Goal: Information Seeking & Learning: Learn about a topic

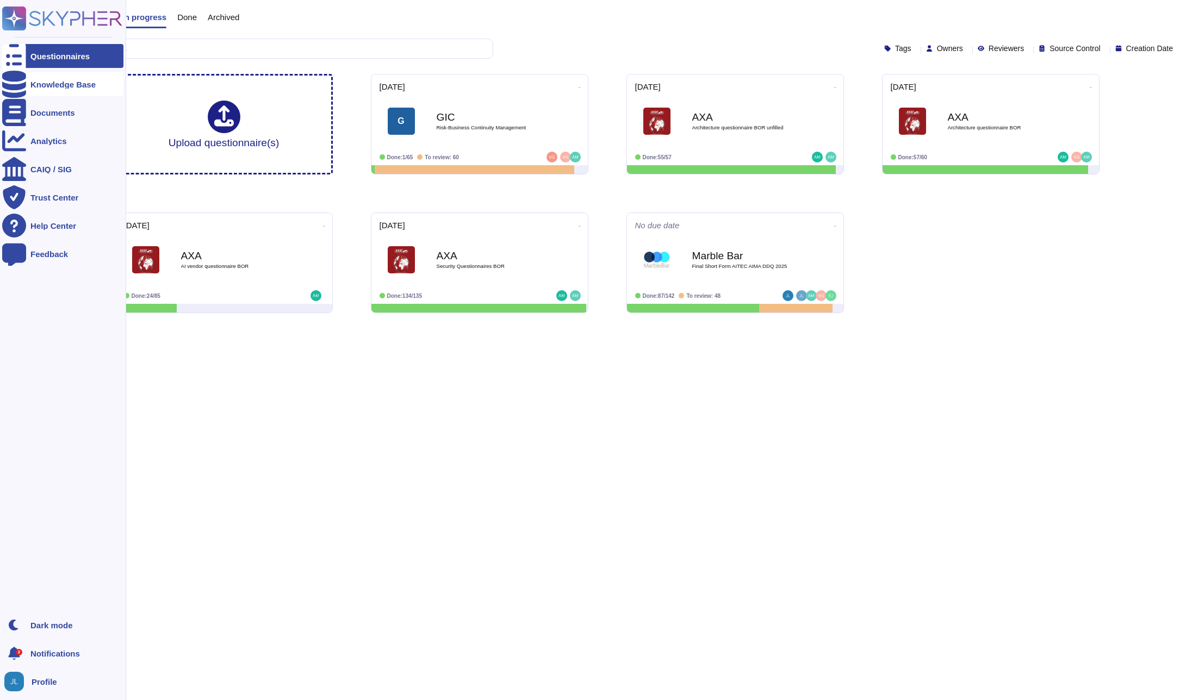
click at [69, 91] on div "Knowledge Base" at bounding box center [62, 84] width 121 height 24
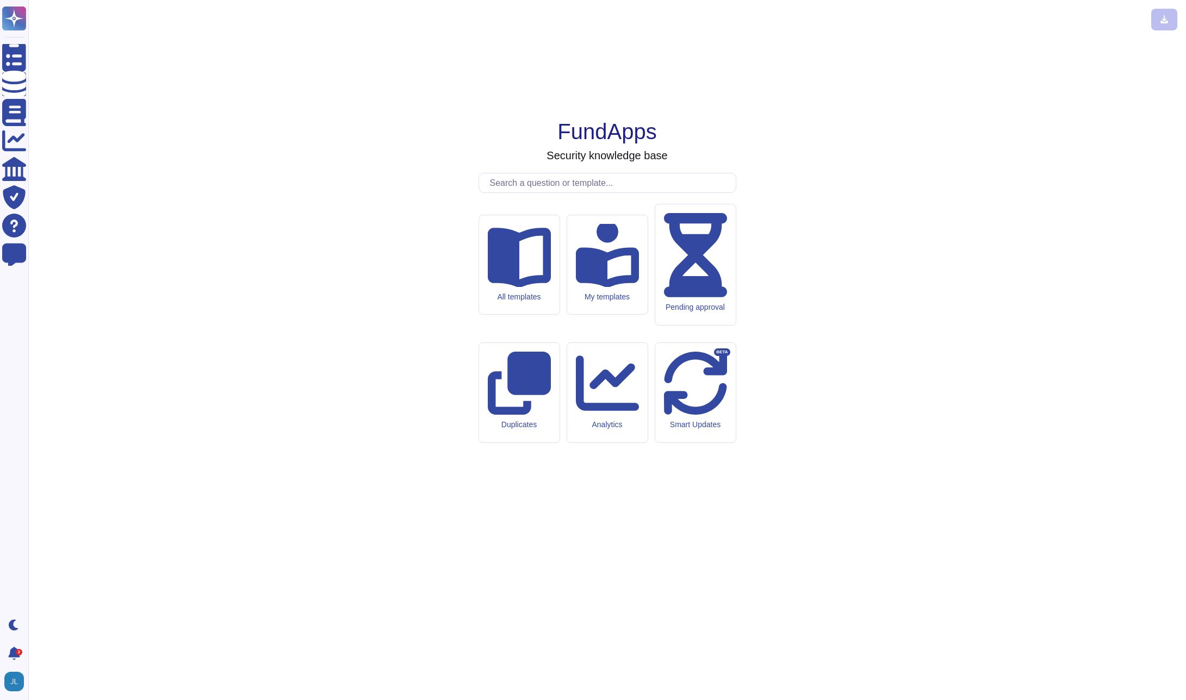
click at [515, 192] on input "text" at bounding box center [609, 182] width 251 height 19
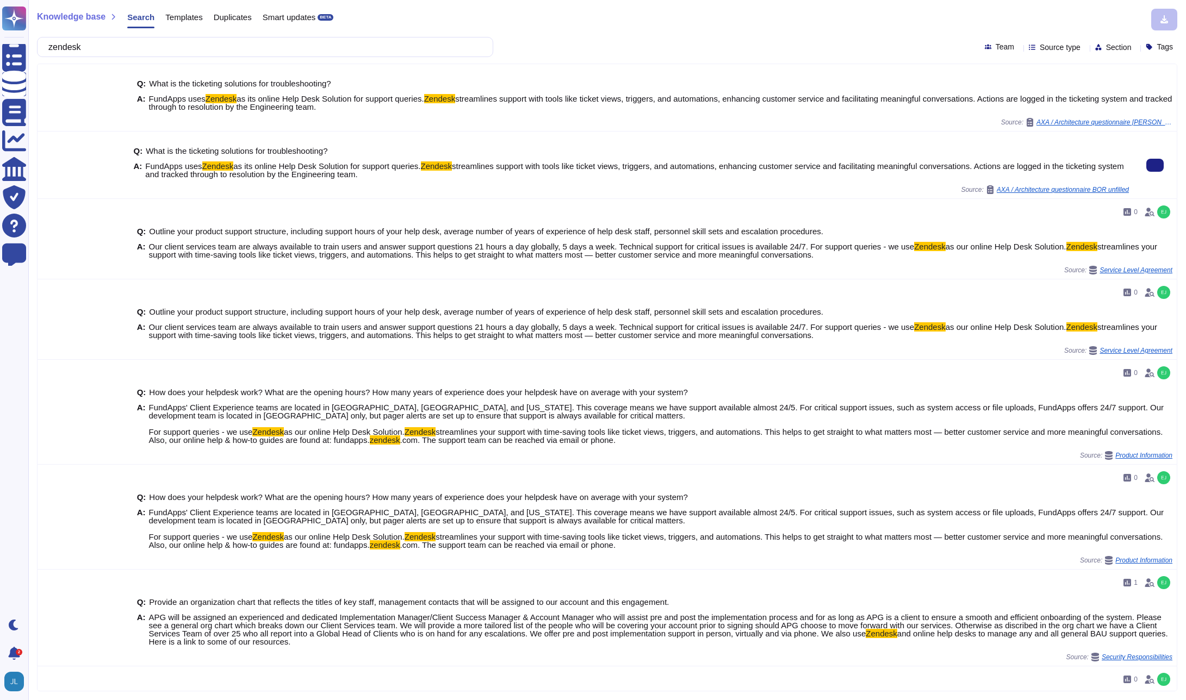
type input "zendesk"
click at [909, 170] on span "streamlines support with tools like ticket views, triggers, and automations, en…" at bounding box center [634, 169] width 978 height 17
click at [1068, 188] on span "AXA / Architecture questionnaire BOR unfilled" at bounding box center [1063, 190] width 132 height 7
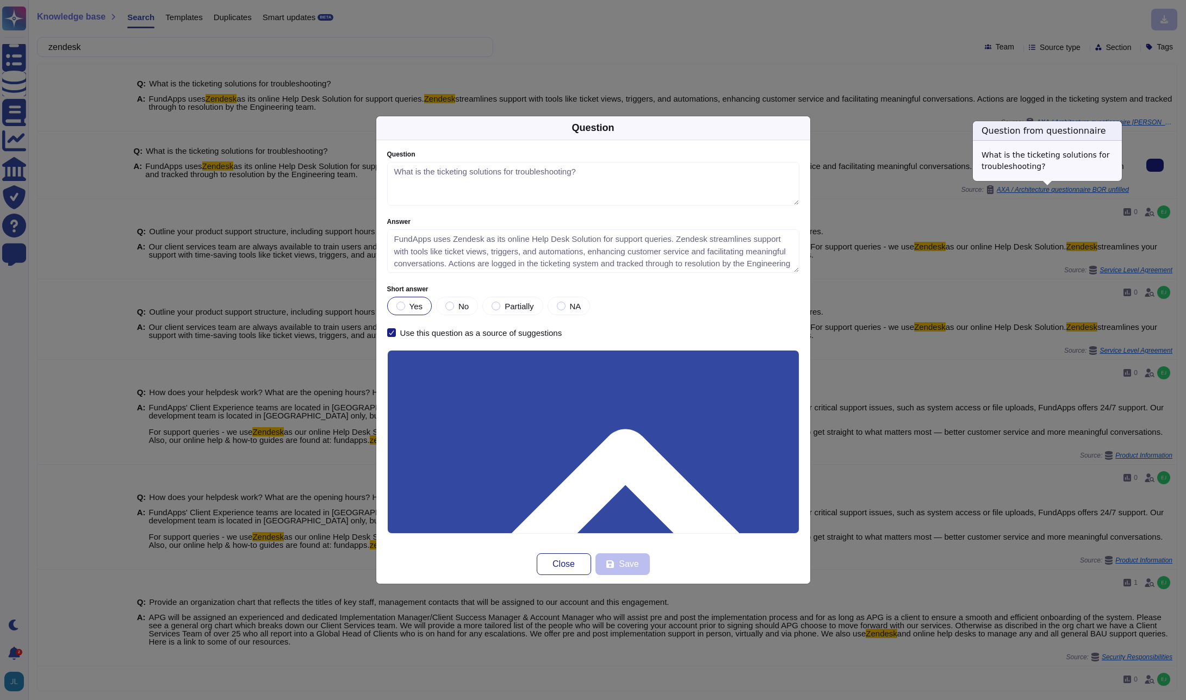
type textarea "What is the ticketing solutions for troubleshooting?"
type textarea "FundApps uses Zendesk as its online Help Desk Solution for support queries. Zen…"
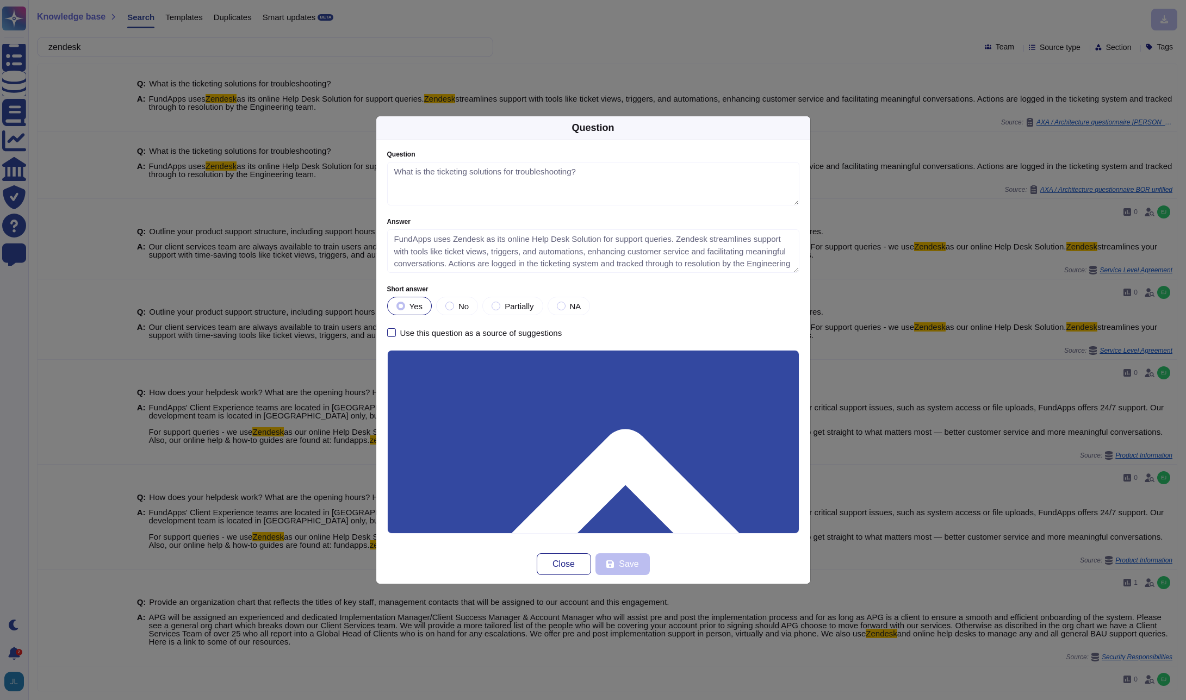
scroll to position [13, 0]
click at [552, 560] on span "Close" at bounding box center [563, 564] width 22 height 9
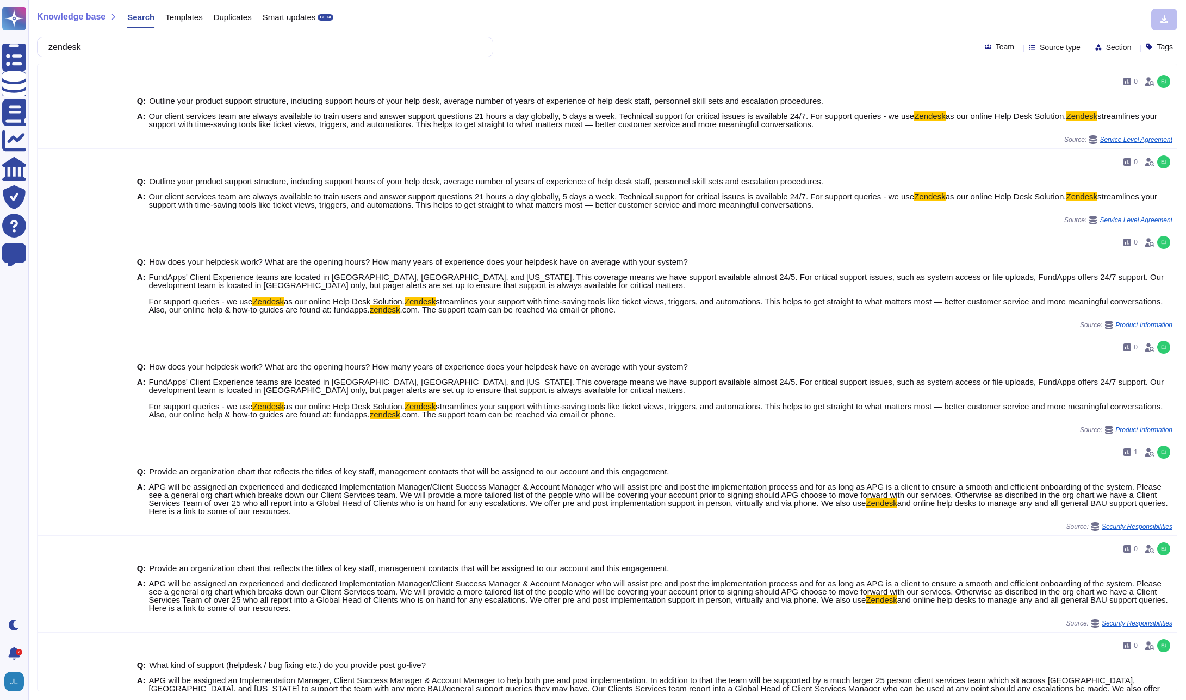
scroll to position [0, 0]
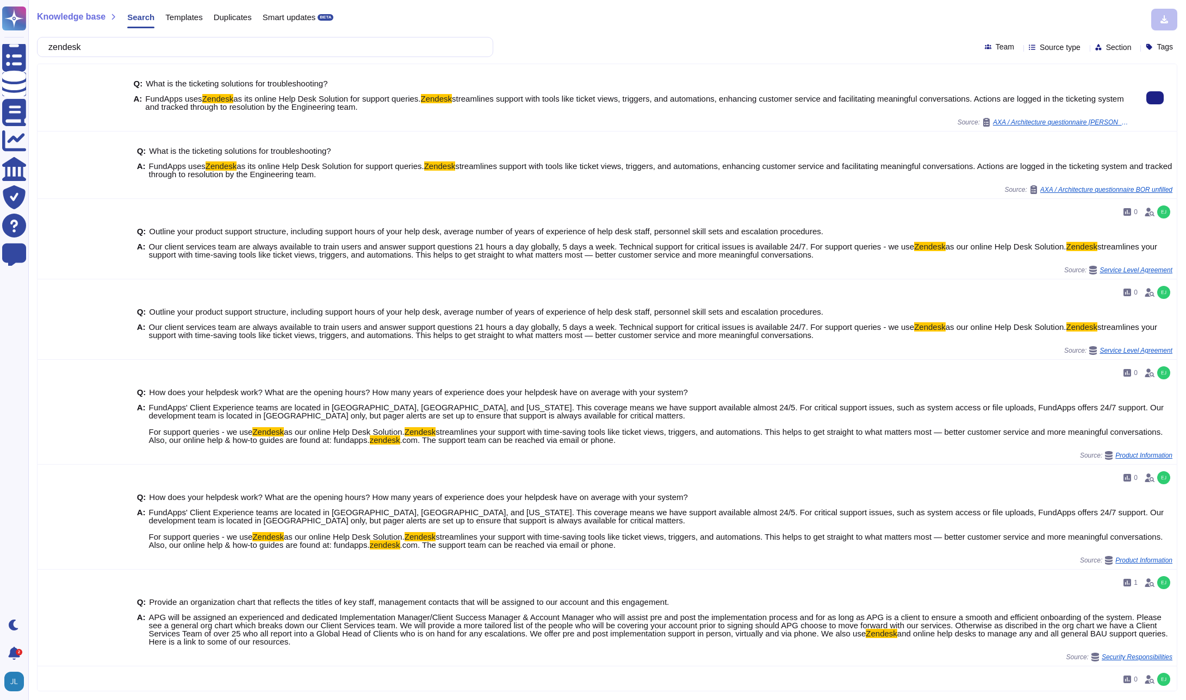
click at [1077, 79] on div "Q: What is the ticketing solutions for troubleshooting?" at bounding box center [631, 83] width 995 height 8
click at [1026, 90] on div "Q: What is the ticketing solutions for troubleshooting? A: FundApps uses Zendes…" at bounding box center [631, 95] width 995 height 45
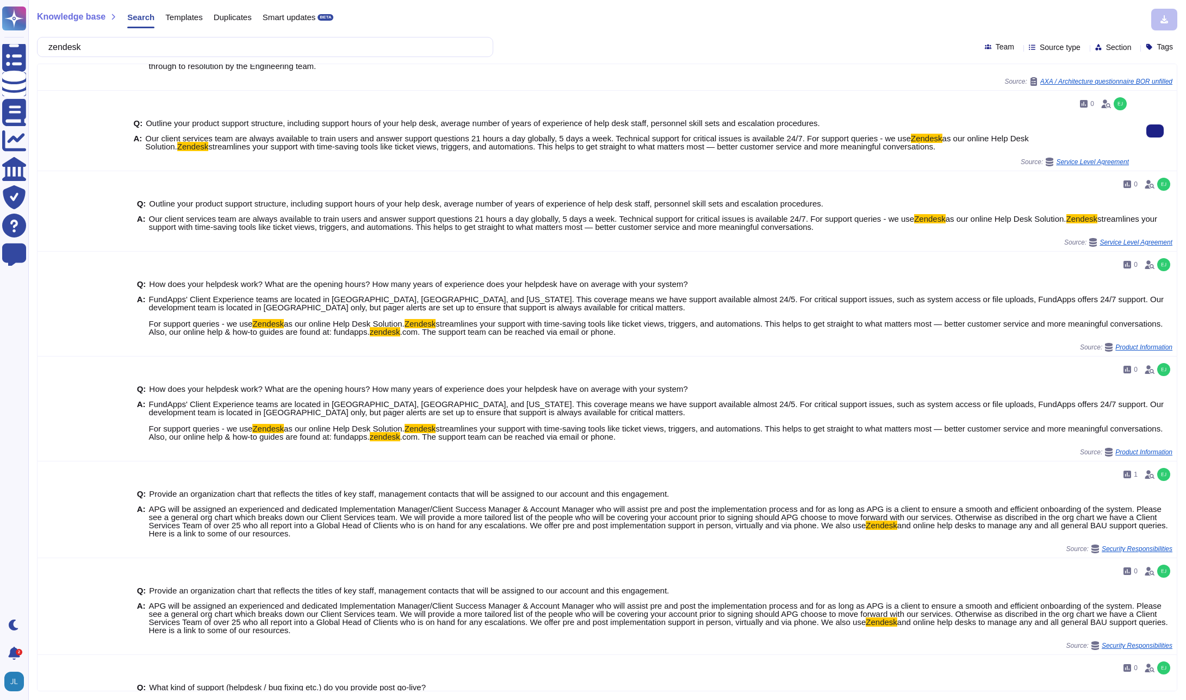
scroll to position [111, 0]
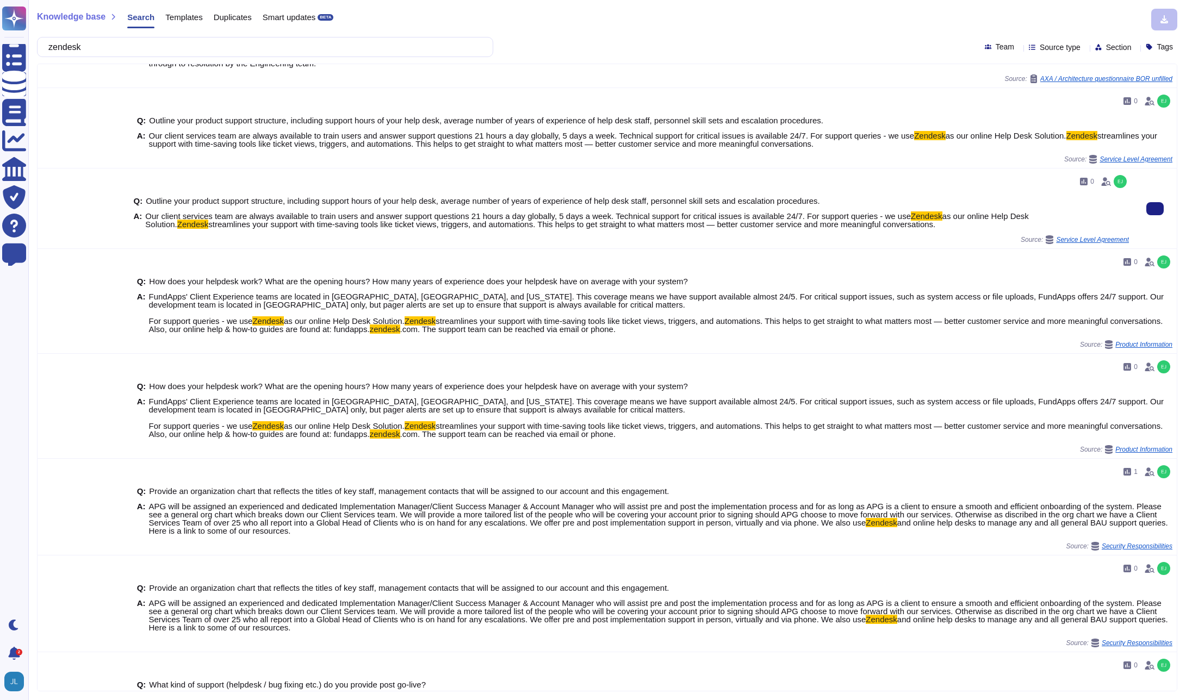
click at [1006, 225] on span "Our client services team are always available to train users and answer support…" at bounding box center [637, 220] width 984 height 16
click at [1028, 217] on span "as our online Help Desk Solution." at bounding box center [586, 220] width 883 height 17
click at [1028, 218] on span "as our online Help Desk Solution." at bounding box center [586, 220] width 883 height 17
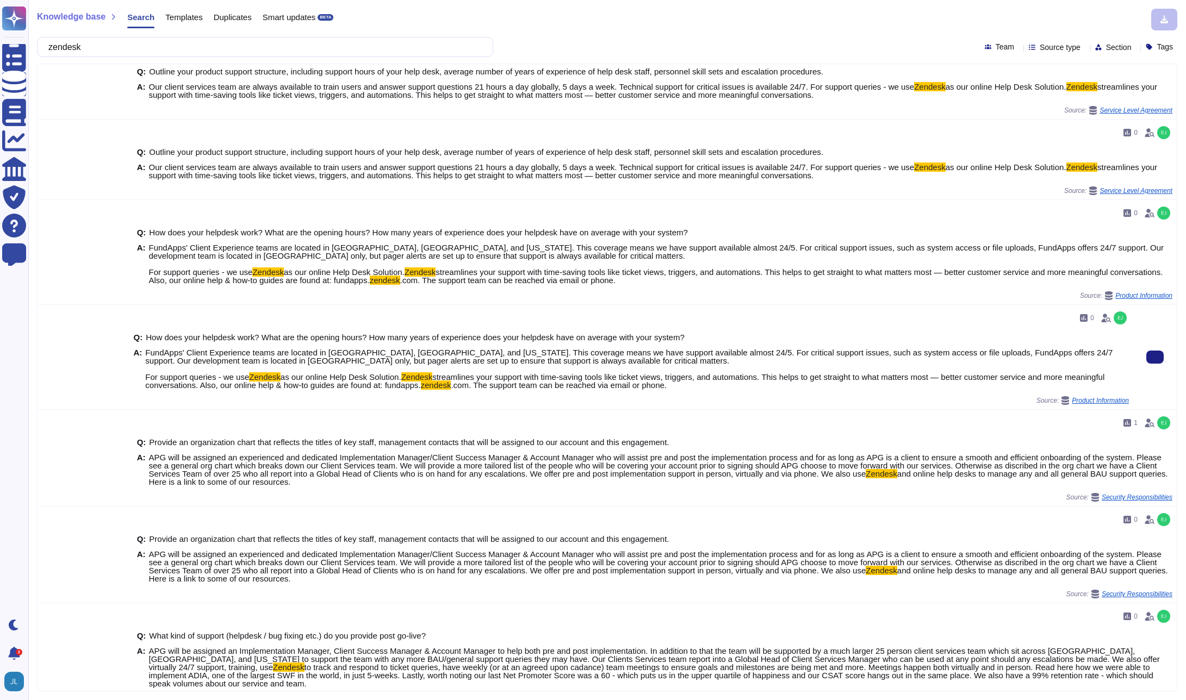
scroll to position [285, 0]
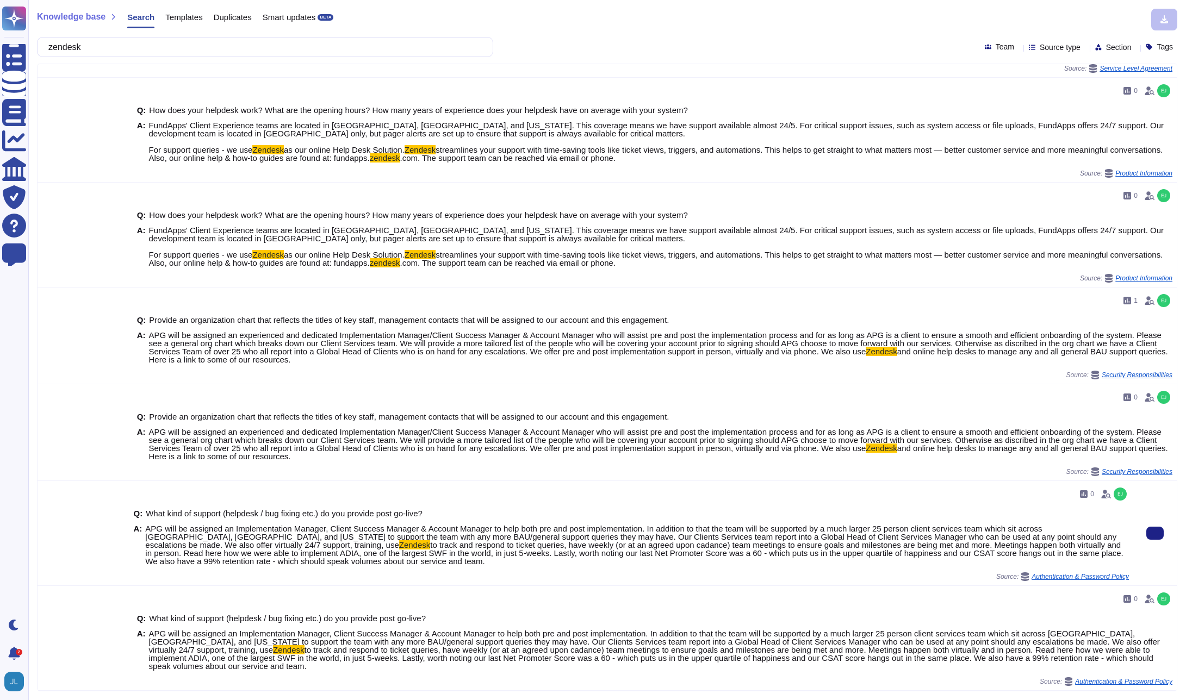
click at [420, 530] on span "APG will be assigned an Implementation Manager, Client Success Manager & Accoun…" at bounding box center [630, 537] width 971 height 26
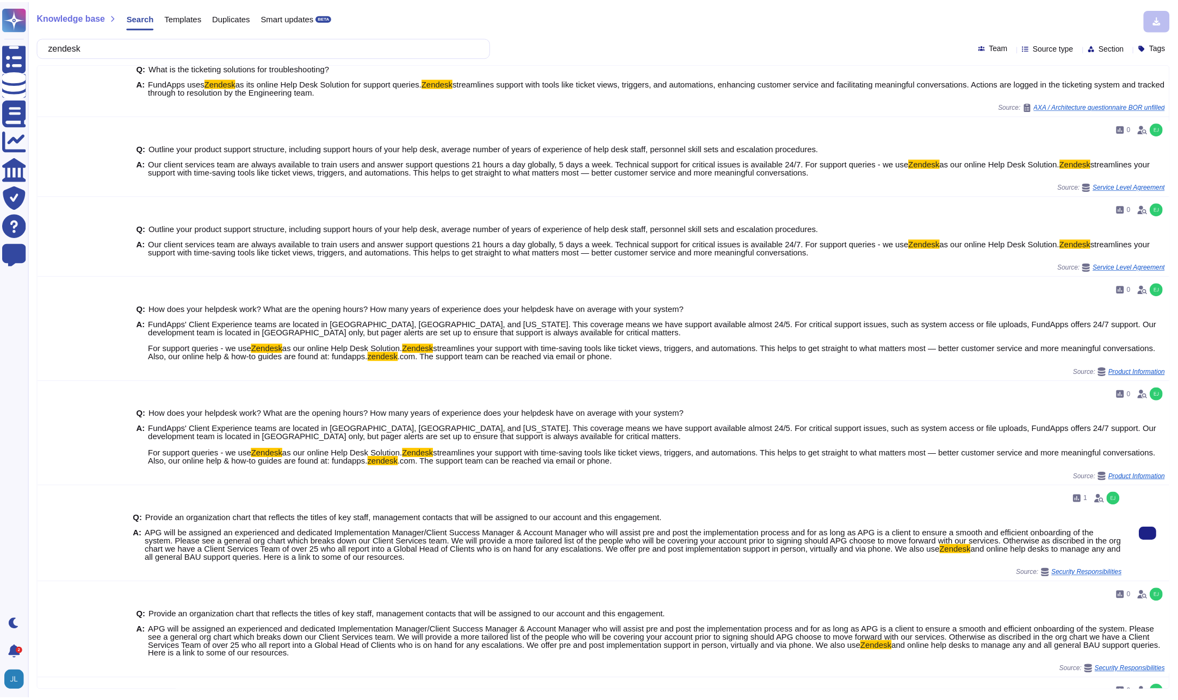
scroll to position [0, 0]
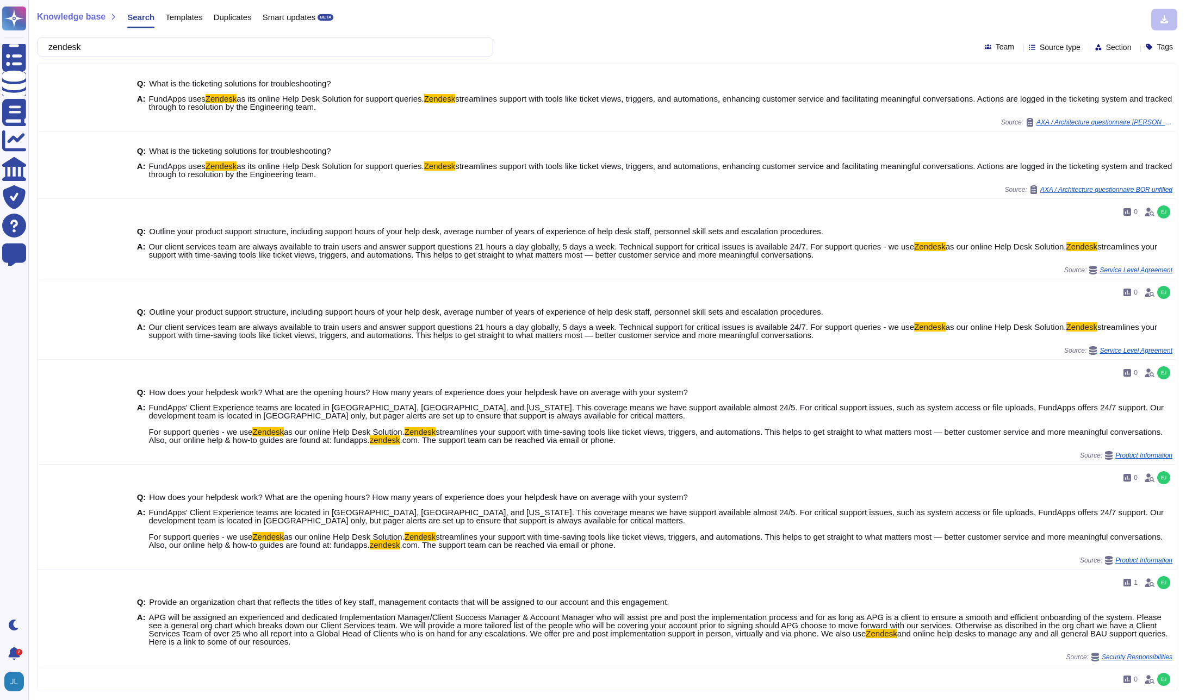
click at [191, 20] on span "Templates" at bounding box center [183, 17] width 37 height 8
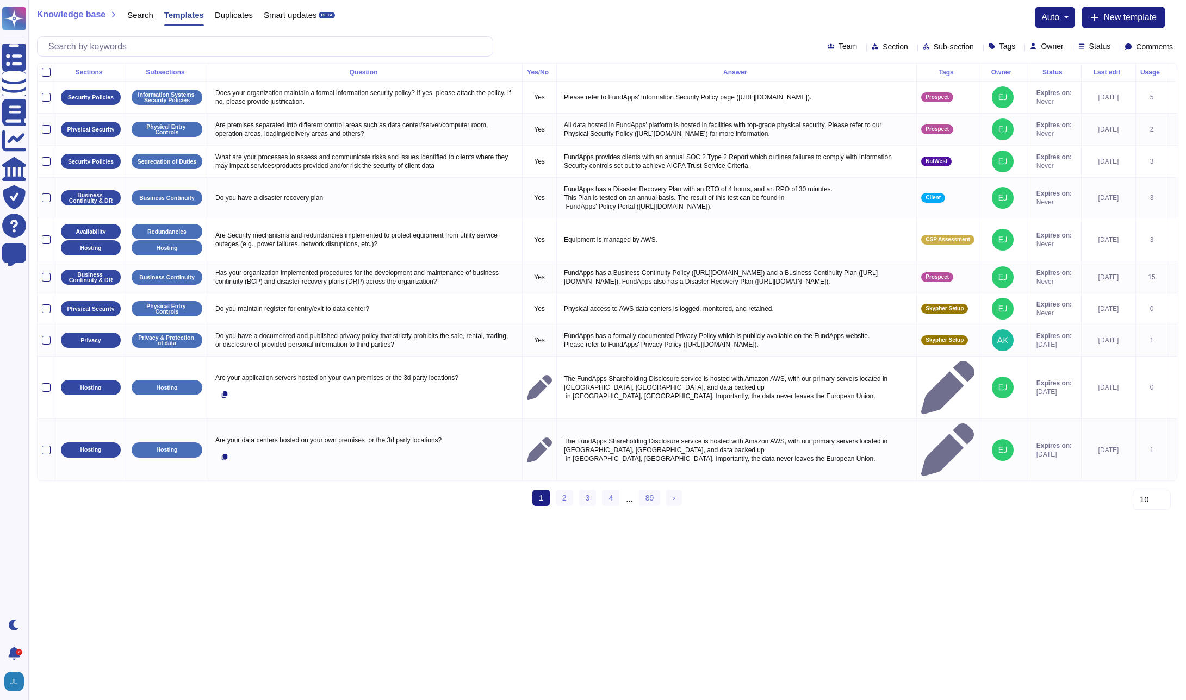
click at [109, 10] on div "Knowledge base" at bounding box center [76, 14] width 79 height 9
click at [139, 13] on span "Search" at bounding box center [140, 15] width 26 height 8
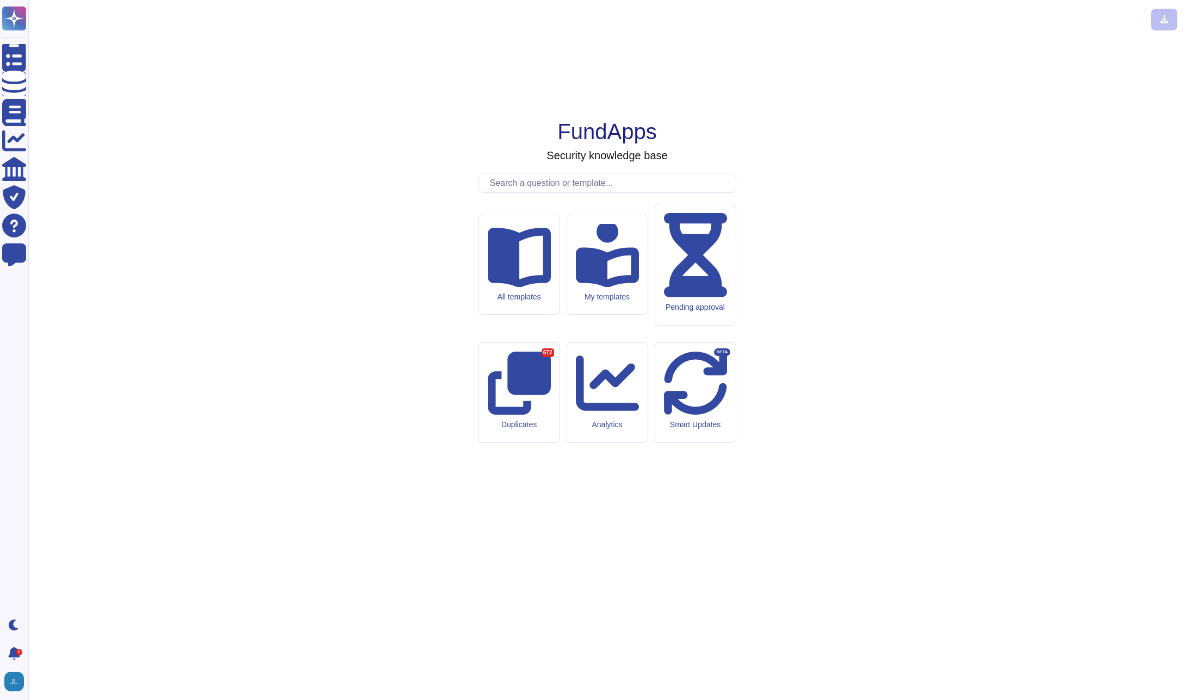
click at [555, 192] on input "text" at bounding box center [609, 182] width 251 height 19
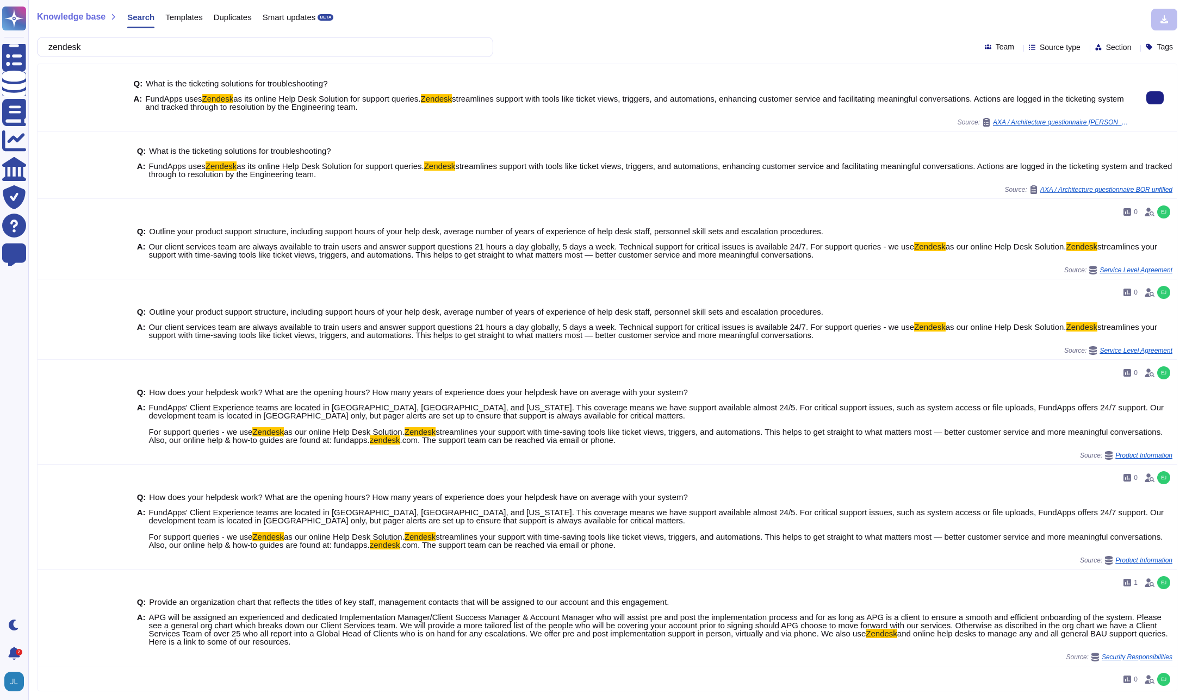
type input "zendesk"
drag, startPoint x: 878, startPoint y: 111, endPoint x: 872, endPoint y: 111, distance: 6.5
click at [878, 111] on div "Q: What is the ticketing solutions for troubleshooting? A: FundApps uses Zendes…" at bounding box center [631, 95] width 995 height 45
click at [1024, 95] on span "streamlines support with tools like ticket views, triggers, and automations, en…" at bounding box center [634, 102] width 978 height 17
click at [77, 19] on span "Knowledge base" at bounding box center [71, 17] width 69 height 9
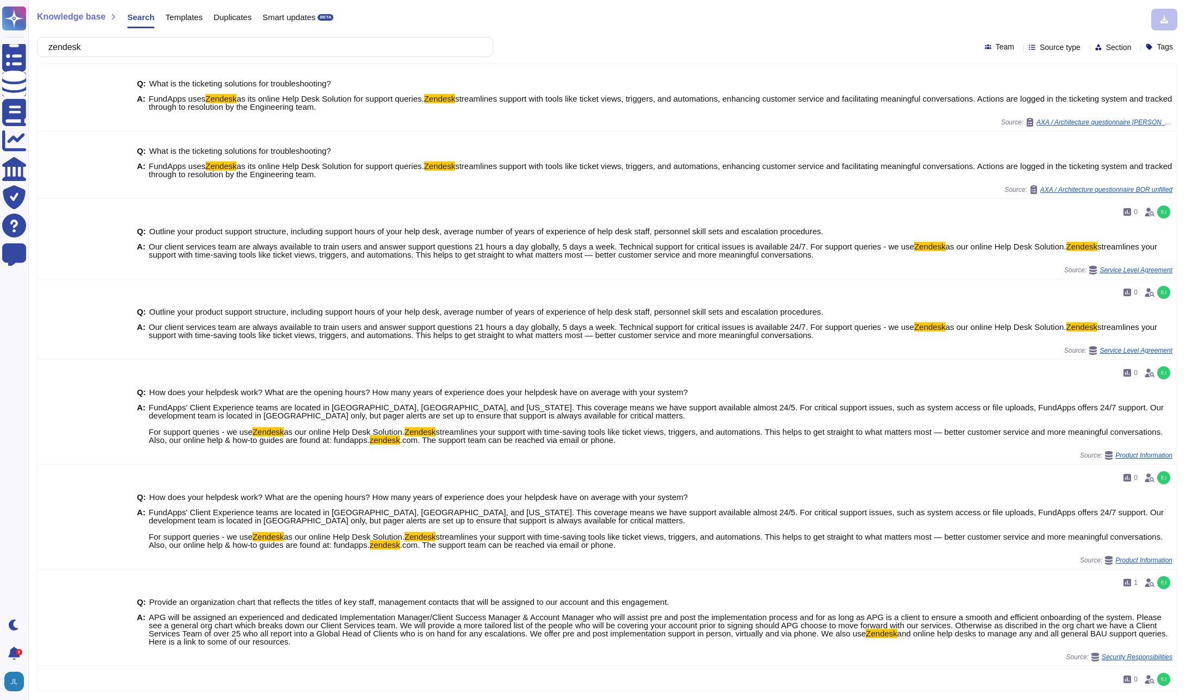
click at [202, 18] on span "Templates" at bounding box center [183, 17] width 37 height 8
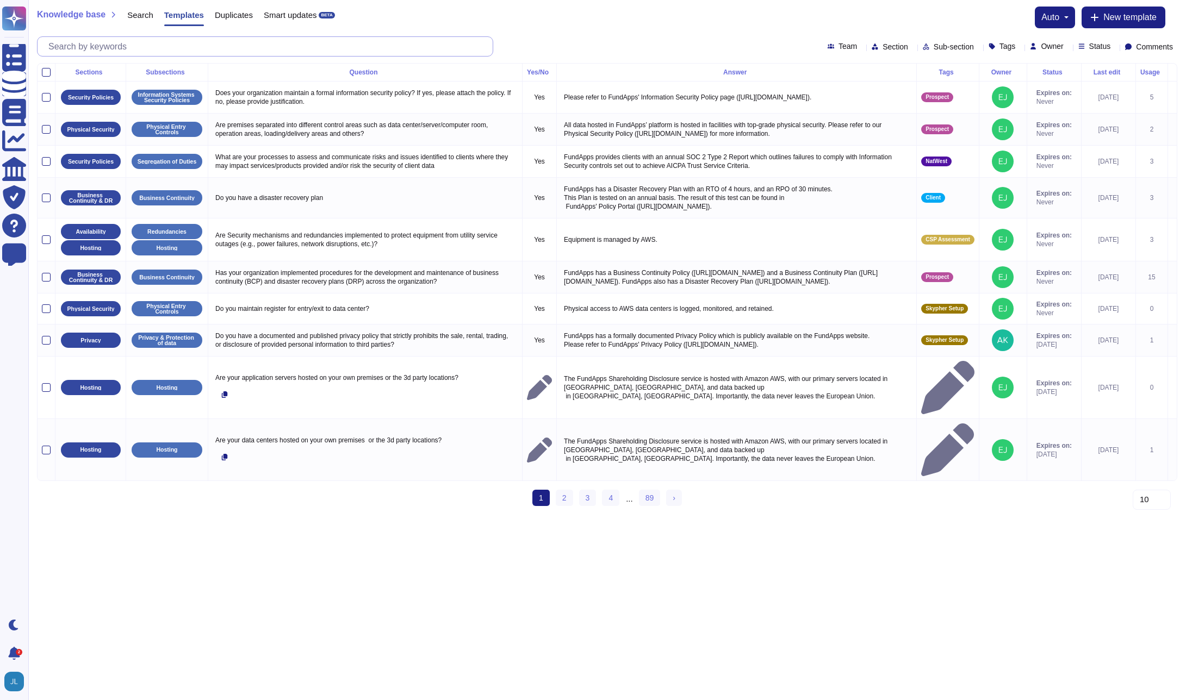
click at [157, 50] on input "text" at bounding box center [268, 46] width 450 height 19
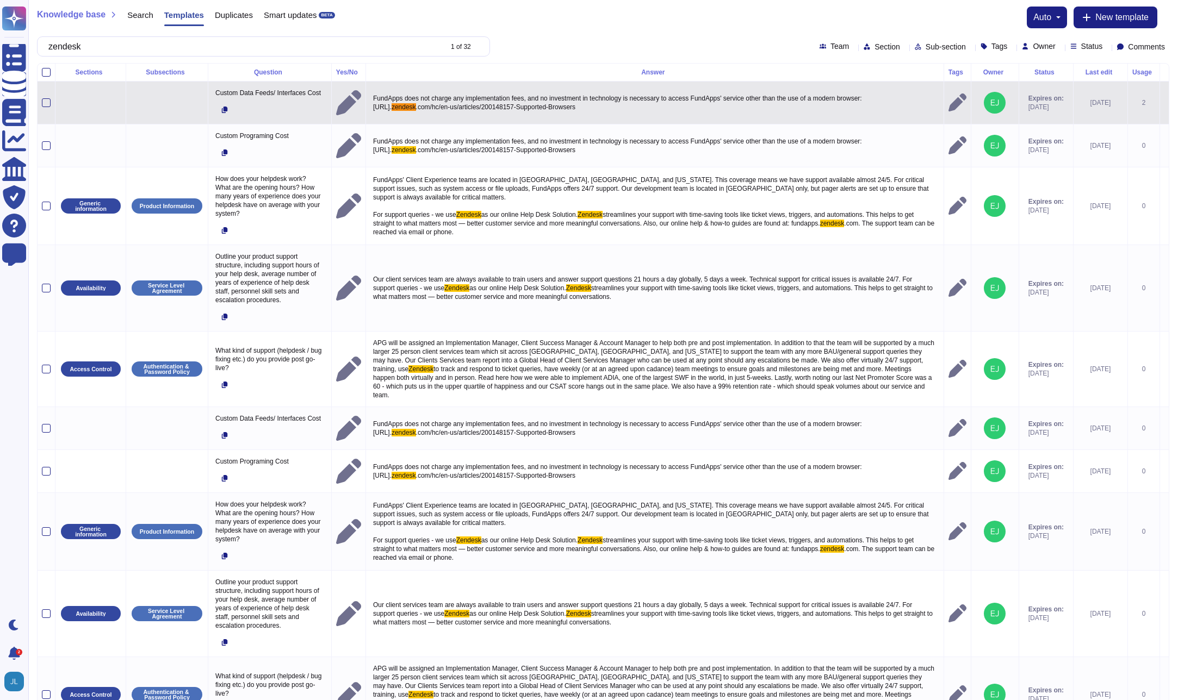
type input "zendesk"
click at [948, 103] on icon at bounding box center [957, 103] width 18 height 18
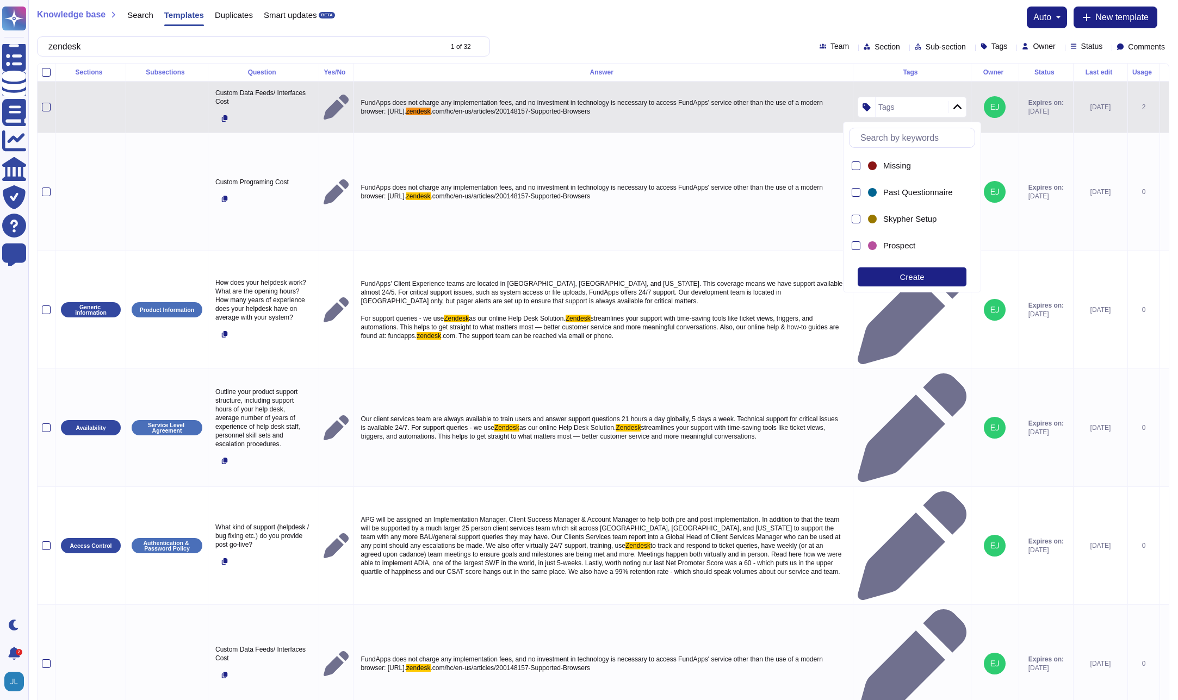
click at [813, 119] on td "FundApps does not charge any implementation fees, and no investment in technolo…" at bounding box center [603, 108] width 500 height 52
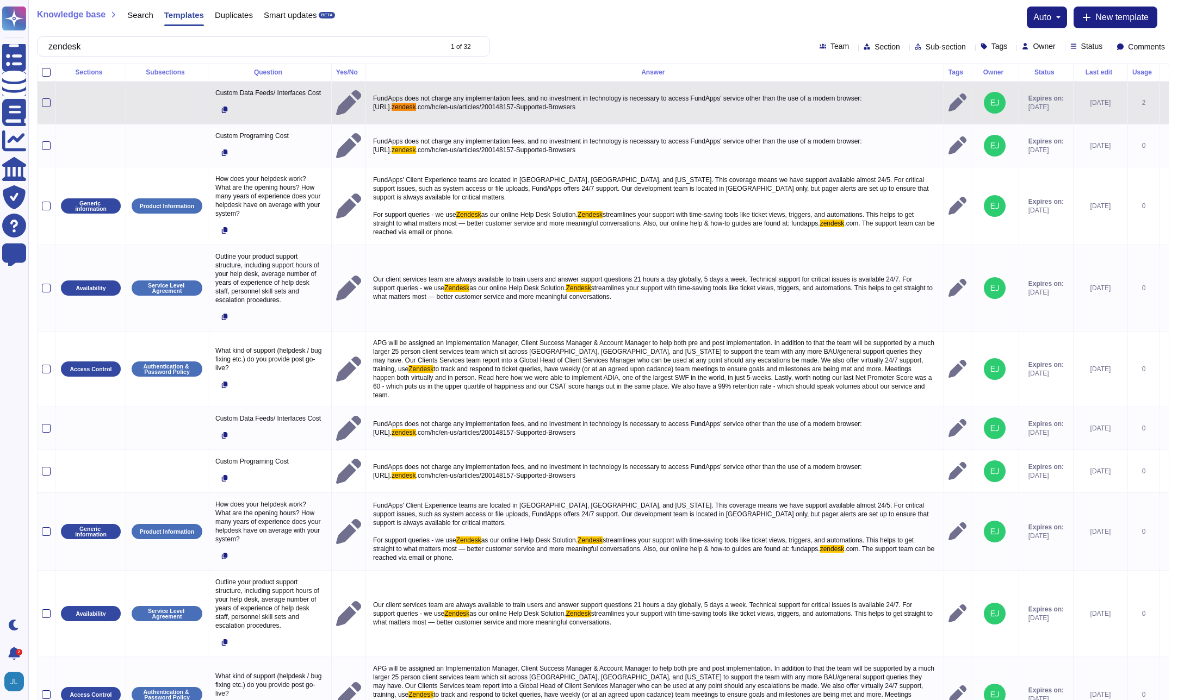
click at [661, 102] on span "FundApps does not charge any implementation fees, and no investment in technolo…" at bounding box center [618, 103] width 490 height 16
drag, startPoint x: 728, startPoint y: 108, endPoint x: 439, endPoint y: 108, distance: 289.3
click at [439, 108] on textarea "FundApps does not charge any implementation fees, and no investment in technolo…" at bounding box center [653, 107] width 566 height 22
type textarea "FundApps does not charge any implementation fees, and no investment in technolo…"
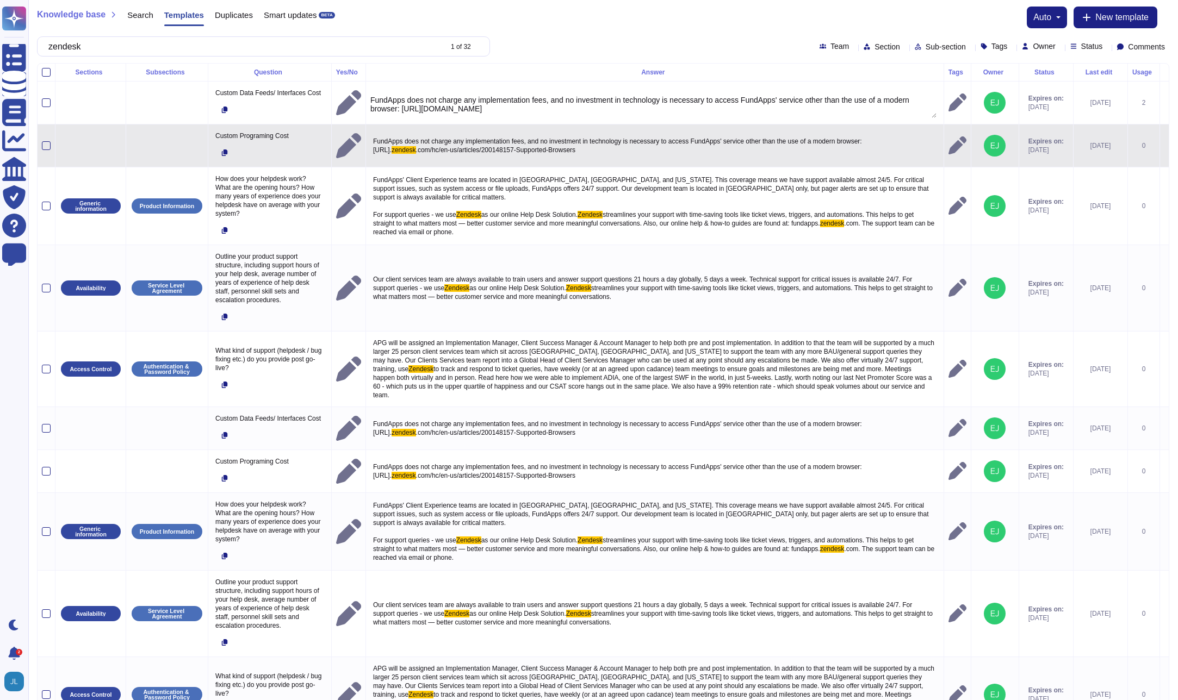
click at [575, 154] on span ".com/hc/en-us/articles/200148157-Supported-Browsers" at bounding box center [495, 150] width 159 height 8
click at [739, 150] on tbody "Custom Data Feeds/ Interfaces Cost FundApps does not charge any implementation …" at bounding box center [603, 407] width 1131 height 651
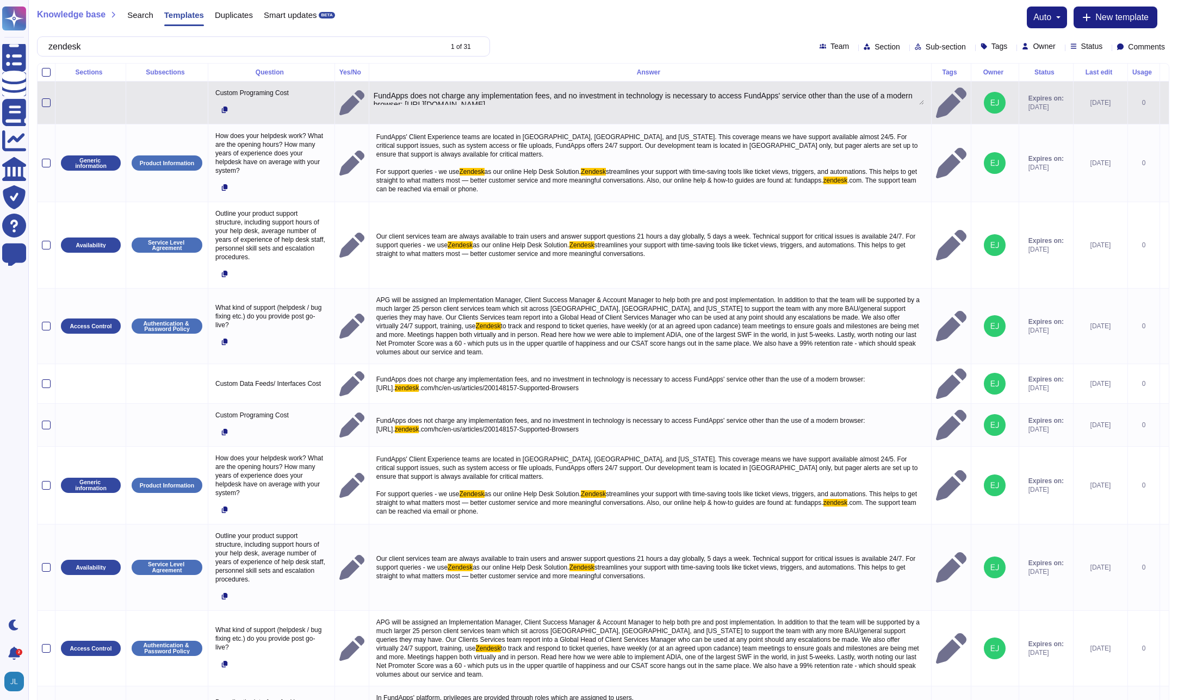
scroll to position [4, 0]
drag, startPoint x: 745, startPoint y: 102, endPoint x: 459, endPoint y: 103, distance: 286.6
click at [459, 103] on textarea "FundApps does not charge any implementation fees, and no investment in technolo…" at bounding box center [649, 98] width 550 height 14
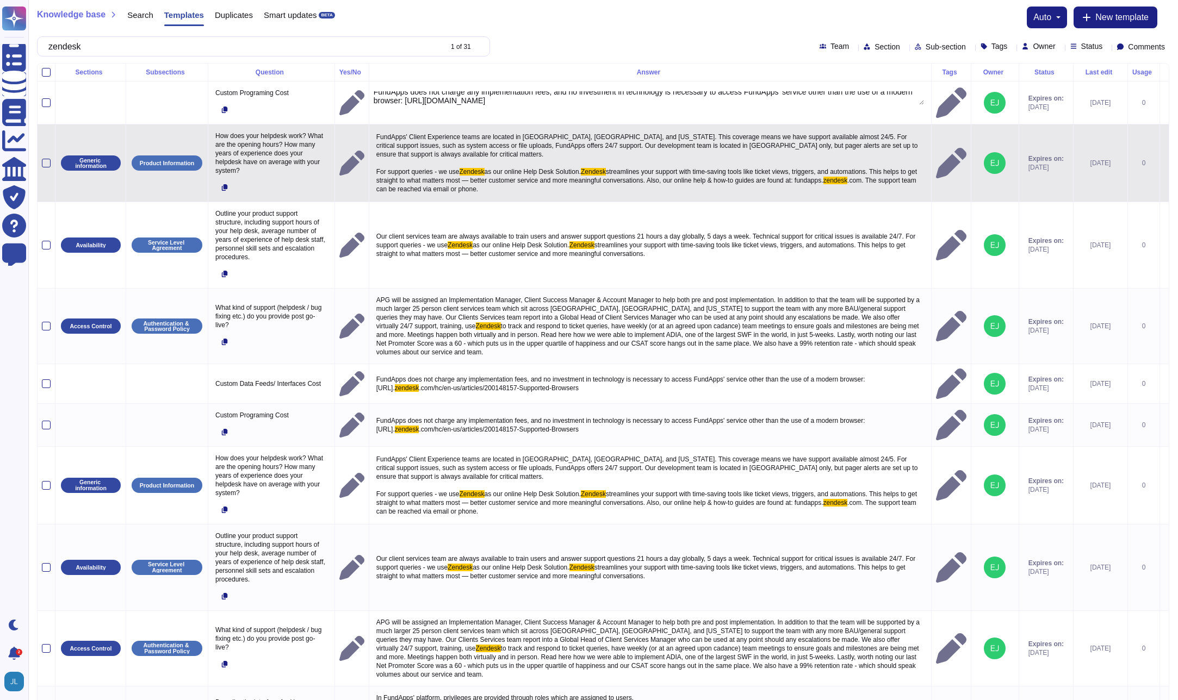
type textarea "FundApps does not charge any implementation fees, and no investment in technolo…"
click at [564, 139] on span "FundApps' Client Experience teams are located in [GEOGRAPHIC_DATA], [GEOGRAPHIC…" at bounding box center [647, 154] width 543 height 42
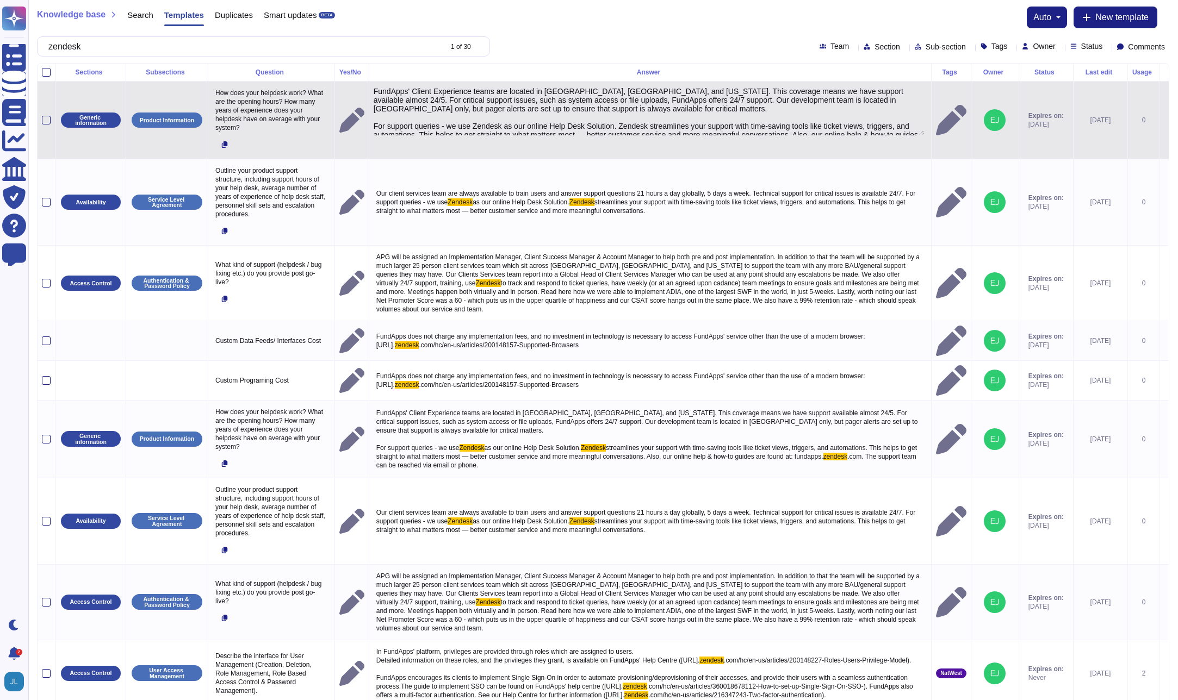
click at [495, 119] on textarea "FundApps' Client Experience teams are located in [GEOGRAPHIC_DATA], [GEOGRAPHIC…" at bounding box center [649, 111] width 550 height 48
click at [495, 126] on textarea "FundApps' Client Experience teams are located in [GEOGRAPHIC_DATA], [GEOGRAPHIC…" at bounding box center [649, 111] width 550 height 48
click at [656, 125] on textarea "FundApps' Client Experience teams are located in [GEOGRAPHIC_DATA], [GEOGRAPHIC…" at bounding box center [649, 111] width 550 height 48
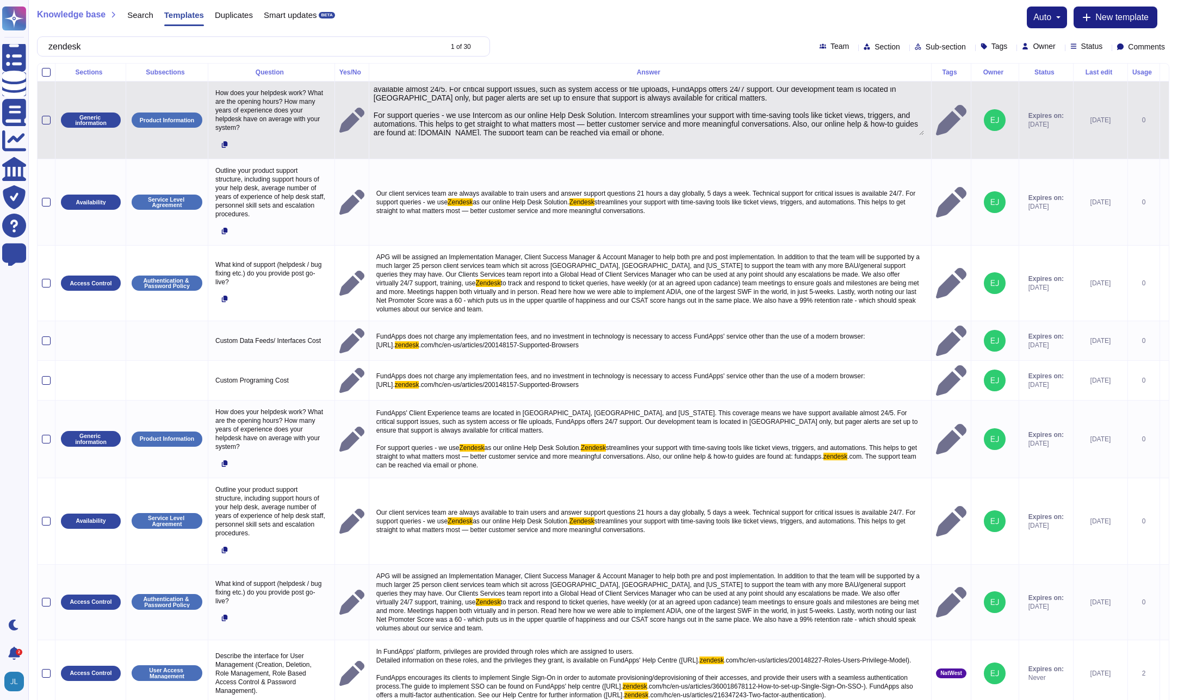
scroll to position [13, 0]
drag, startPoint x: 608, startPoint y: 130, endPoint x: 527, endPoint y: 131, distance: 81.0
click at [527, 131] on textarea "FundApps' Client Experience teams are located in [GEOGRAPHIC_DATA], [GEOGRAPHIC…" at bounding box center [649, 111] width 550 height 48
type textarea "FundApps' Client Experience teams are located in [GEOGRAPHIC_DATA], [GEOGRAPHIC…"
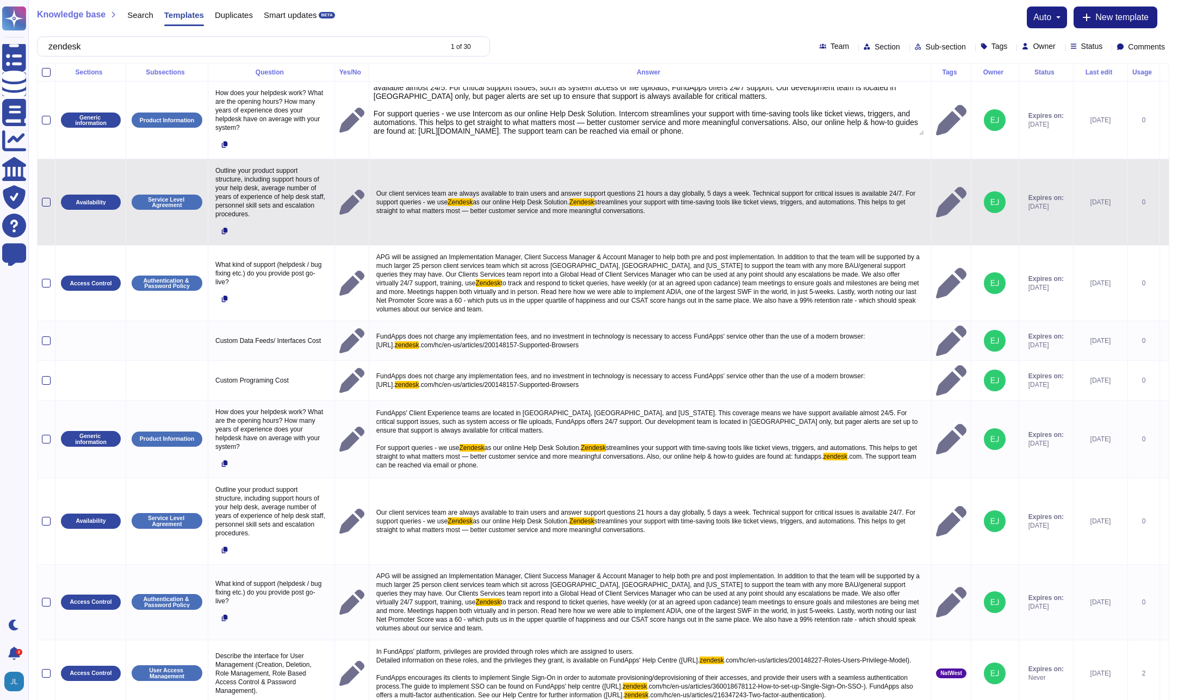
click at [504, 188] on p "Our client services team are always available to train users and answer support…" at bounding box center [650, 203] width 553 height 32
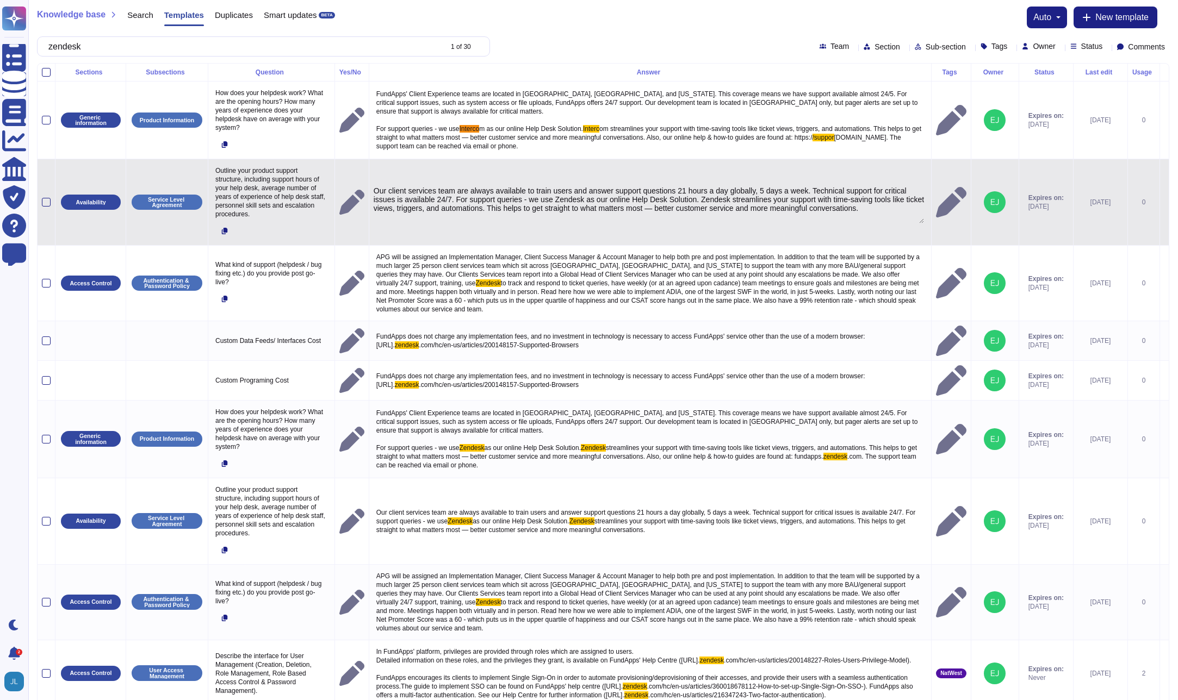
type textarea "Our client services team are always available to train users and answer support…"
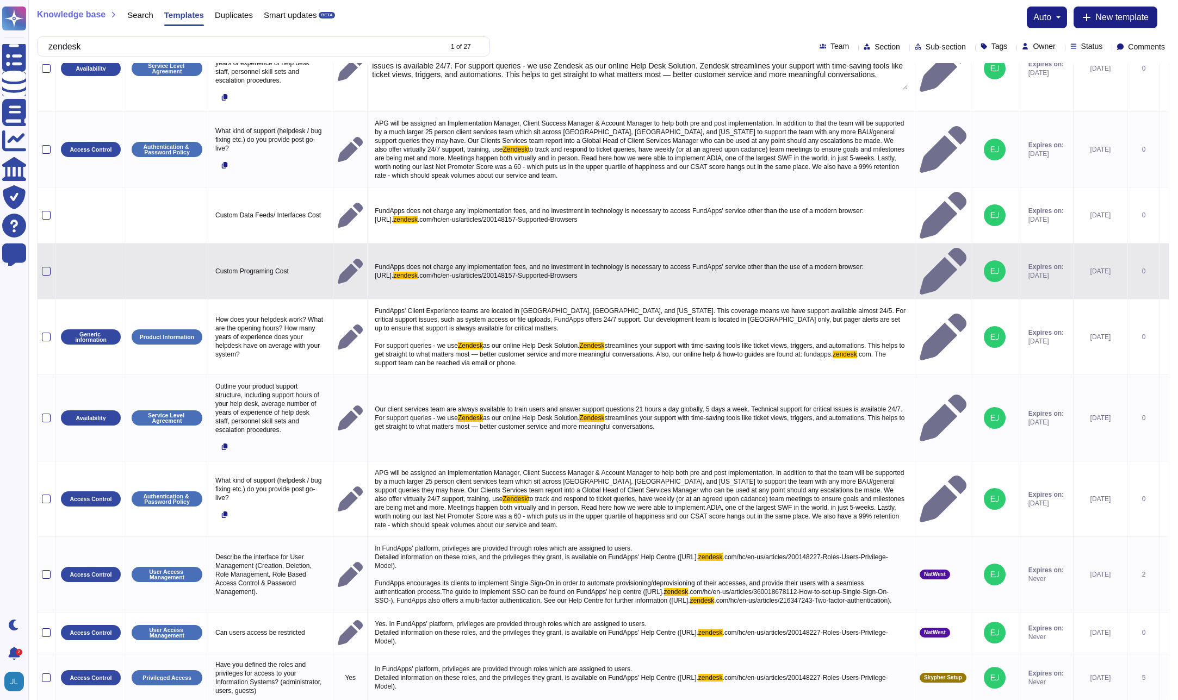
scroll to position [61, 0]
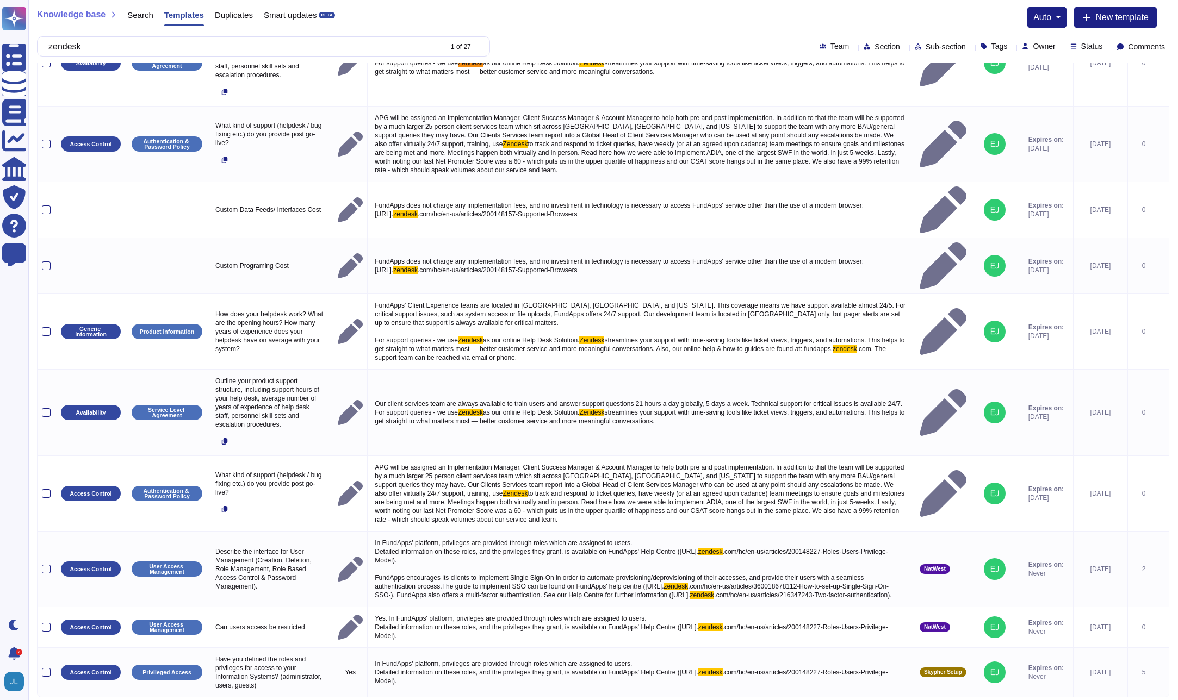
click at [595, 700] on link "2" at bounding box center [591, 714] width 17 height 16
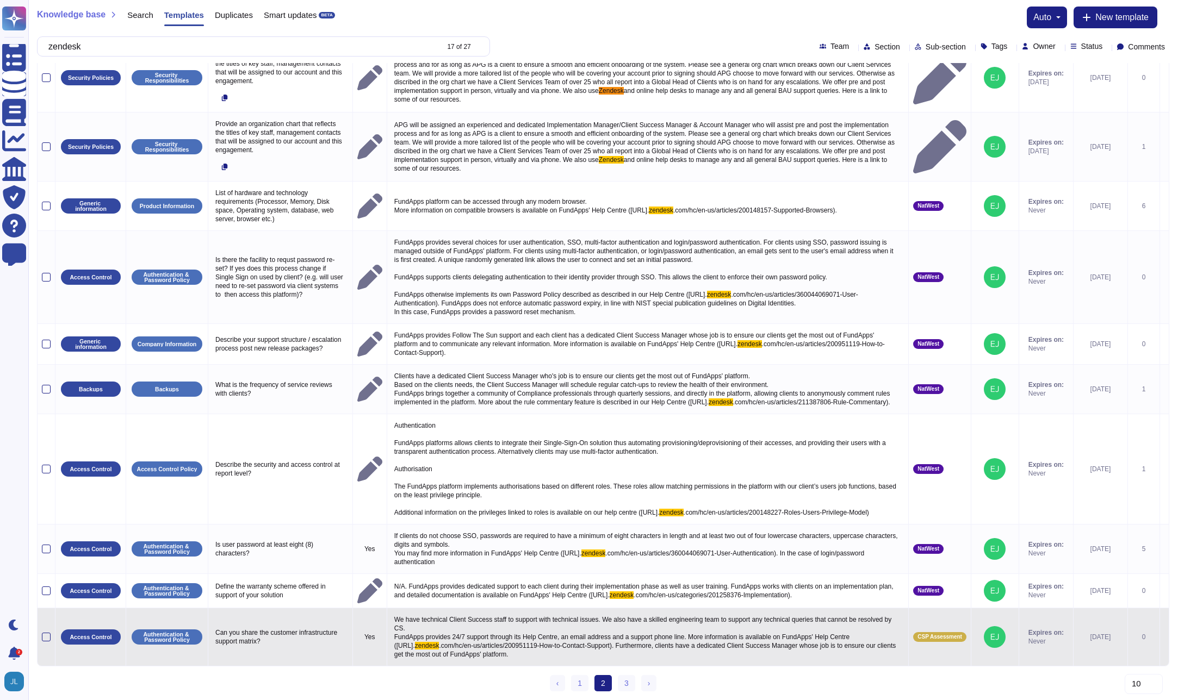
scroll to position [96, 0]
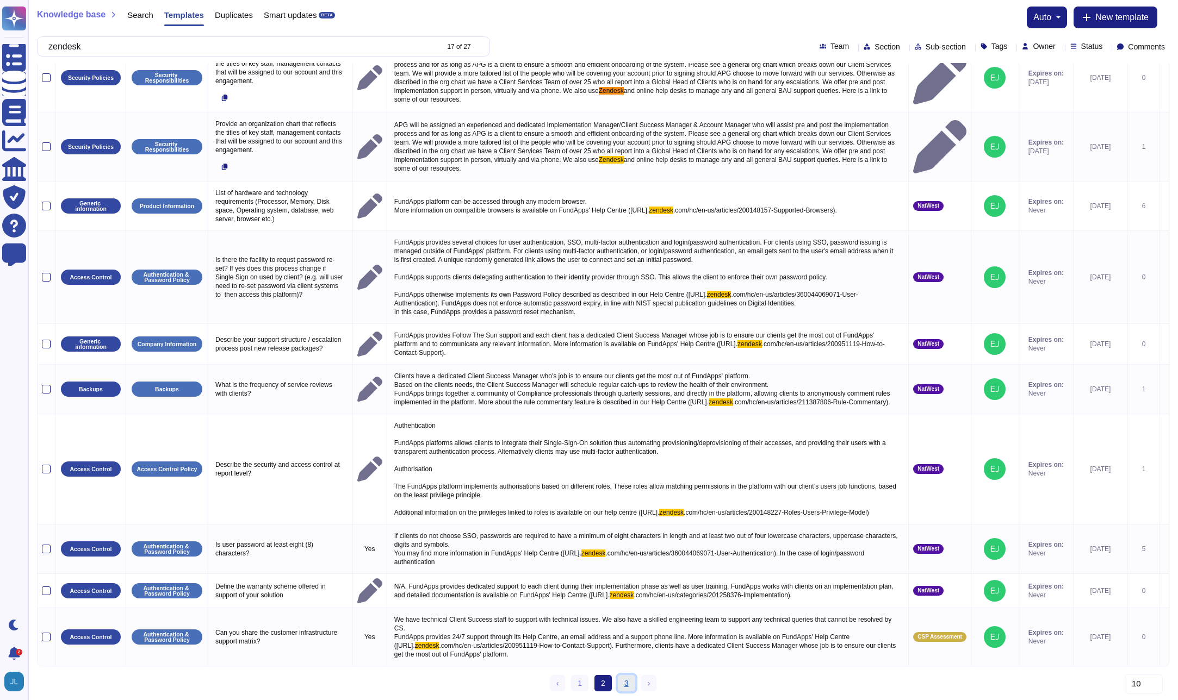
click at [628, 679] on link "3" at bounding box center [626, 683] width 17 height 16
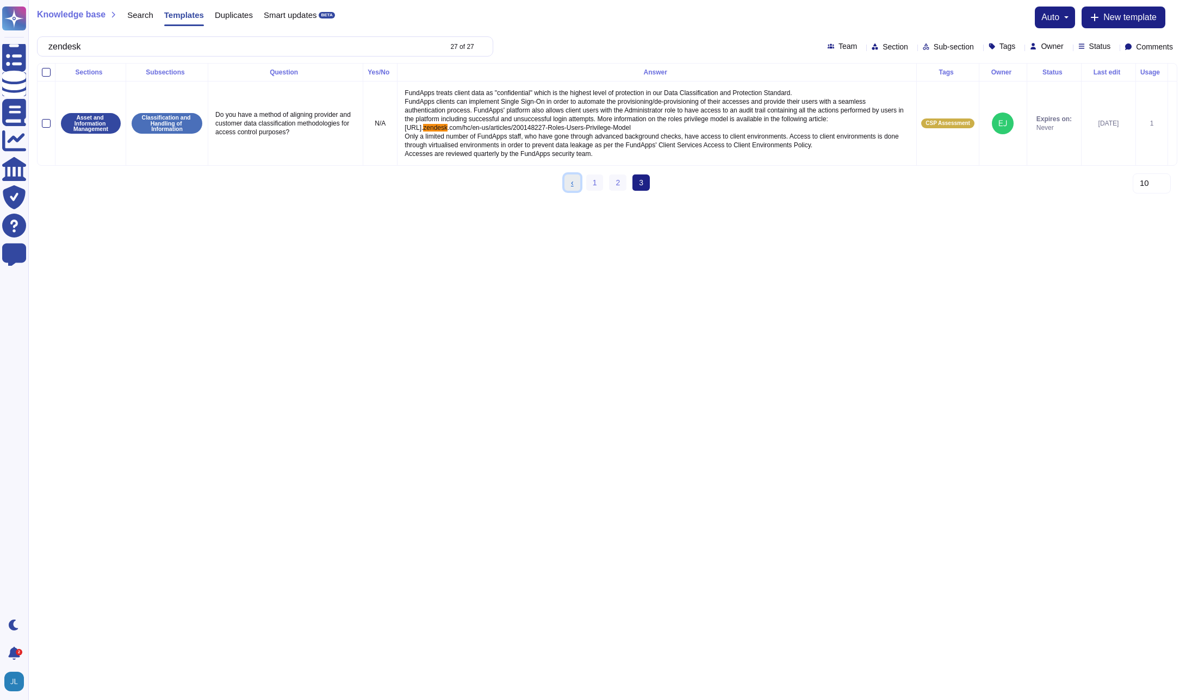
click at [579, 191] on link "‹ Previous" at bounding box center [572, 183] width 16 height 16
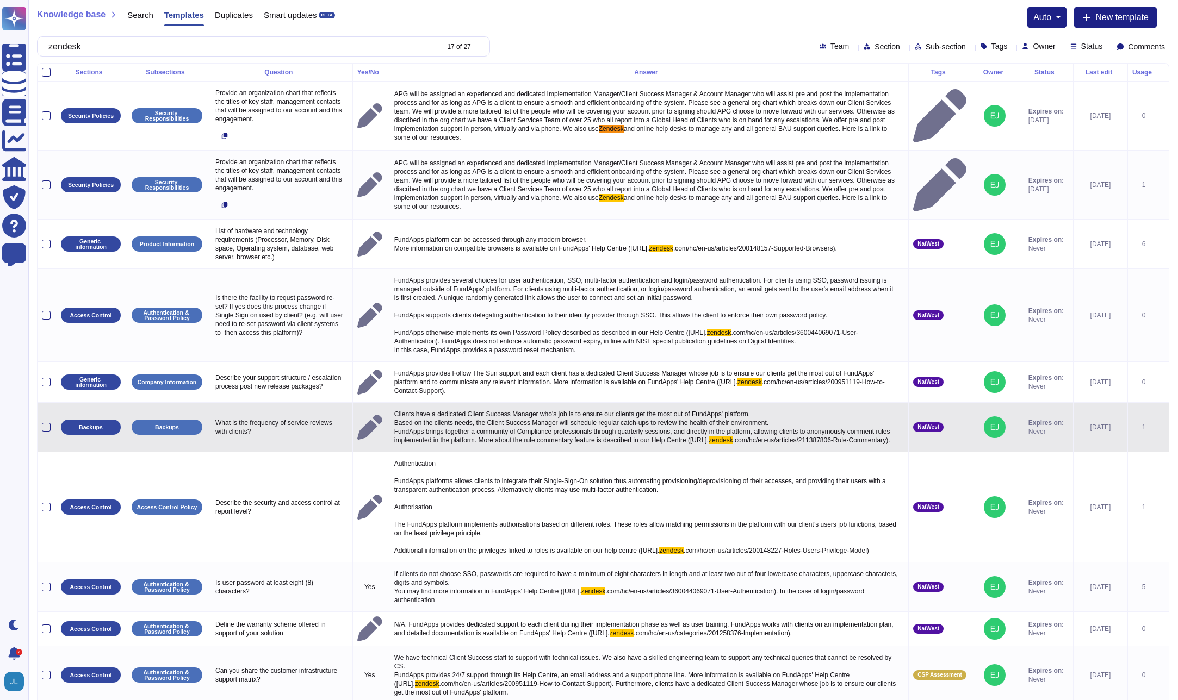
scroll to position [96, 0]
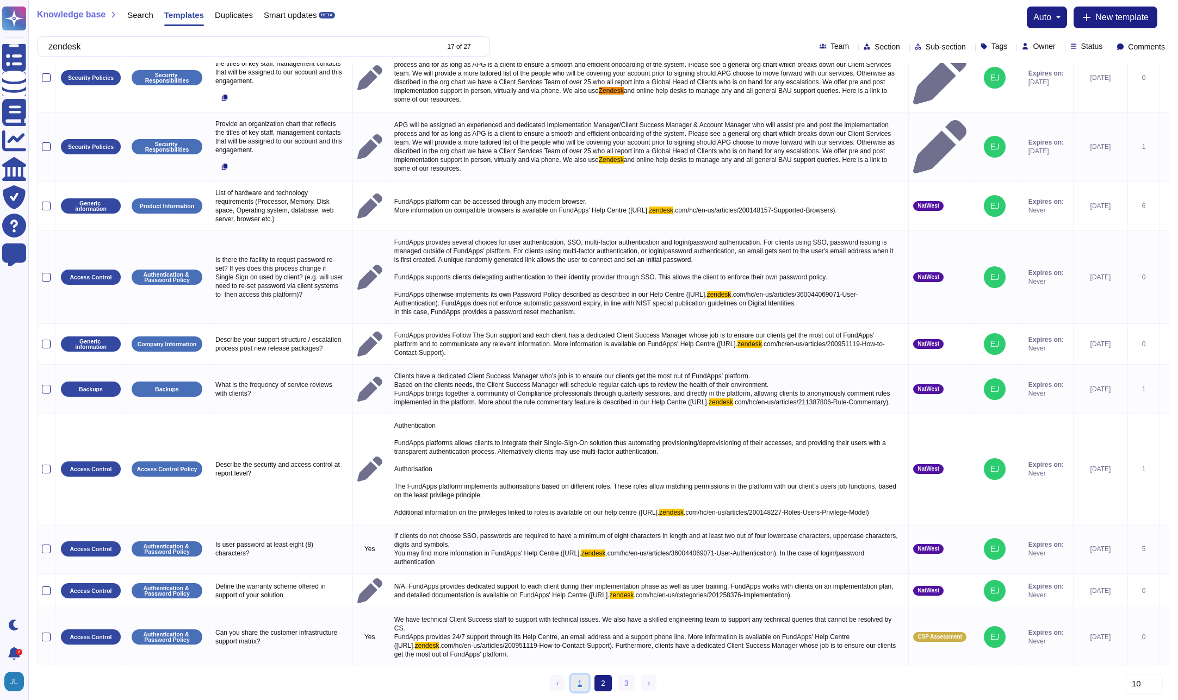
click at [582, 683] on link "1" at bounding box center [579, 683] width 17 height 16
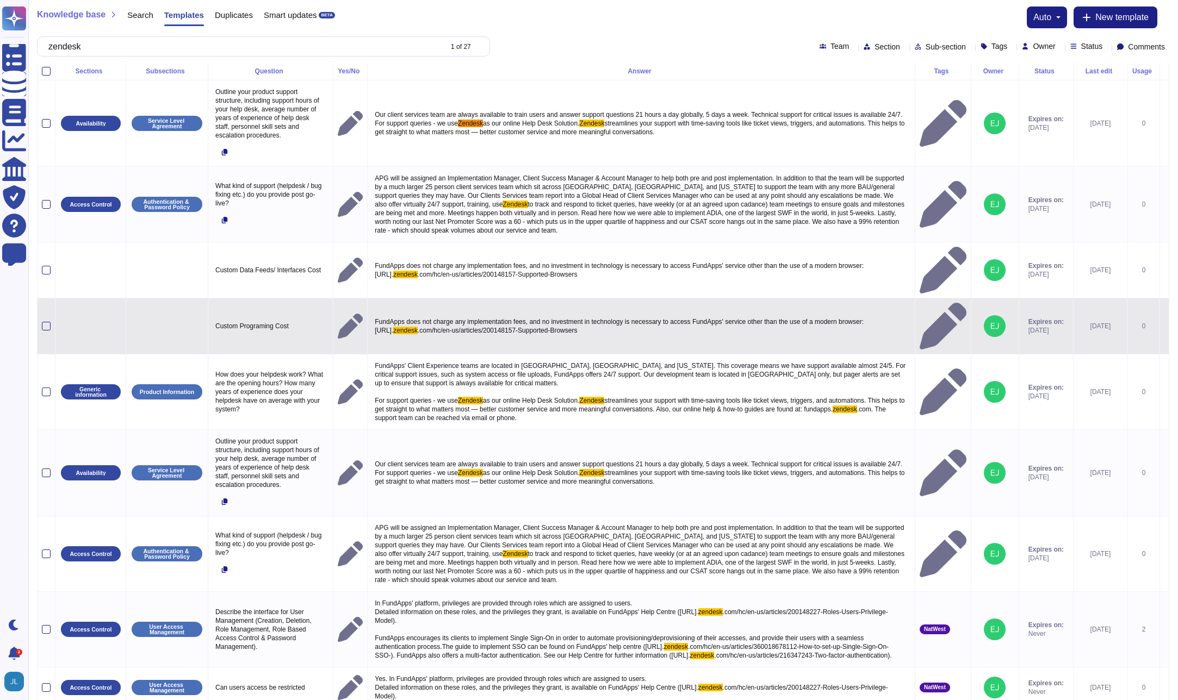
scroll to position [0, 0]
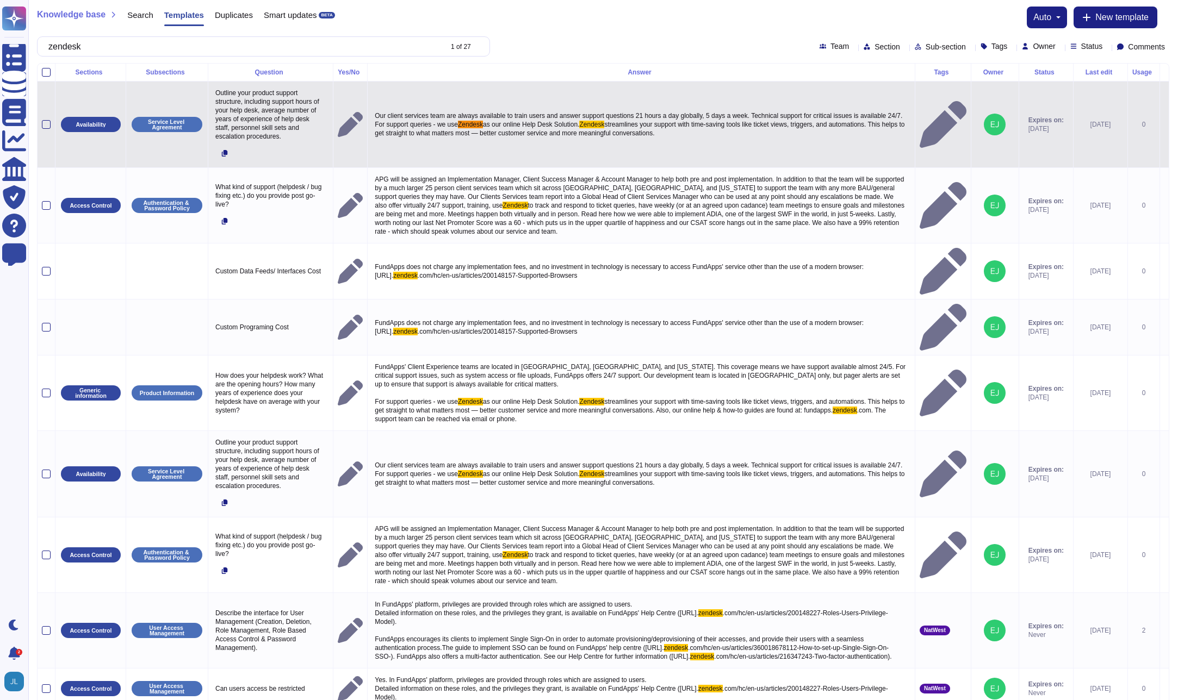
click at [543, 133] on span "streamlines your support with time-saving tools like ticket views, triggers, an…" at bounding box center [641, 129] width 532 height 16
click at [645, 117] on textarea "Our client services team are always available to train users and answer support…" at bounding box center [640, 120] width 536 height 22
click at [797, 120] on textarea "Our client services team are always available to train users and answer support…" at bounding box center [640, 120] width 536 height 22
click at [796, 120] on textarea "Our client services team are always available to train users and answer support…" at bounding box center [640, 120] width 536 height 22
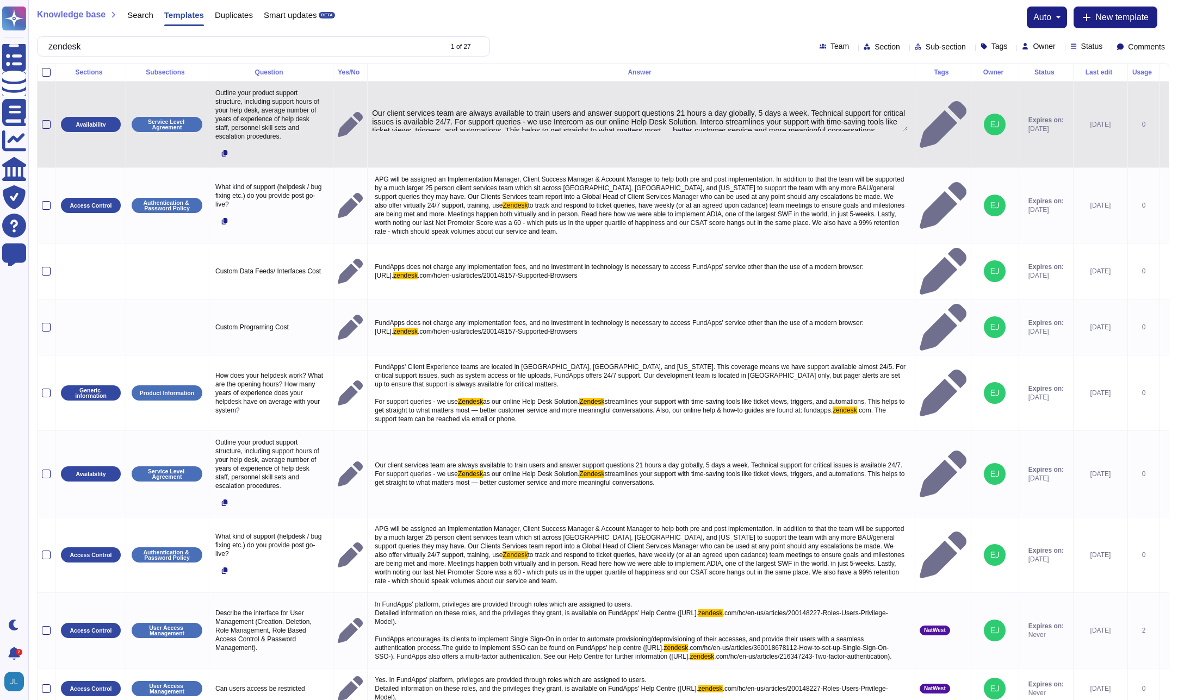
type textarea "Our client services team are always available to train users and answer support…"
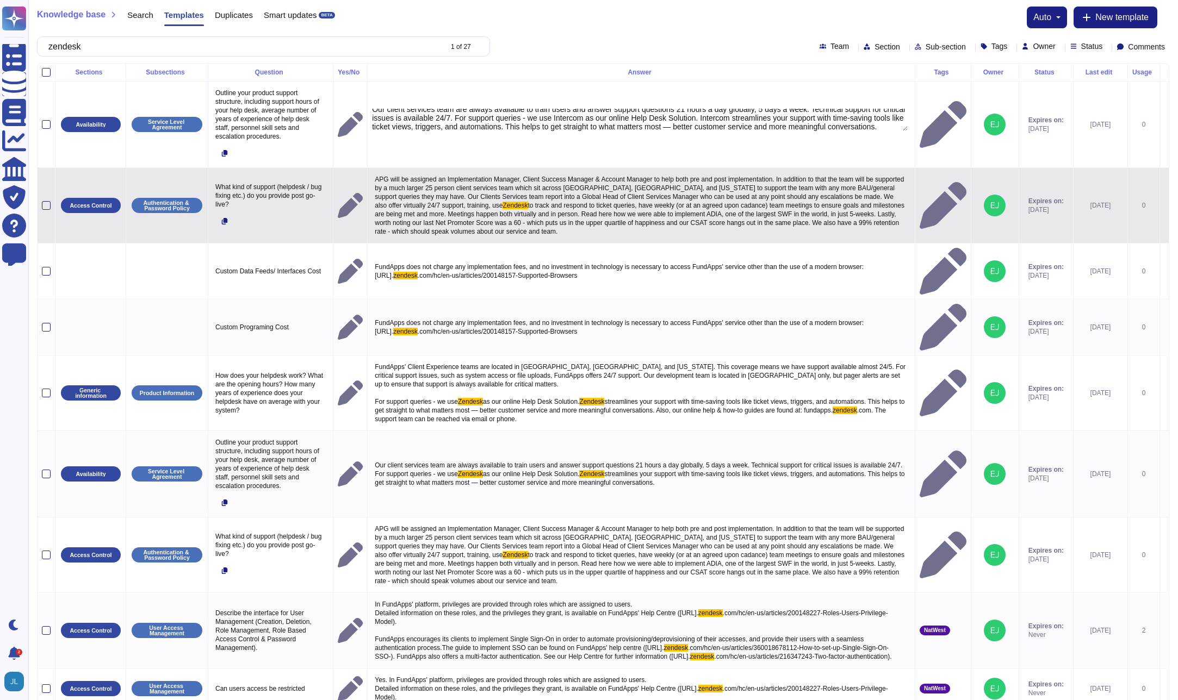
click at [713, 186] on span "APG will be assigned an Implementation Manager, Client Success Manager & Accoun…" at bounding box center [640, 193] width 531 height 34
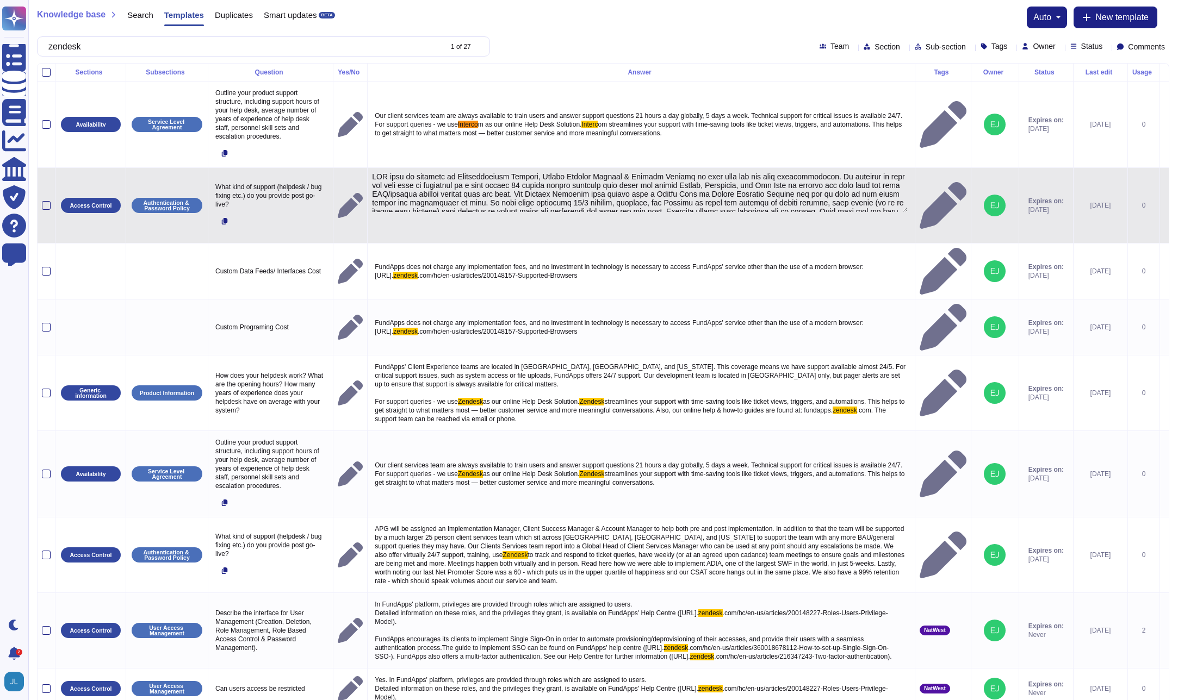
type textarea "APG will be assigned an Implementation Manager, Client Success Manager & Accoun…"
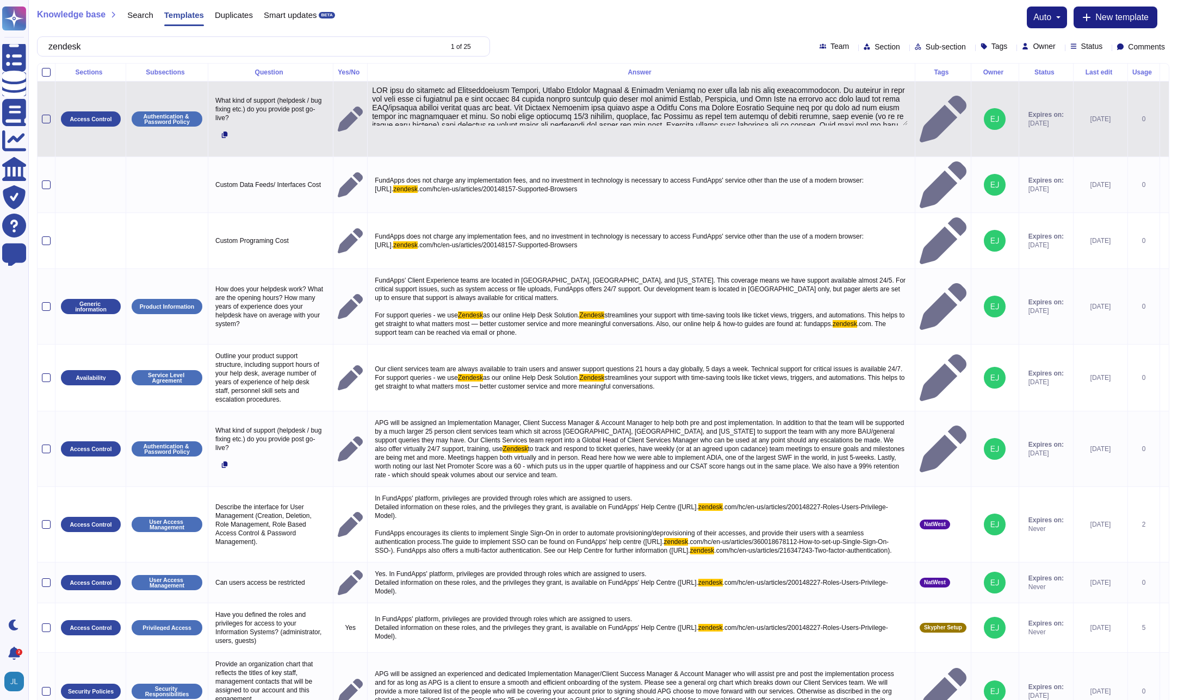
click at [633, 129] on div at bounding box center [641, 119] width 538 height 66
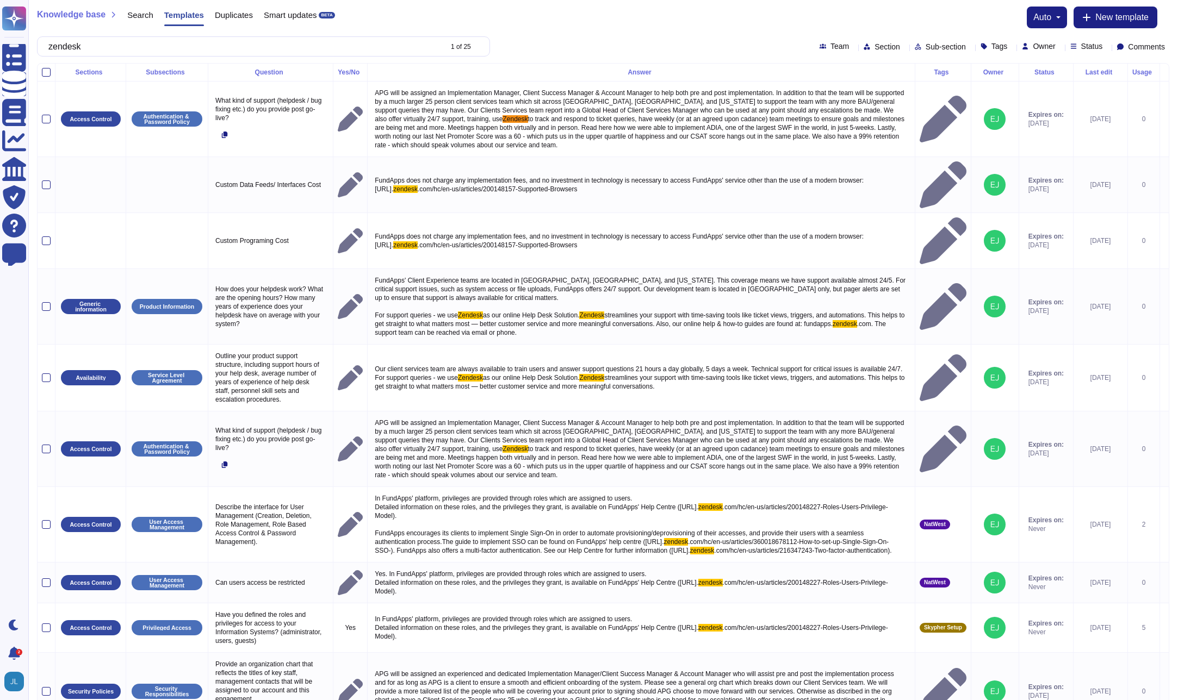
click at [527, 120] on span "Zendesk" at bounding box center [514, 119] width 25 height 8
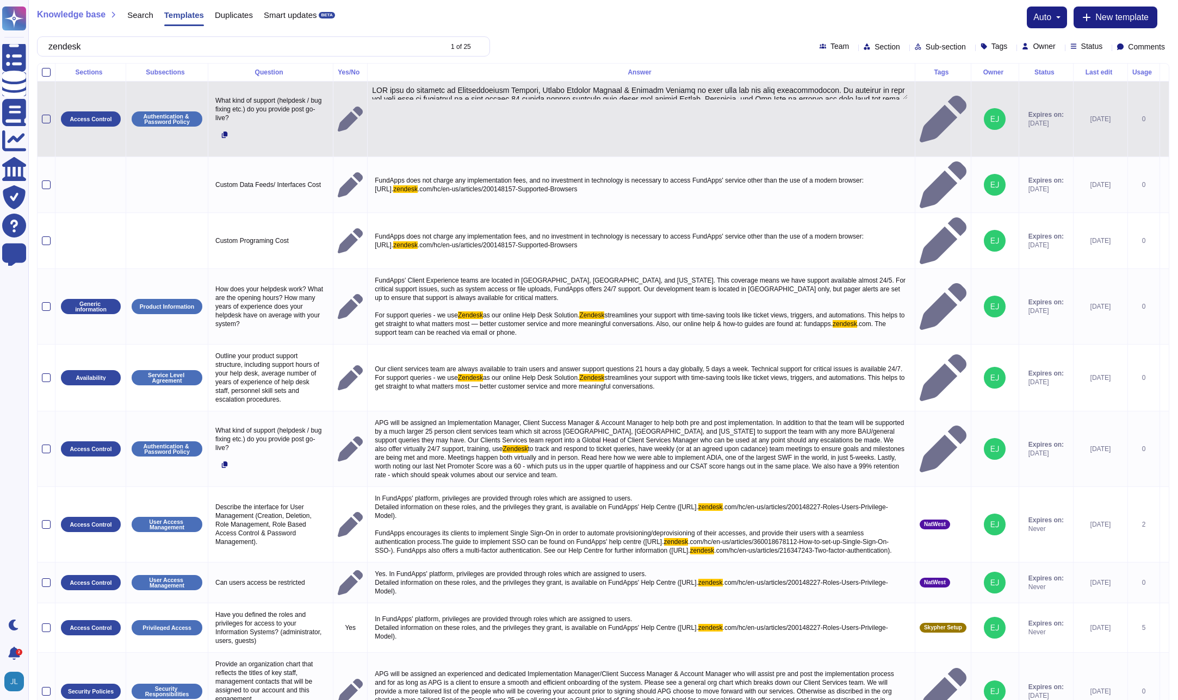
type textarea "APG will be assigned an Implementation Manager, Client Success Manager & Accoun…"
drag, startPoint x: 642, startPoint y: 99, endPoint x: 642, endPoint y: 108, distance: 8.7
click at [642, 108] on div at bounding box center [641, 119] width 538 height 66
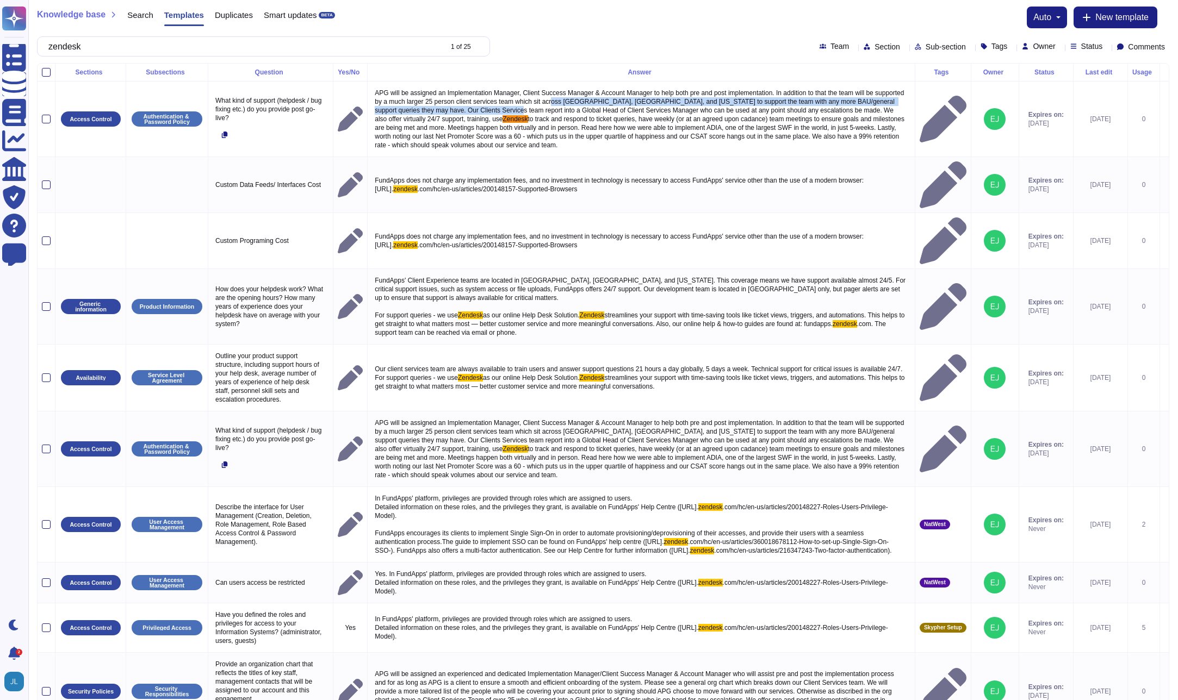
drag, startPoint x: 643, startPoint y: 102, endPoint x: 642, endPoint y: 109, distance: 7.2
click at [642, 109] on div "APG will be assigned an Implementation Manager, Client Success Manager & Accoun…" at bounding box center [641, 119] width 538 height 66
click at [655, 124] on span "to track and respond to ticket queries, have weekly (or at an agreed upon cadan…" at bounding box center [640, 132] width 531 height 34
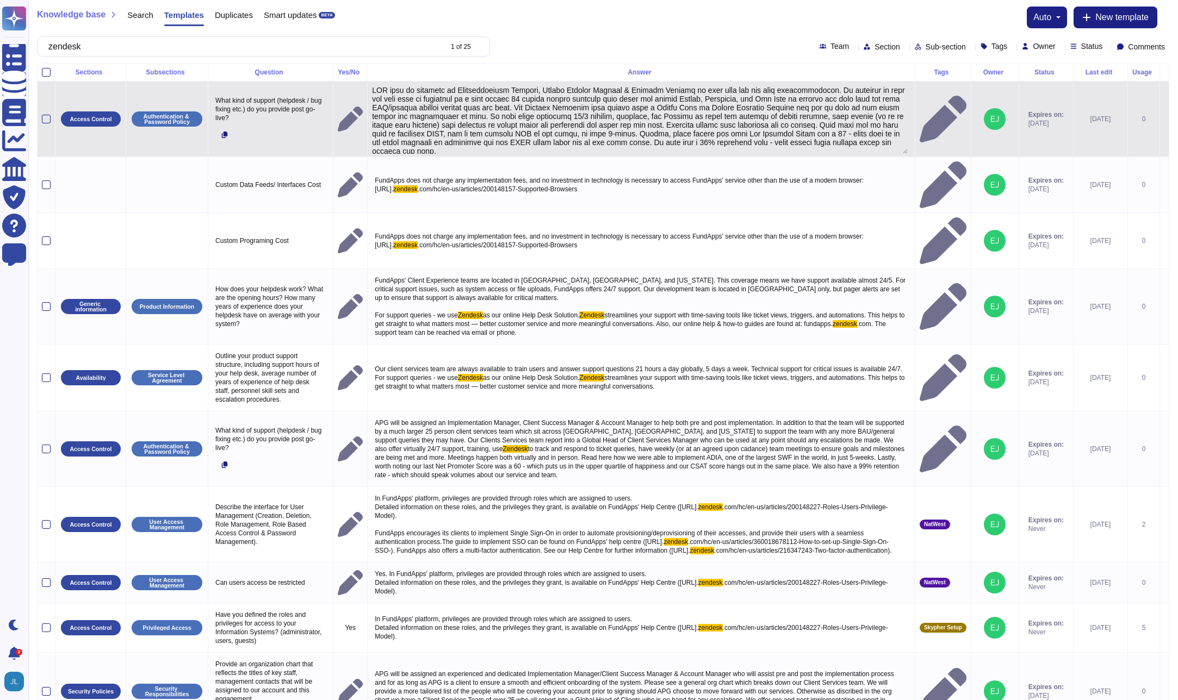
drag, startPoint x: 887, startPoint y: 123, endPoint x: 891, endPoint y: 151, distance: 28.6
click at [893, 151] on td at bounding box center [642, 120] width 548 height 76
click at [853, 115] on textarea at bounding box center [640, 120] width 536 height 68
type textarea "APG will be assigned an Implementation Manager, Client Success Manager & Accoun…"
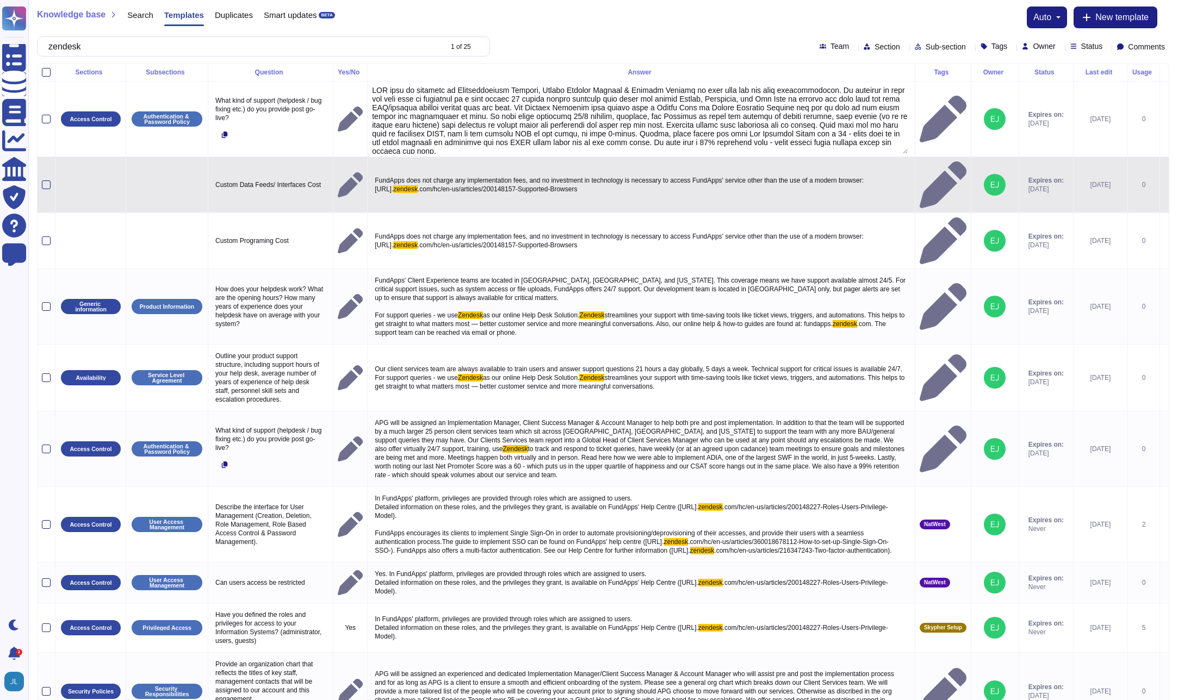
click at [677, 177] on span "FundApps does not charge any implementation fees, and no investment in technolo…" at bounding box center [620, 185] width 490 height 16
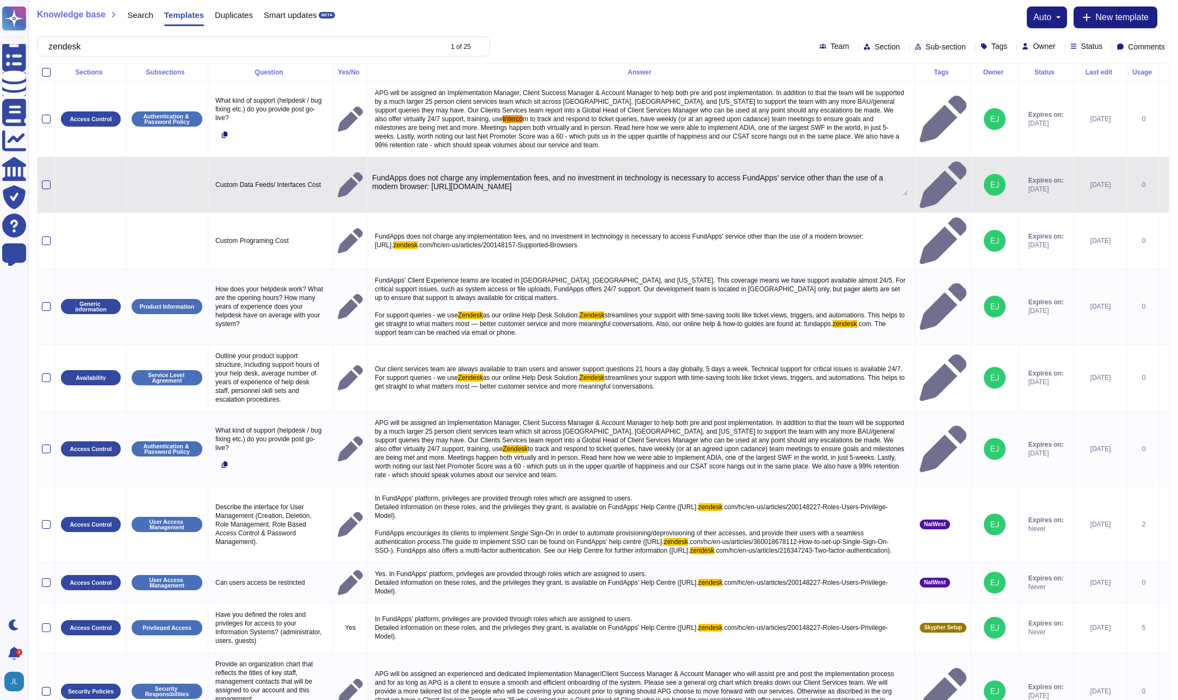
type textarea "FundApps does not charge any implementation fees, and no investment in technolo…"
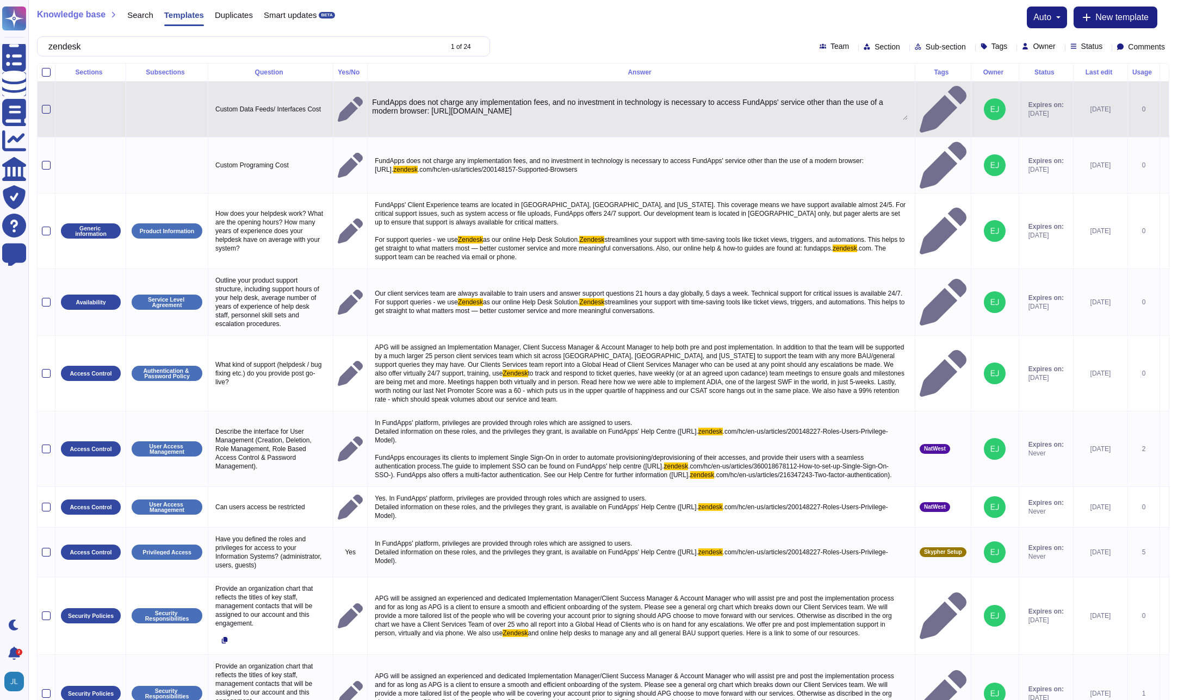
drag, startPoint x: 759, startPoint y: 98, endPoint x: 471, endPoint y: 103, distance: 287.7
click at [471, 103] on textarea "FundApps does not charge any implementation fees, and no investment in technolo…" at bounding box center [640, 109] width 536 height 22
click at [638, 105] on p "FundApps does not charge any implementation fees, and no investment in technolo…" at bounding box center [641, 109] width 538 height 23
drag, startPoint x: 761, startPoint y: 98, endPoint x: 474, endPoint y: 101, distance: 287.7
click at [474, 101] on textarea "FundApps does not charge any implementation fees, and no investment in technolo…" at bounding box center [640, 112] width 536 height 28
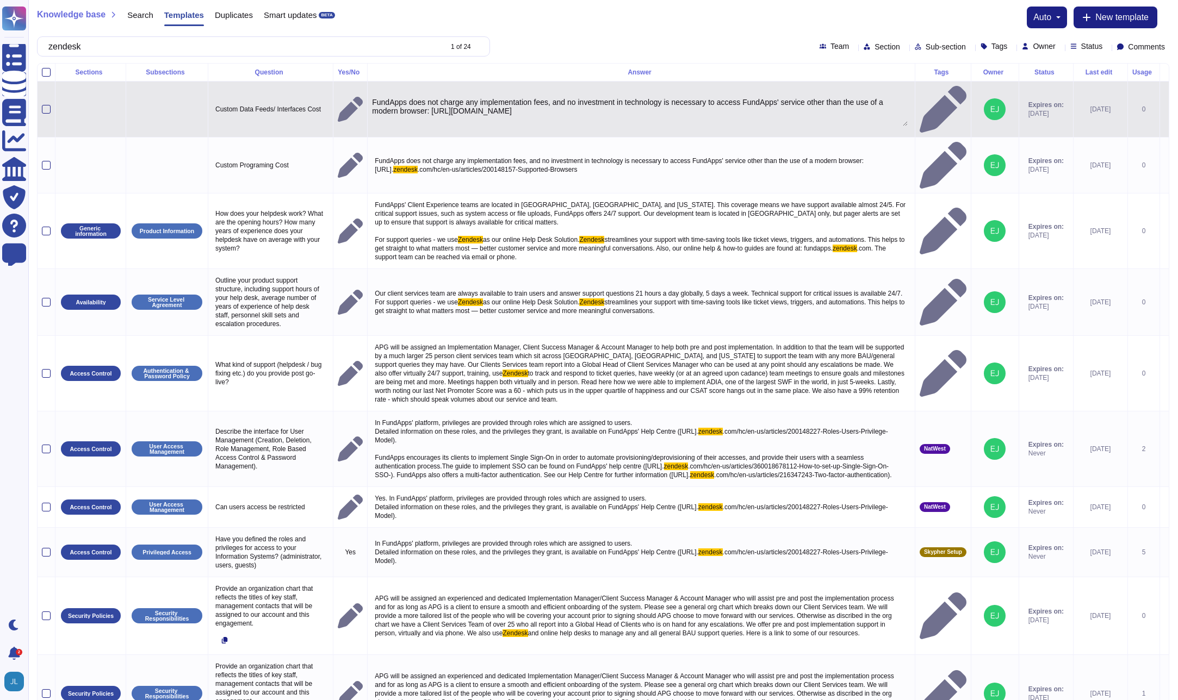
type textarea "FundApps does not charge any implementation fees, and no investment in technolo…"
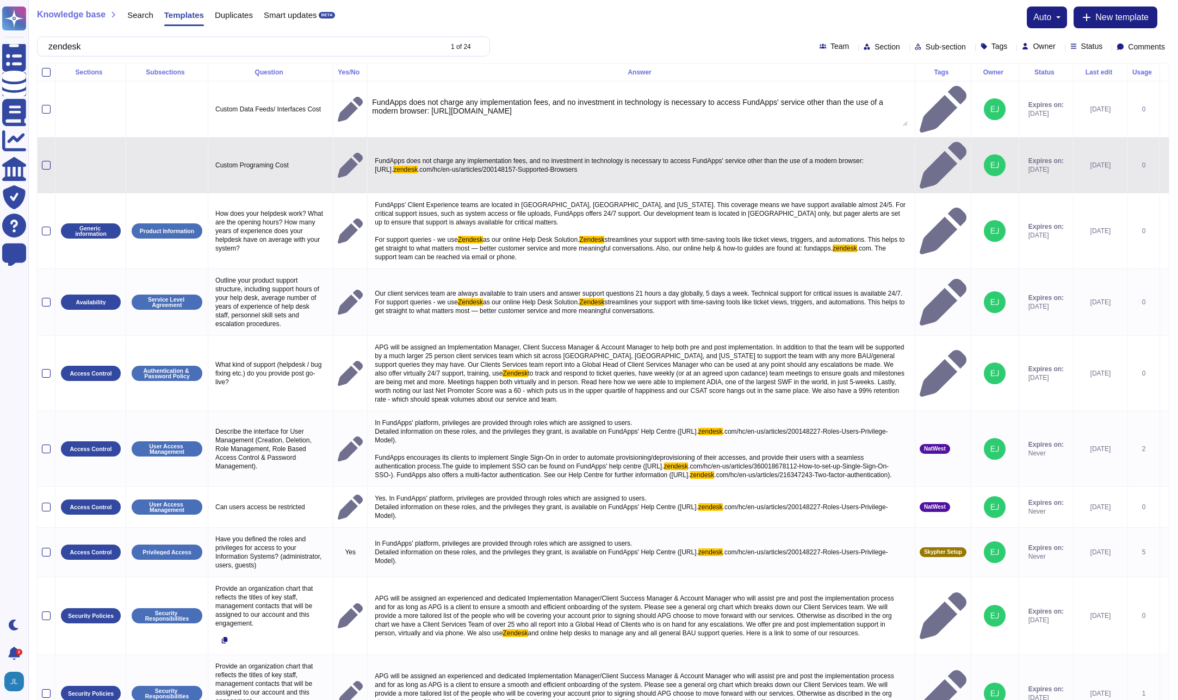
click at [526, 157] on span "FundApps does not charge any implementation fees, and no investment in technolo…" at bounding box center [620, 165] width 490 height 16
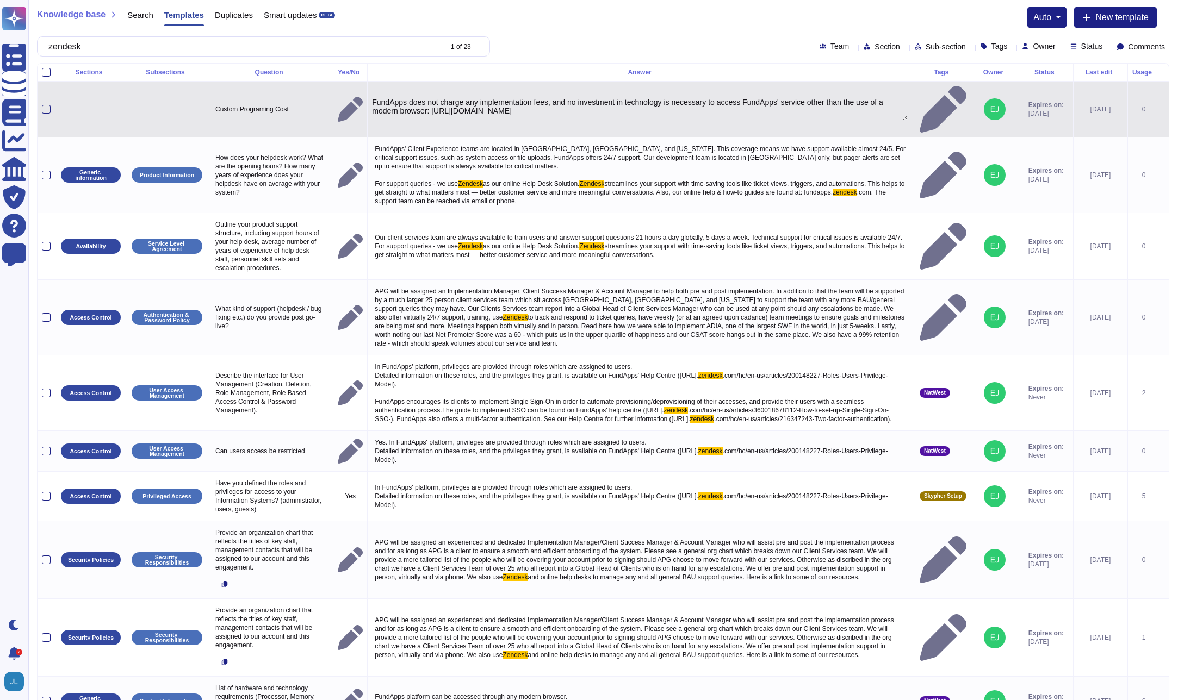
click at [747, 105] on textarea "FundApps does not charge any implementation fees, and no investment in technolo…" at bounding box center [640, 109] width 536 height 22
drag, startPoint x: 759, startPoint y: 100, endPoint x: 473, endPoint y: 100, distance: 285.5
click at [473, 100] on textarea "FundApps does not charge any implementation fees, and no investment in technolo…" at bounding box center [640, 109] width 536 height 22
type textarea "FundApps does not charge any implementation fees, and no investment in technolo…"
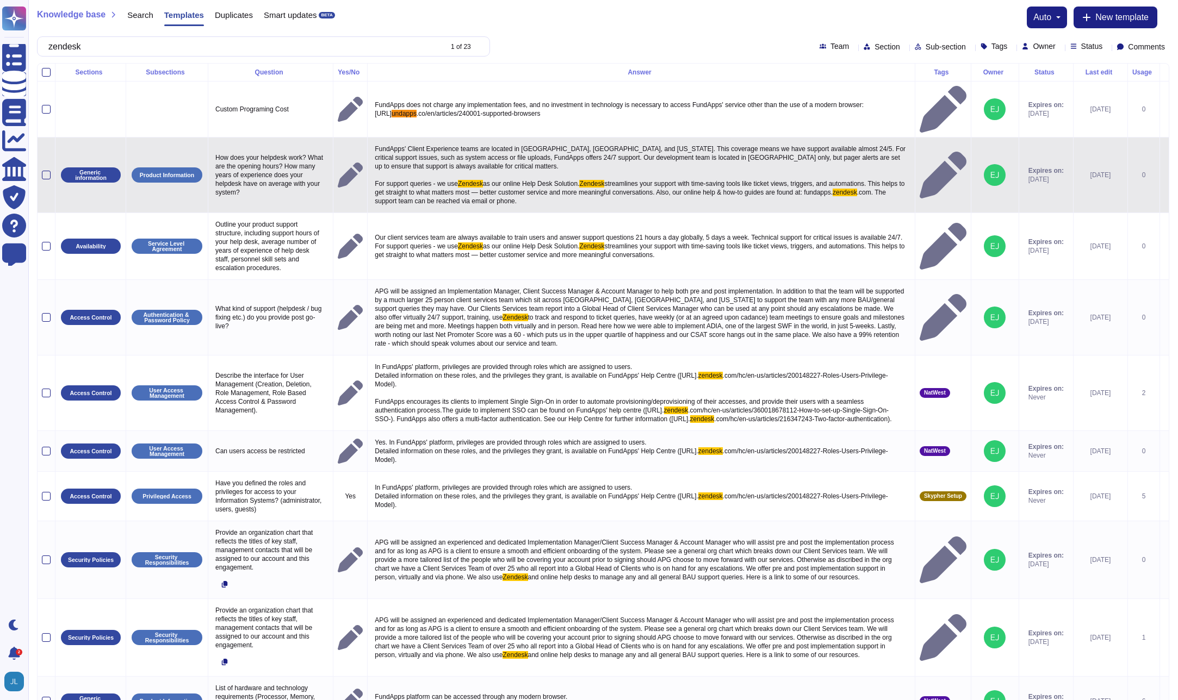
click at [682, 145] on span "FundApps' Client Experience teams are located in [GEOGRAPHIC_DATA], [GEOGRAPHIC…" at bounding box center [641, 166] width 532 height 42
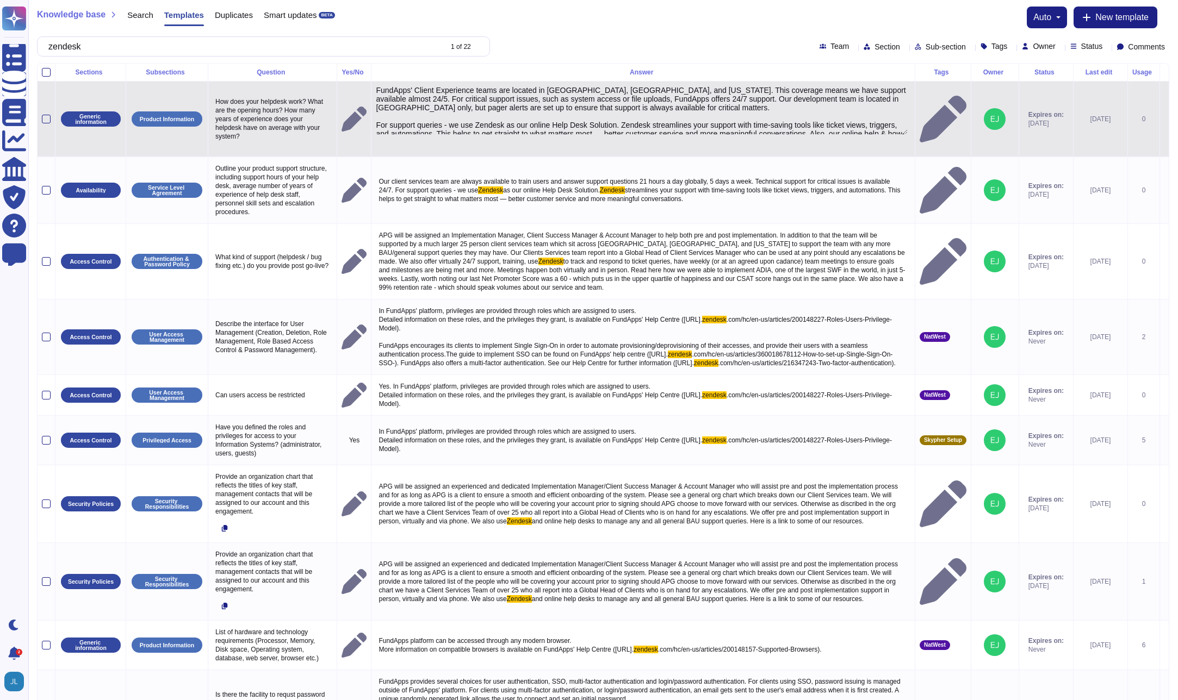
click at [507, 124] on textarea "FundApps' Client Experience teams are located in [GEOGRAPHIC_DATA], [GEOGRAPHIC…" at bounding box center [641, 110] width 531 height 48
click at [655, 122] on textarea "FundApps' Client Experience teams are located in [GEOGRAPHIC_DATA], [GEOGRAPHIC…" at bounding box center [641, 110] width 531 height 48
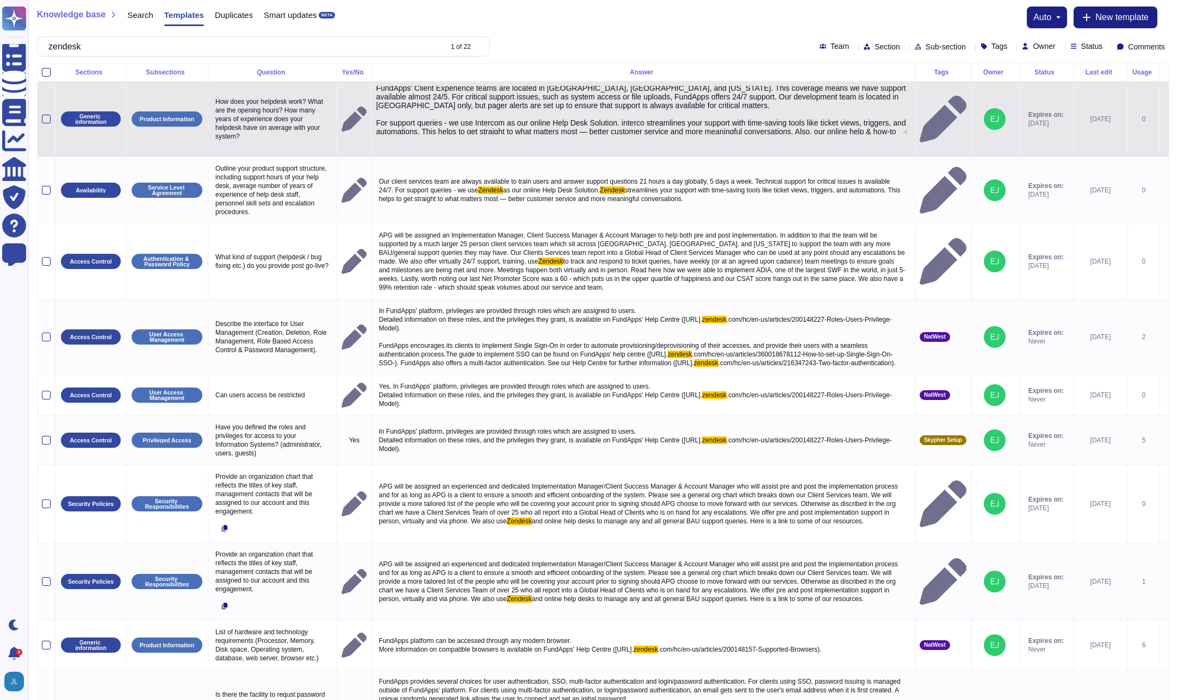
type textarea "FundApps' Client Experience teams are located in [GEOGRAPHIC_DATA], [GEOGRAPHIC…"
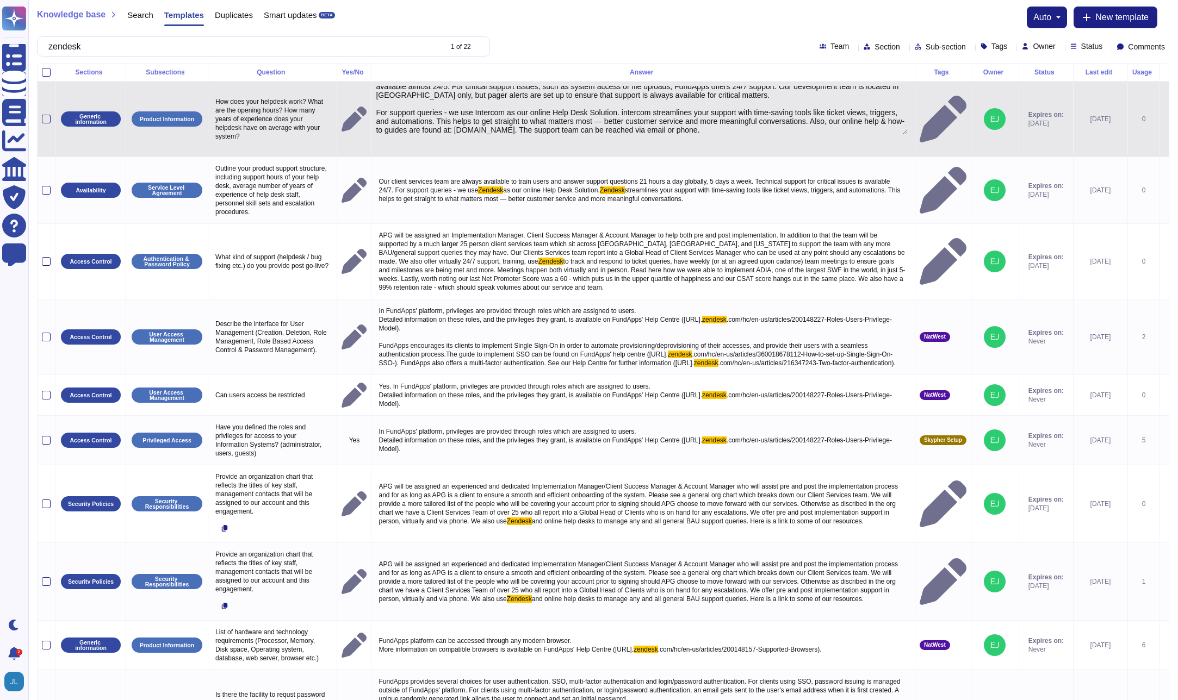
scroll to position [21, 0]
drag, startPoint x: 698, startPoint y: 119, endPoint x: 616, endPoint y: 122, distance: 82.7
click at [616, 122] on textarea "FundApps' Client Experience teams are located in [GEOGRAPHIC_DATA], [GEOGRAPHIC…" at bounding box center [641, 110] width 531 height 48
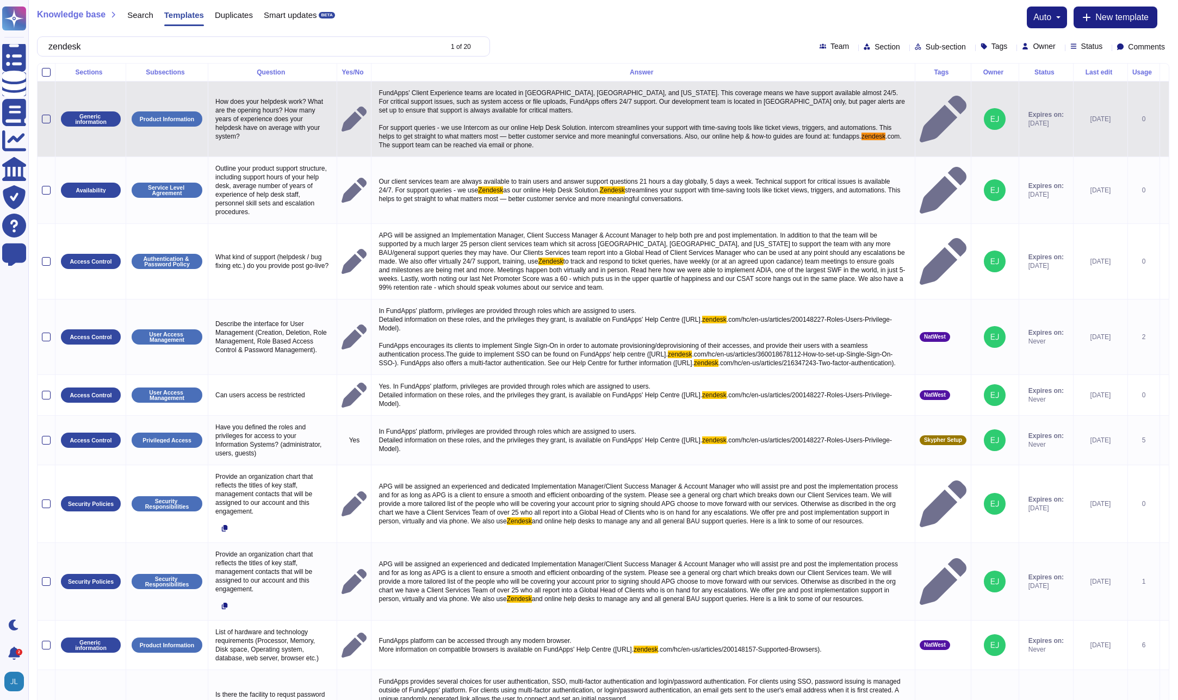
click at [511, 147] on span ".com. The support team can be reached via email or phone." at bounding box center [640, 141] width 524 height 16
drag, startPoint x: 885, startPoint y: 98, endPoint x: 873, endPoint y: 148, distance: 50.9
click at [877, 148] on textarea "FundApps' Client Experience teams are located in [GEOGRAPHIC_DATA], [GEOGRAPHIC…" at bounding box center [641, 118] width 531 height 64
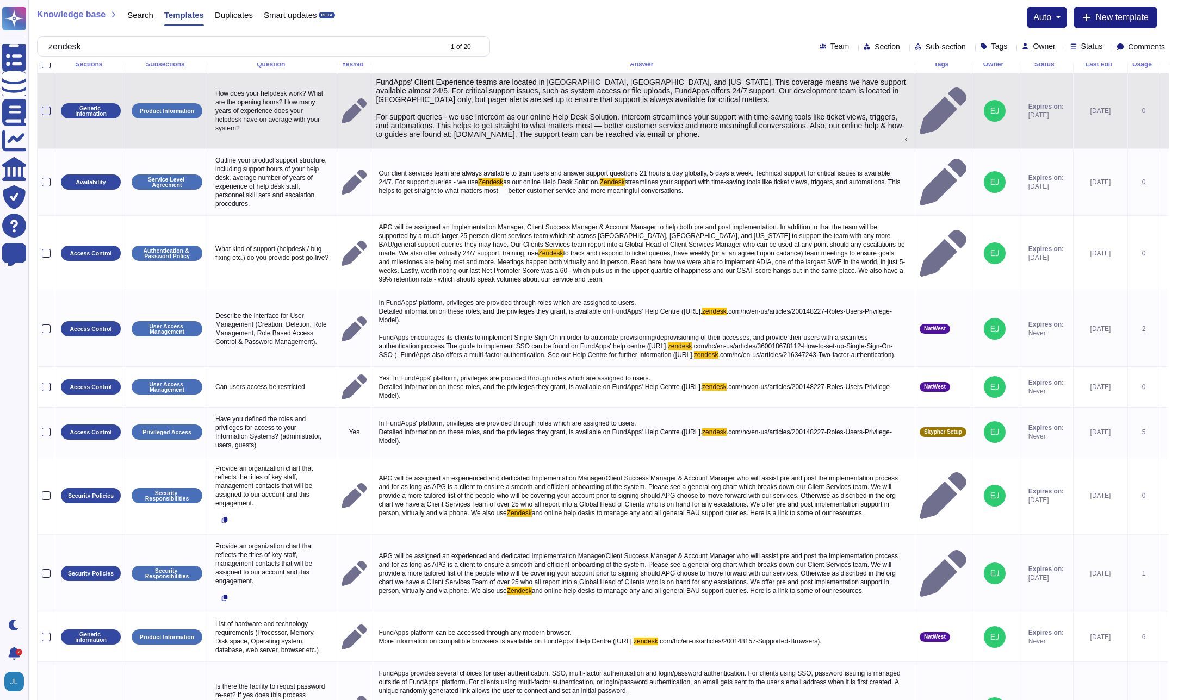
drag, startPoint x: 616, startPoint y: 129, endPoint x: 697, endPoint y: 129, distance: 81.6
click at [697, 129] on textarea "FundApps' Client Experience teams are located in [GEOGRAPHIC_DATA], [GEOGRAPHIC…" at bounding box center [641, 110] width 531 height 64
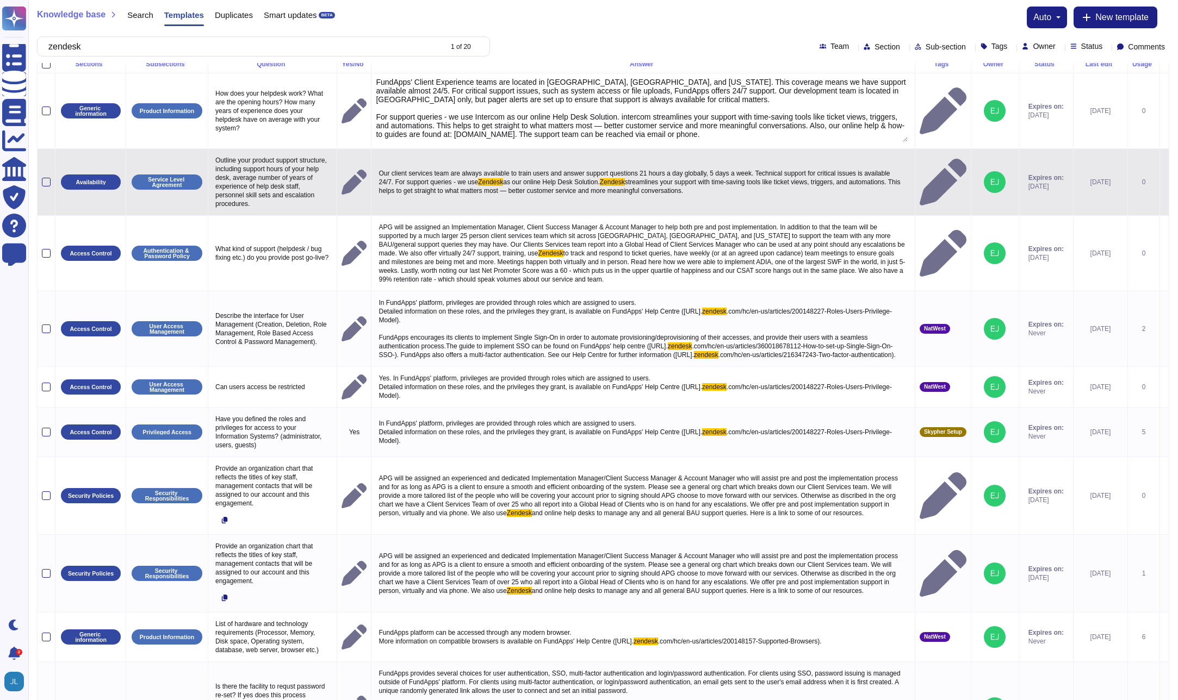
type textarea "FundApps' Client Experience teams are located in [GEOGRAPHIC_DATA], [GEOGRAPHIC…"
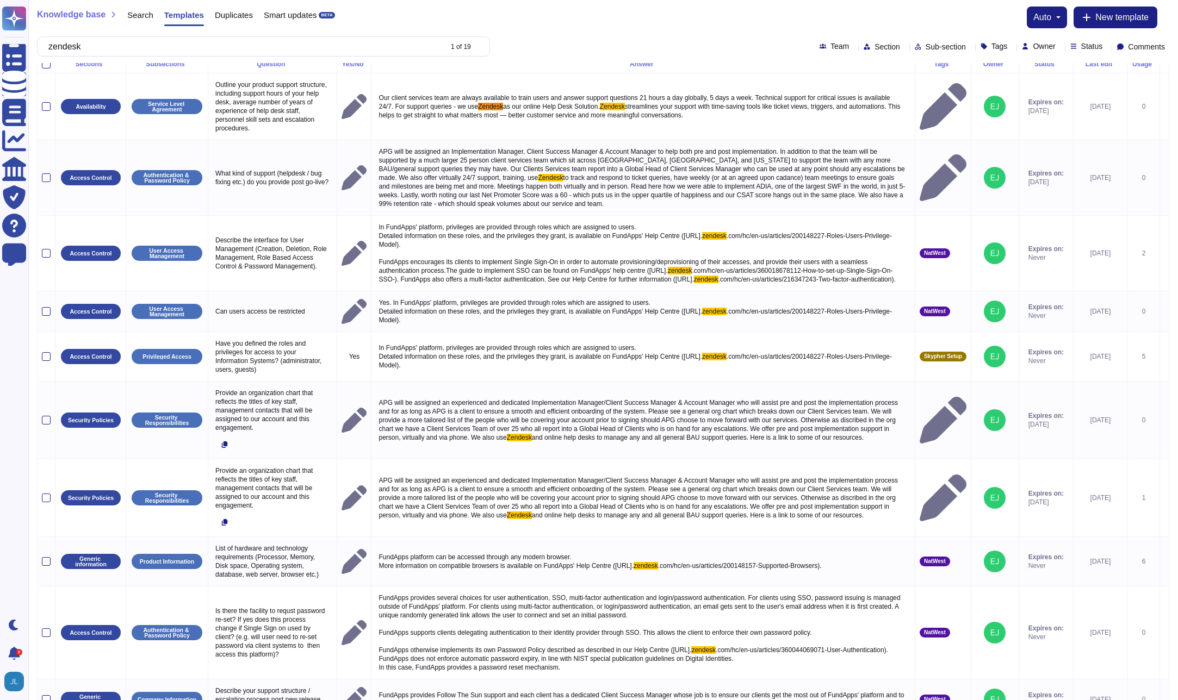
scroll to position [0, 0]
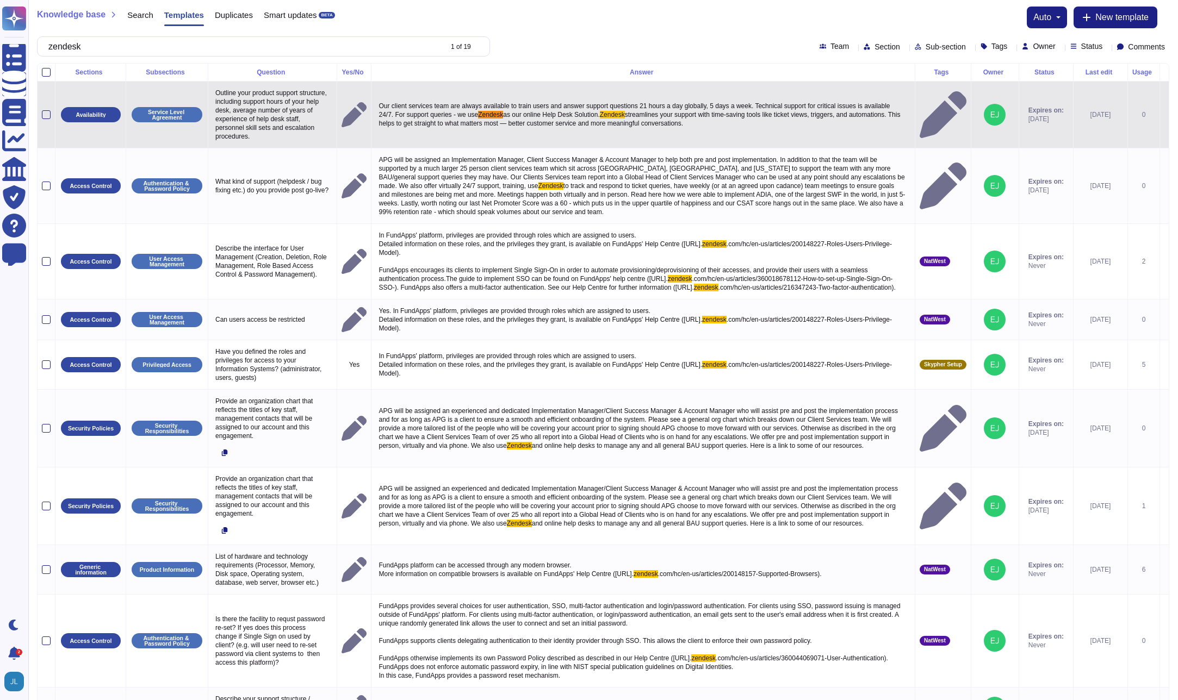
click at [599, 117] on span "as our online Help Desk Solution." at bounding box center [551, 115] width 96 height 8
drag, startPoint x: 887, startPoint y: 111, endPoint x: 883, endPoint y: 138, distance: 27.5
click at [883, 138] on textarea "Our client services team are always available to train users and answer support…" at bounding box center [641, 119] width 531 height 41
click at [806, 111] on textarea "Our client services team are always available to train users and answer support…" at bounding box center [641, 119] width 531 height 41
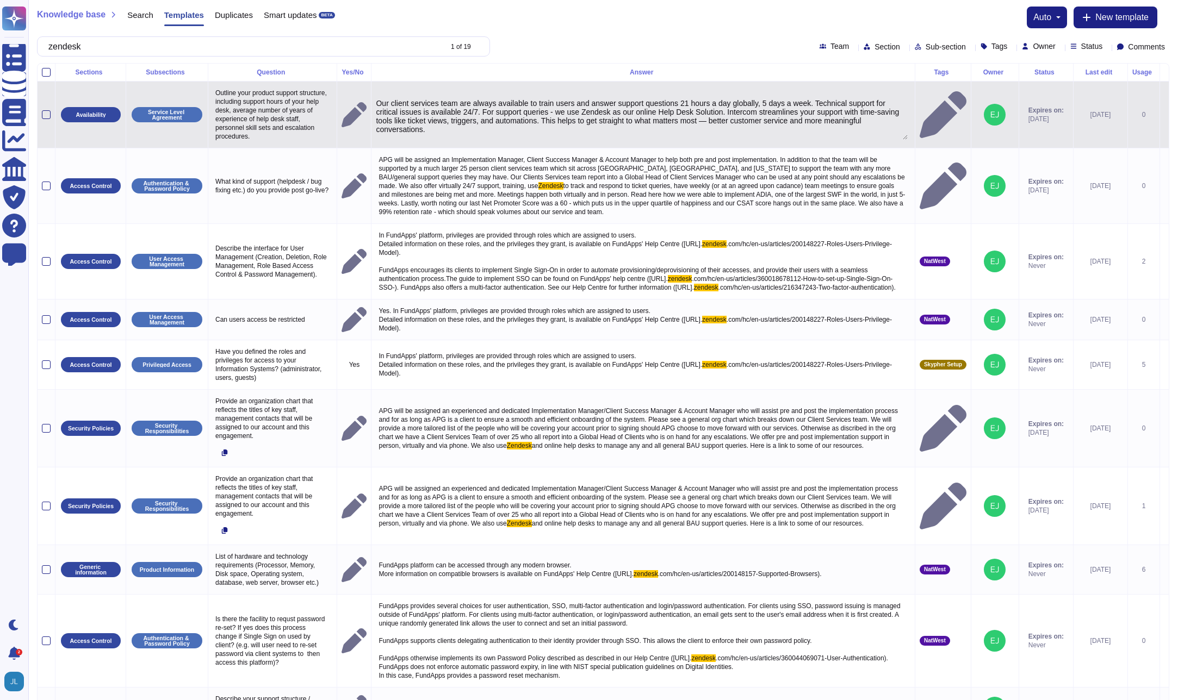
click at [654, 114] on textarea "Our client services team are always available to train users and answer support…" at bounding box center [641, 119] width 531 height 41
type textarea "Our client services team are always available to train users and answer support…"
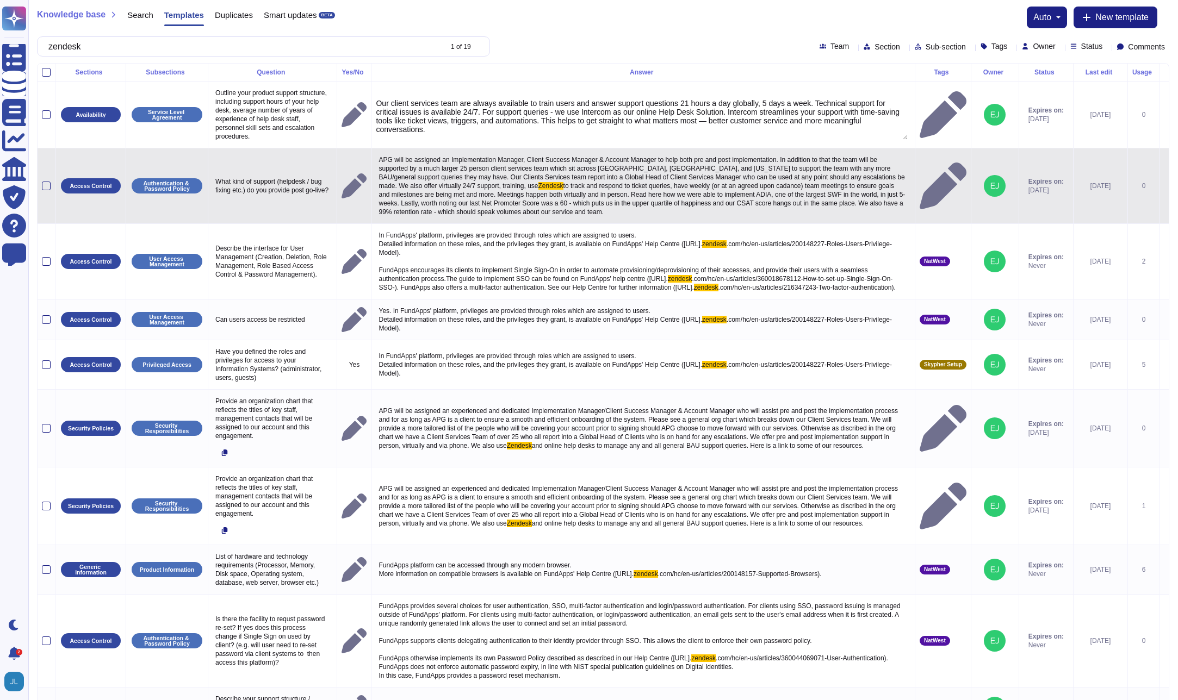
click at [663, 165] on span "APG will be assigned an Implementation Manager, Client Success Manager & Accoun…" at bounding box center [642, 173] width 528 height 34
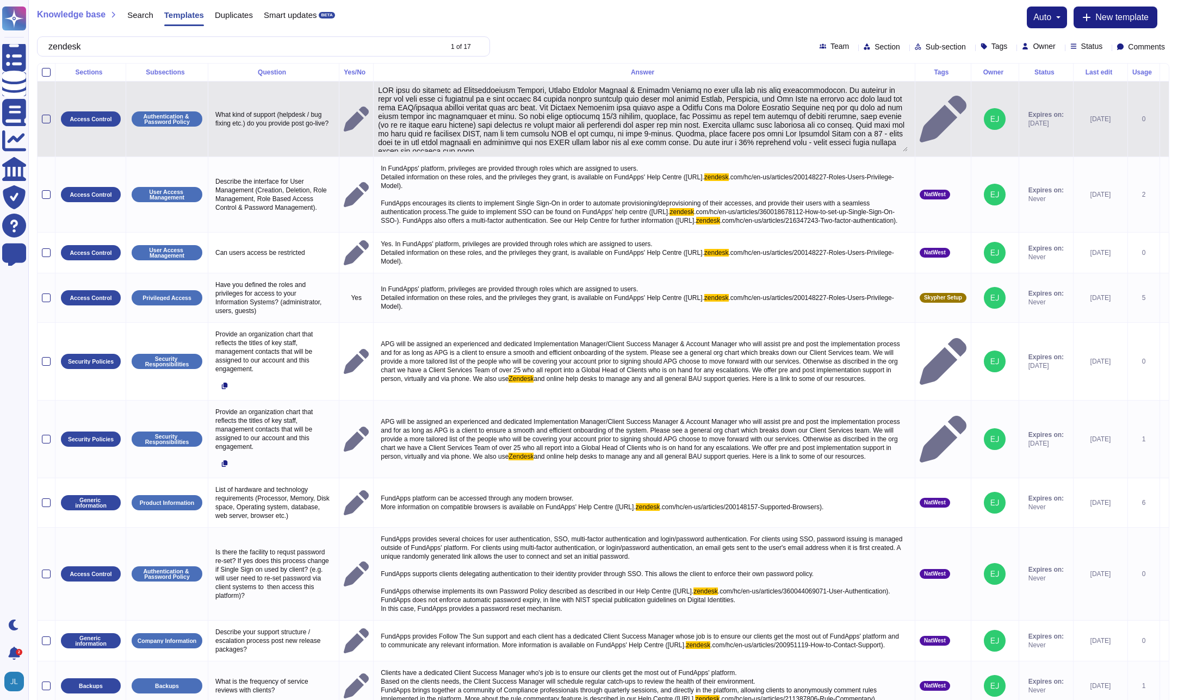
drag, startPoint x: 887, startPoint y: 124, endPoint x: 885, endPoint y: 149, distance: 25.1
click at [886, 150] on textarea at bounding box center [643, 119] width 530 height 66
click at [859, 115] on textarea at bounding box center [643, 119] width 530 height 66
click at [859, 114] on textarea at bounding box center [643, 119] width 530 height 66
type textarea "APG will be assigned an Implementation Manager, Client Success Manager & Accoun…"
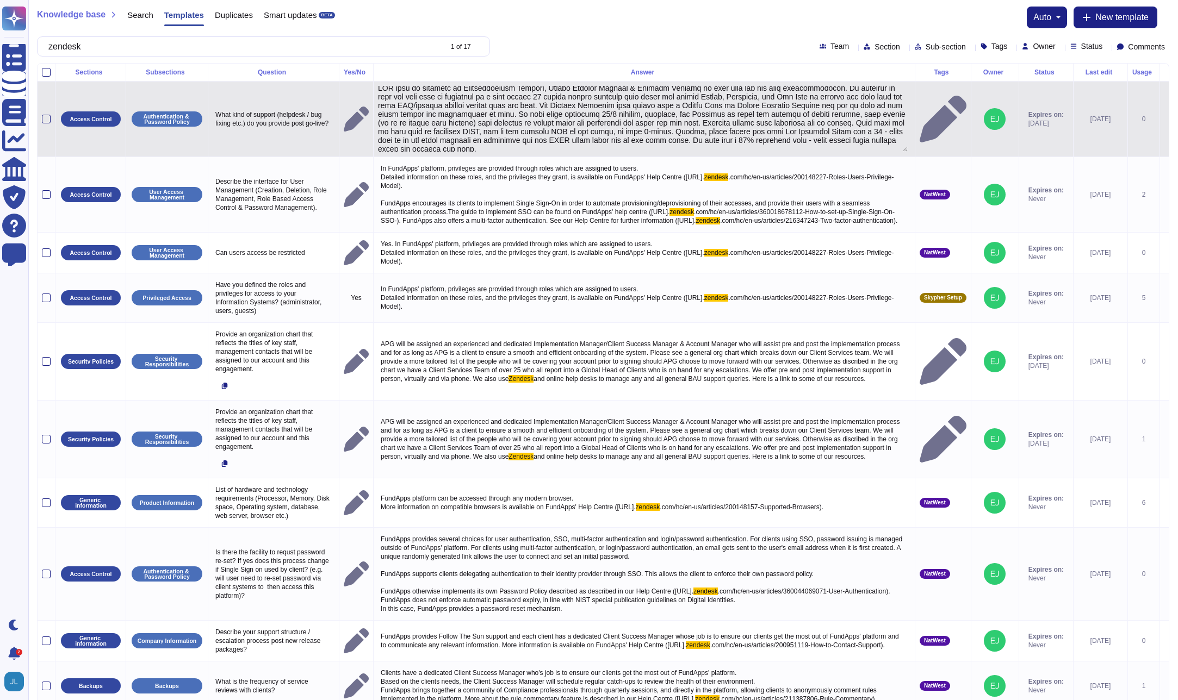
scroll to position [4, 0]
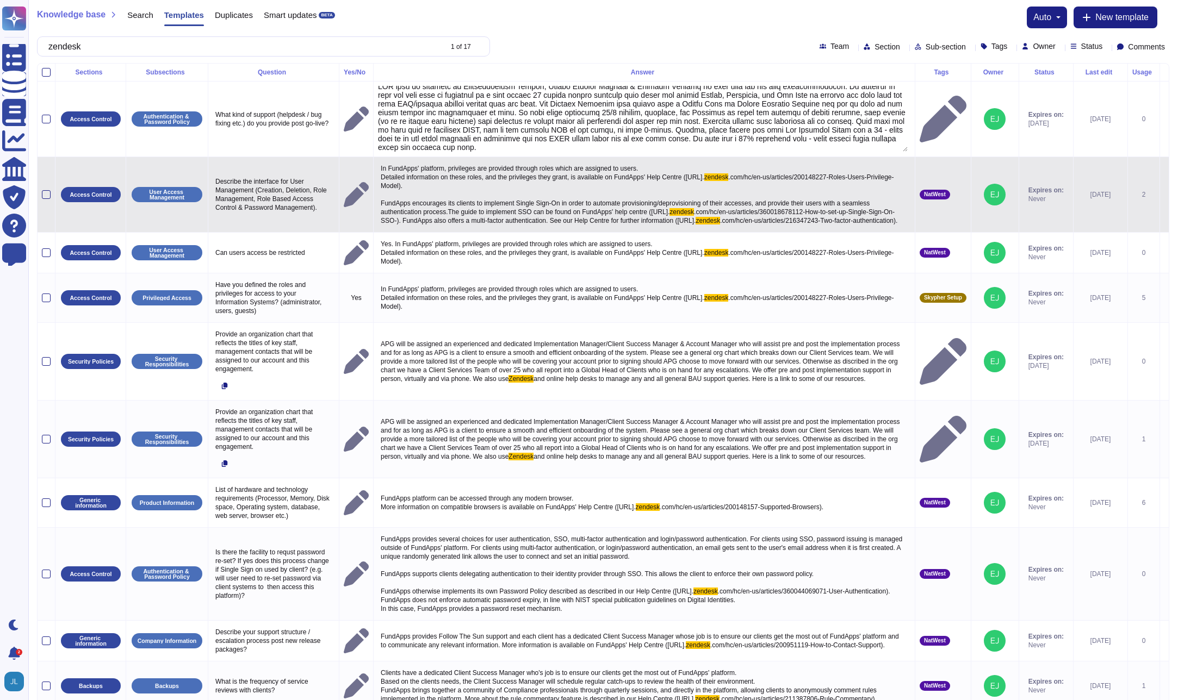
click at [624, 181] on span "In FundApps' platform, privileges are provided through roles which are assigned…" at bounding box center [543, 173] width 324 height 16
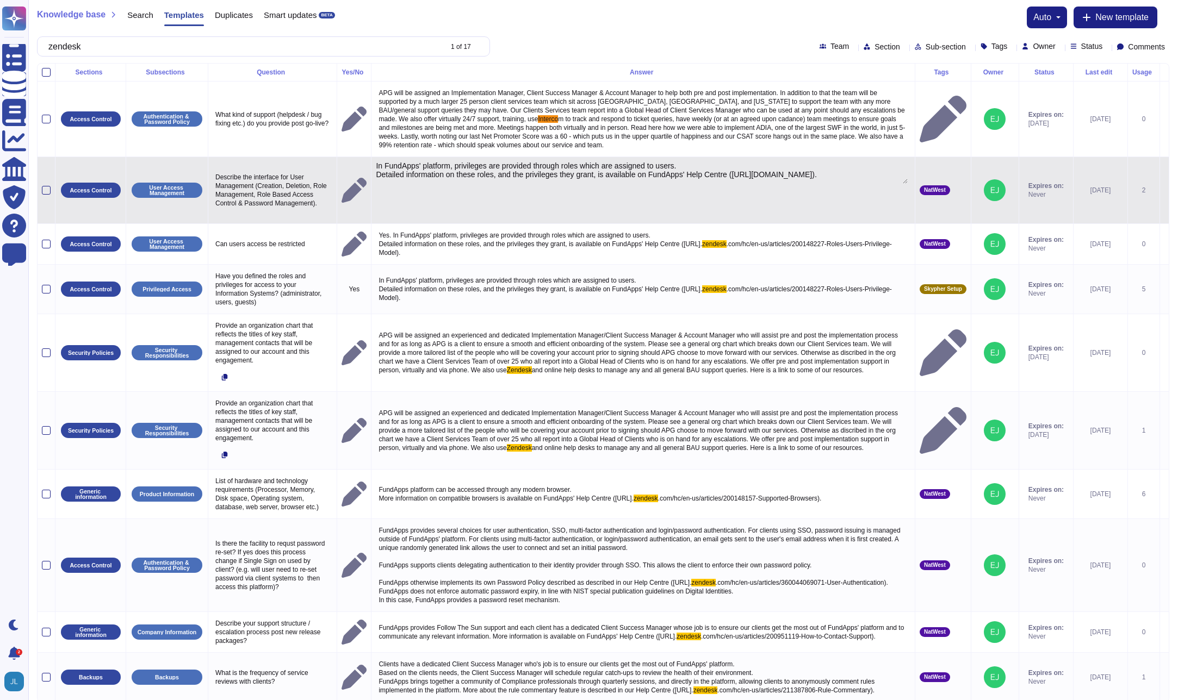
type textarea "In FundApps' platform, privileges are provided through roles which are assigned…"
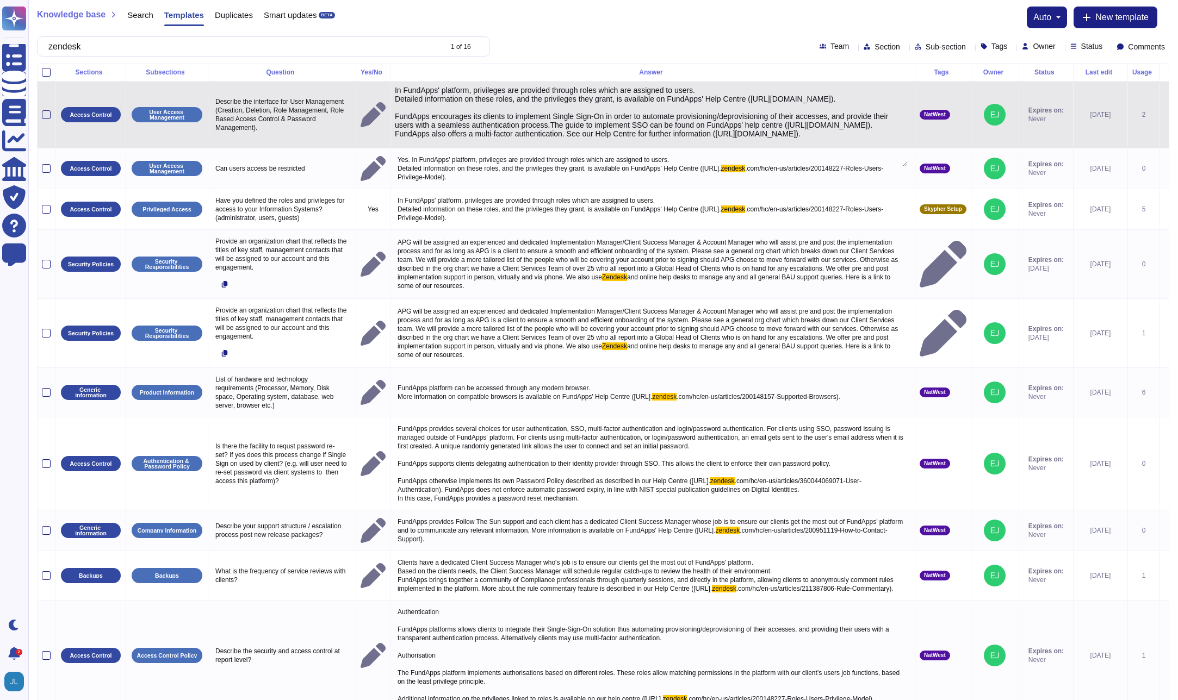
drag, startPoint x: 885, startPoint y: 107, endPoint x: 882, endPoint y: 164, distance: 56.6
click at [882, 164] on textarea "In FundApps' platform, privileges are provided through roles which are assigned…" at bounding box center [651, 126] width 513 height 80
drag, startPoint x: 760, startPoint y: 141, endPoint x: 401, endPoint y: 142, distance: 358.9
click at [401, 142] on textarea "In FundApps' platform, privileges are provided through roles which are assigned…" at bounding box center [651, 126] width 513 height 80
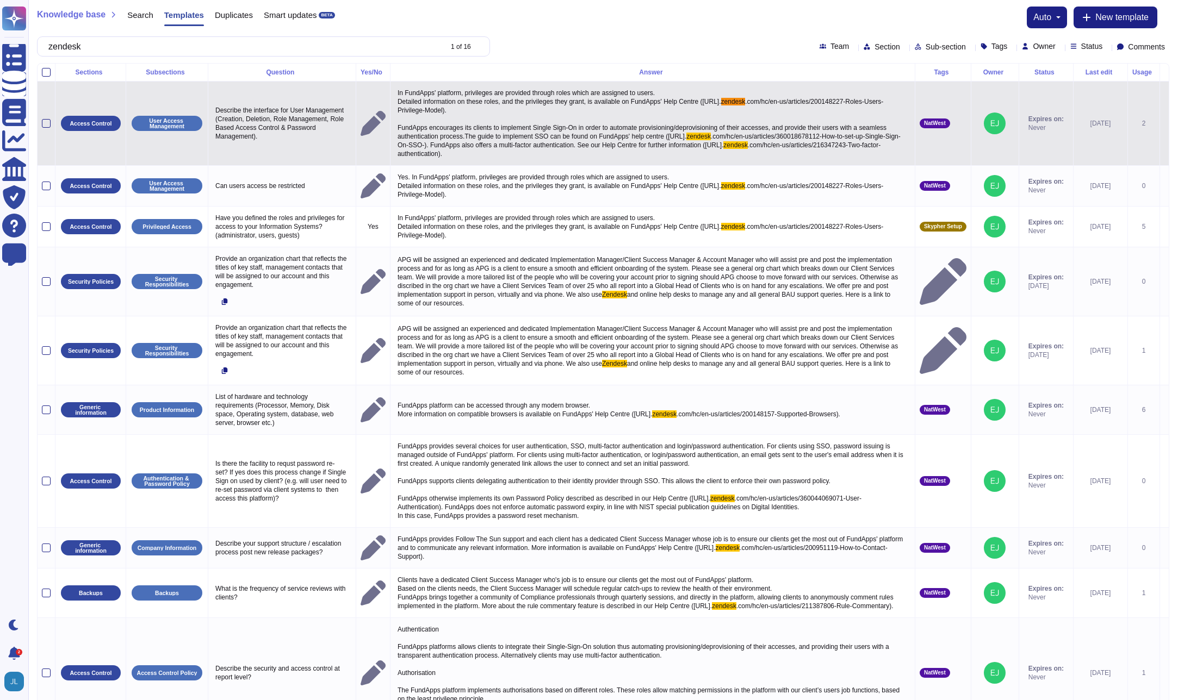
click at [601, 117] on p "In FundApps' platform, privileges are provided through roles which are assigned…" at bounding box center [652, 123] width 515 height 75
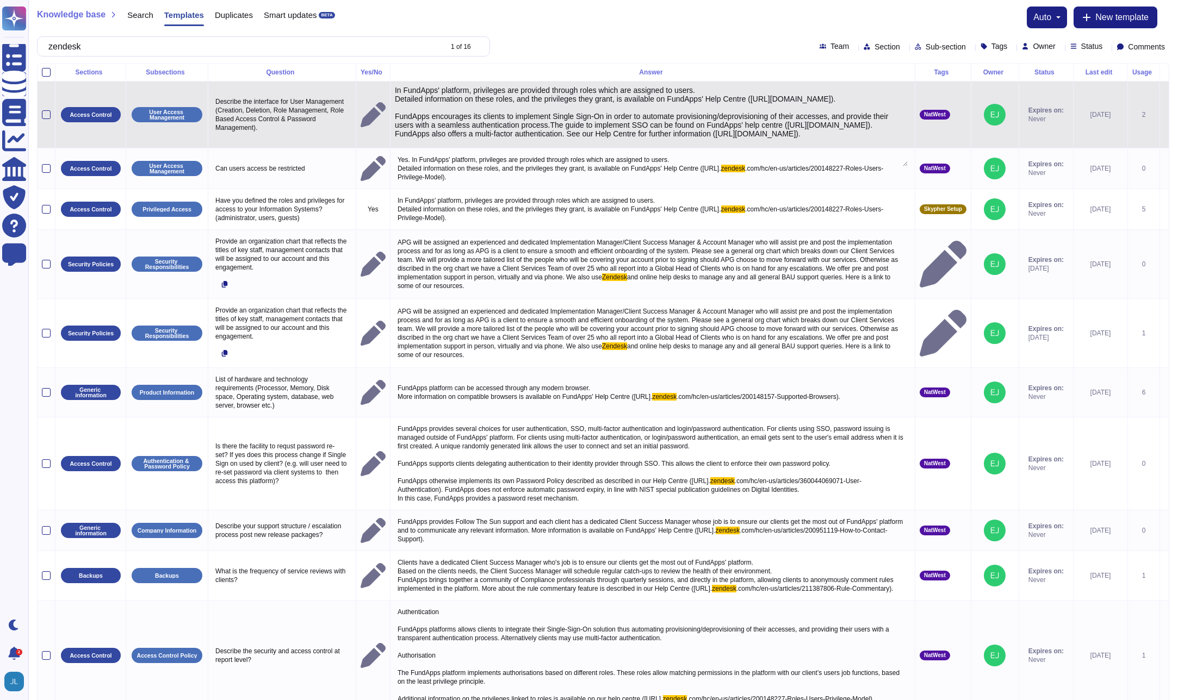
drag, startPoint x: 761, startPoint y: 142, endPoint x: 402, endPoint y: 144, distance: 358.3
click at [402, 144] on textarea "In FundApps' platform, privileges are provided through roles which are assigned…" at bounding box center [651, 126] width 513 height 80
type textarea "In FundApps' platform, privileges are provided through roles which are assigned…"
drag, startPoint x: 554, startPoint y: 152, endPoint x: 860, endPoint y: 153, distance: 306.1
click at [860, 153] on textarea "In FundApps' platform, privileges are provided through roles which are assigned…" at bounding box center [651, 126] width 513 height 80
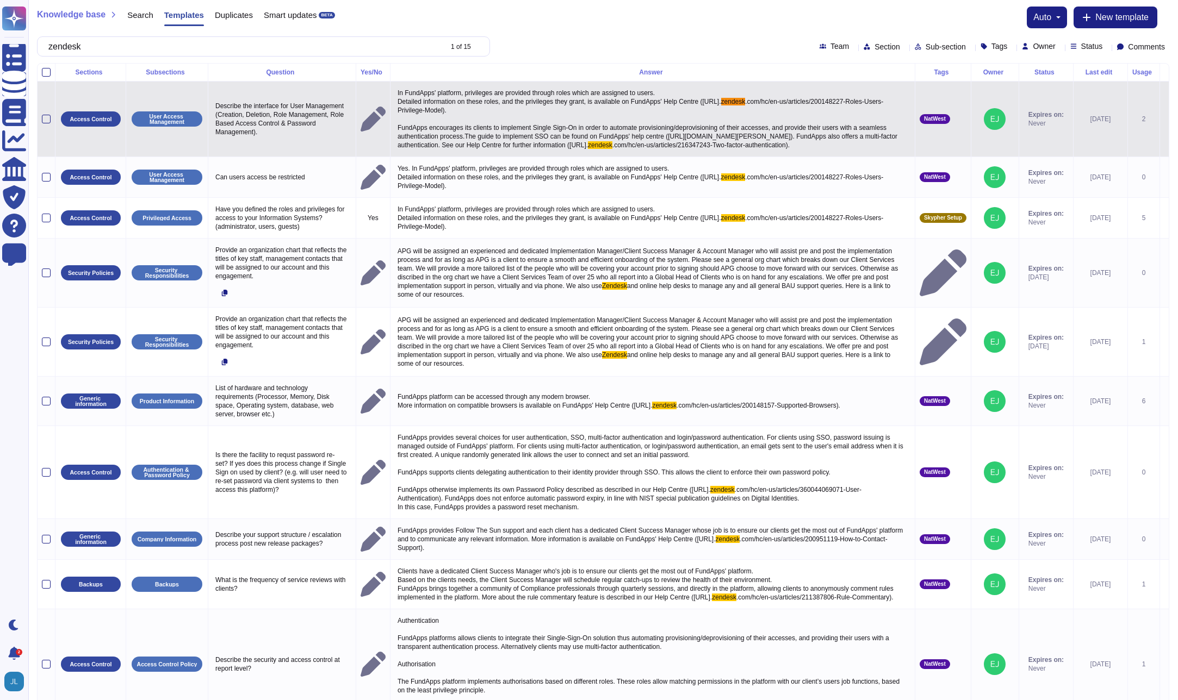
click at [742, 133] on span ".com/hc/en-us/articles/200148227-Roles-Users-Privilege-Model). FundApps encoura…" at bounding box center [648, 123] width 502 height 51
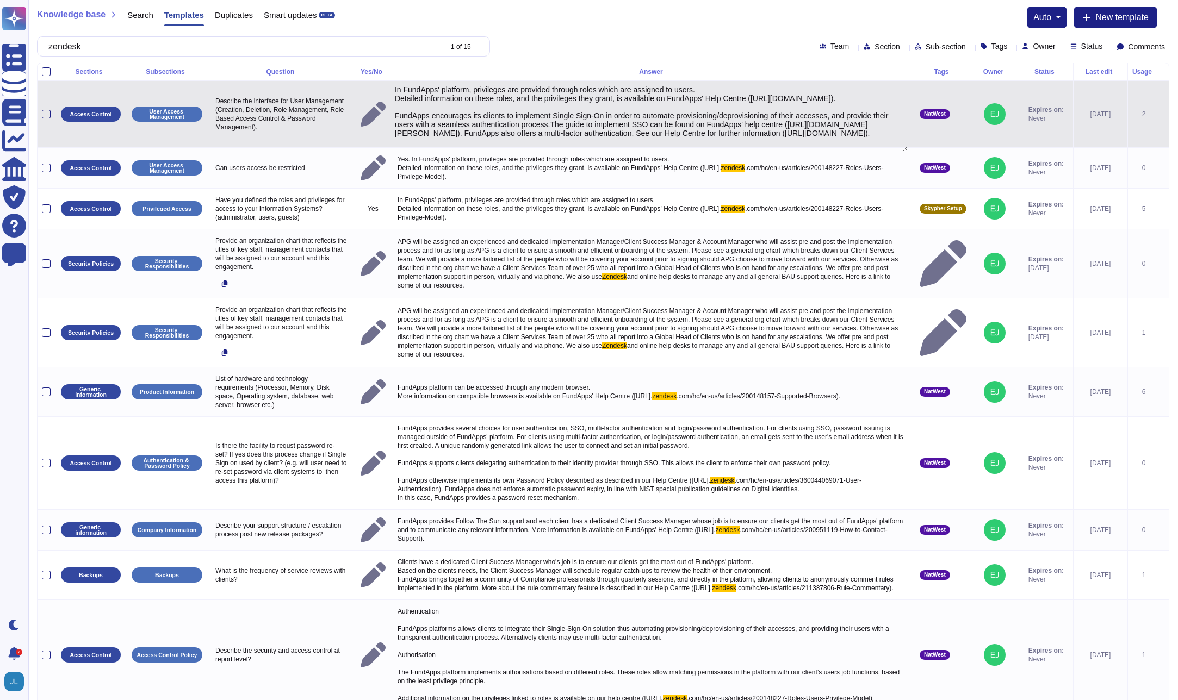
scroll to position [2, 0]
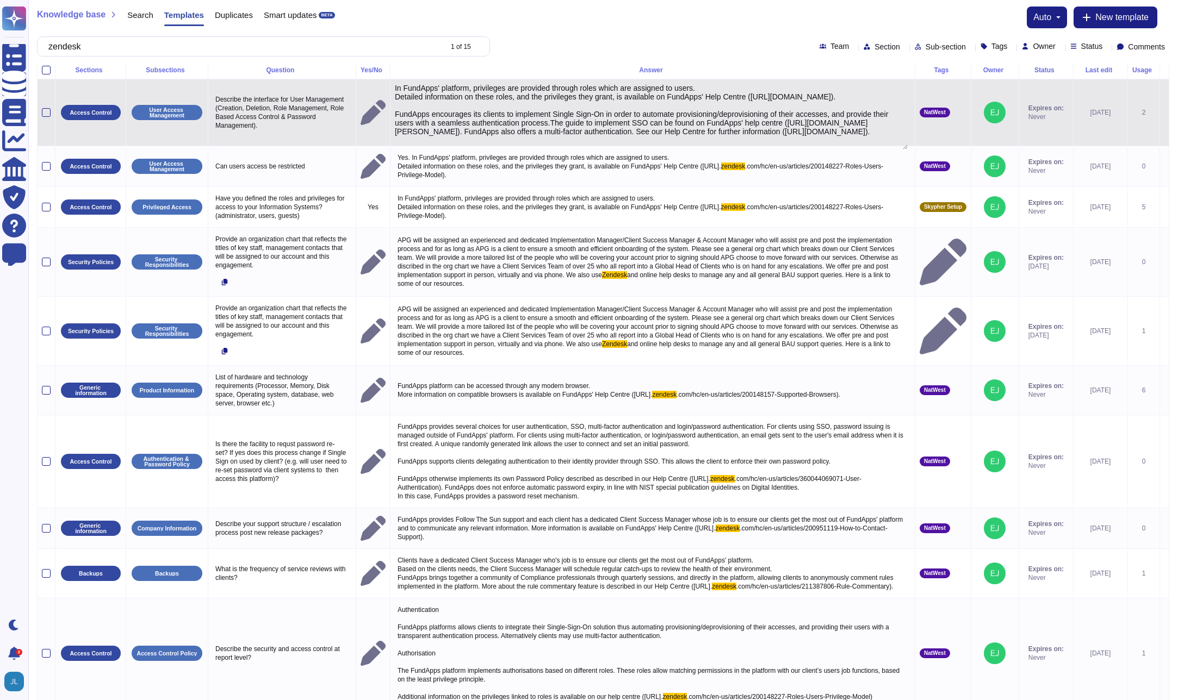
drag, startPoint x: 610, startPoint y: 138, endPoint x: 450, endPoint y: 146, distance: 160.6
click at [450, 146] on textarea "In FundApps' platform, privileges are provided through roles which are assigned…" at bounding box center [651, 117] width 513 height 66
type textarea "In FundApps' platform, privileges are provided through roles which are assigned…"
click at [700, 104] on textarea "In FundApps' platform, privileges are provided through roles which are assigned…" at bounding box center [651, 117] width 513 height 66
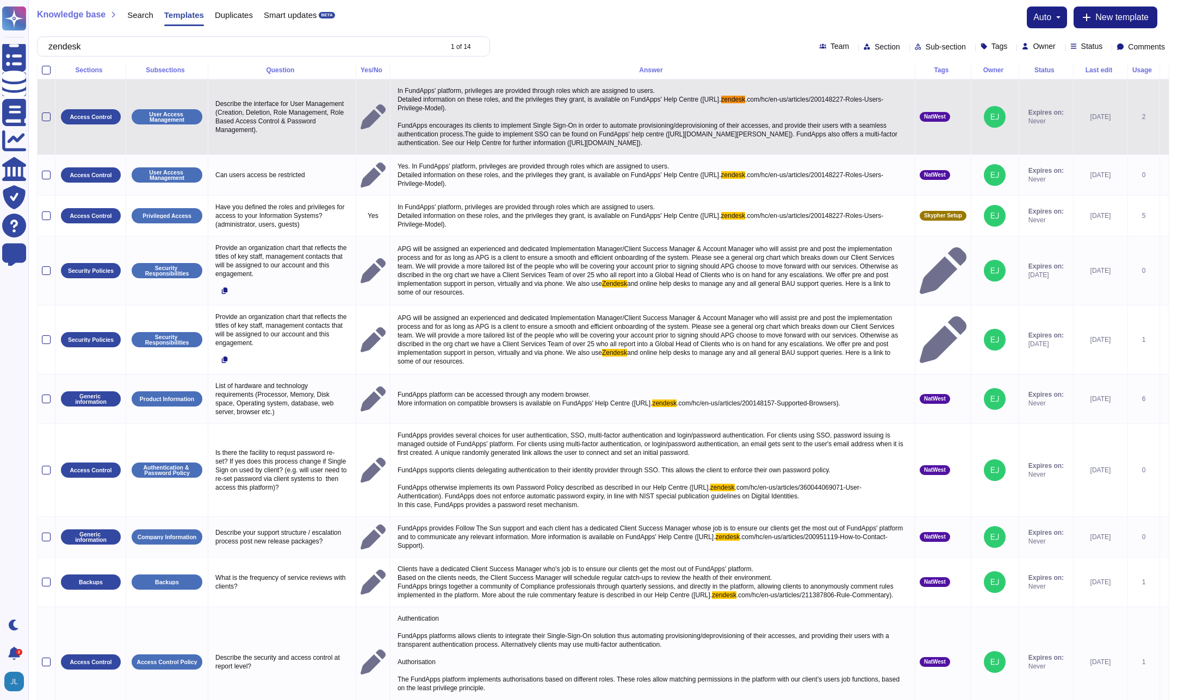
scroll to position [0, 0]
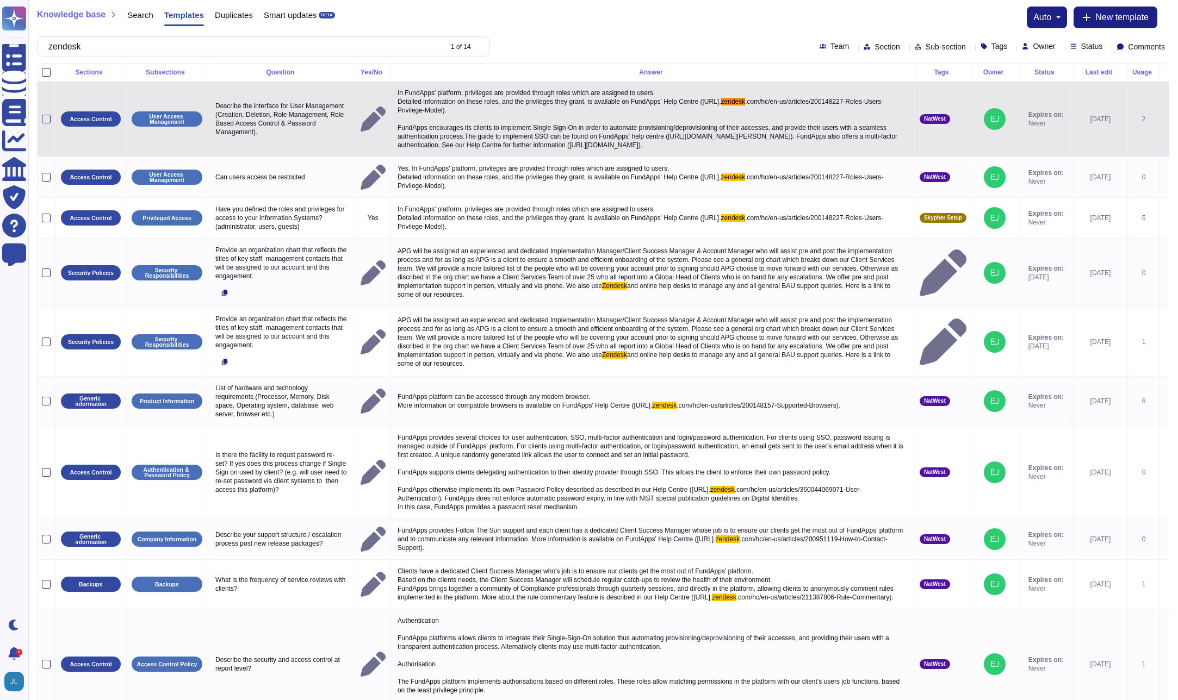
click at [672, 141] on span ".com/hc/en-us/articles/200148227-Roles-Users-Privilege-Model). FundApps encoura…" at bounding box center [648, 123] width 502 height 51
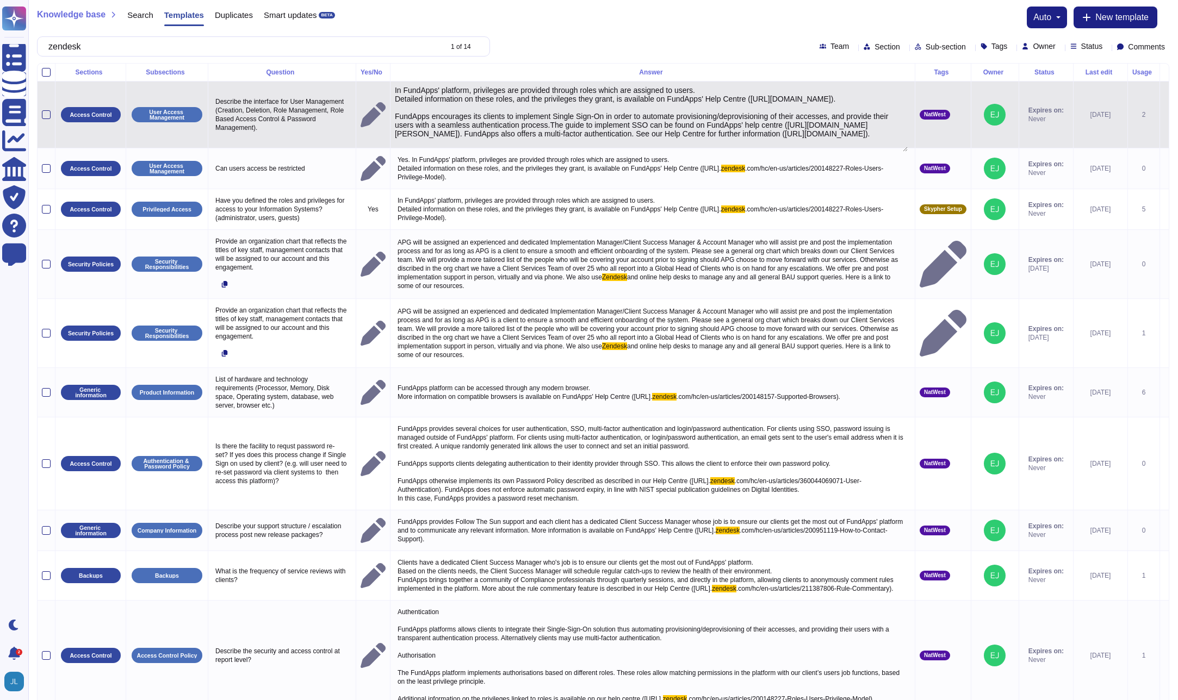
type textarea "In FundApps' platform, privileges are provided through roles which are assigned…"
drag, startPoint x: 699, startPoint y: 142, endPoint x: 402, endPoint y: 141, distance: 297.4
click at [402, 141] on textarea "In FundApps' platform, privileges are provided through roles which are assigned…" at bounding box center [651, 119] width 513 height 66
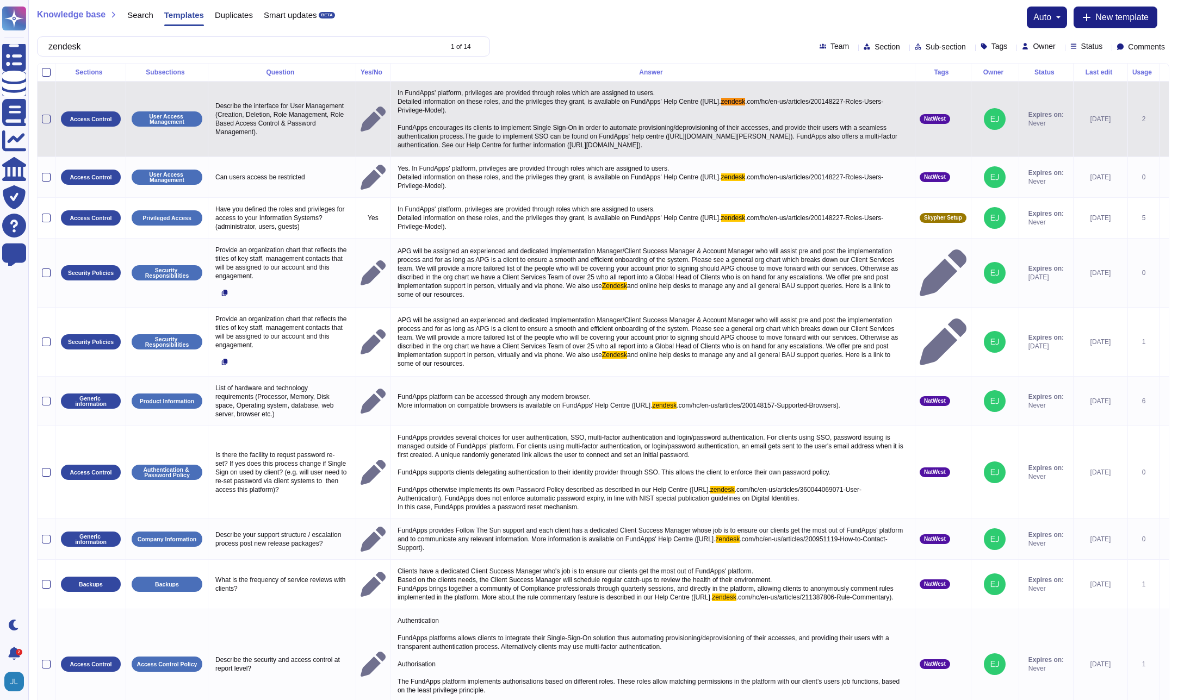
click at [737, 121] on p "In FundApps' platform, privileges are provided through roles which are assigned…" at bounding box center [652, 119] width 515 height 66
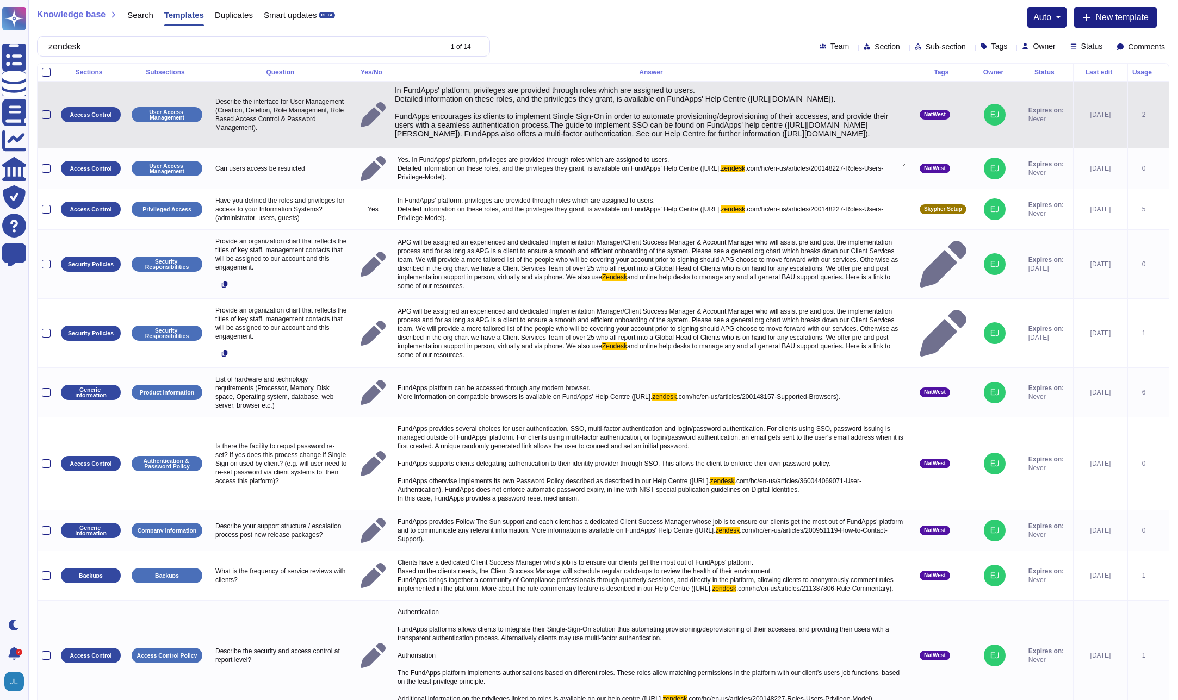
drag, startPoint x: 699, startPoint y: 144, endPoint x: 402, endPoint y: 144, distance: 297.4
click at [402, 144] on textarea "In FundApps' platform, privileges are provided through roles which are assigned…" at bounding box center [651, 126] width 513 height 80
type textarea "In FundApps' platform, privileges are provided through roles which are assigned…"
drag, startPoint x: 719, startPoint y: 106, endPoint x: 402, endPoint y: 108, distance: 317.0
click at [402, 108] on textarea "In FundApps' platform, privileges are provided through roles which are assigned…" at bounding box center [651, 126] width 513 height 80
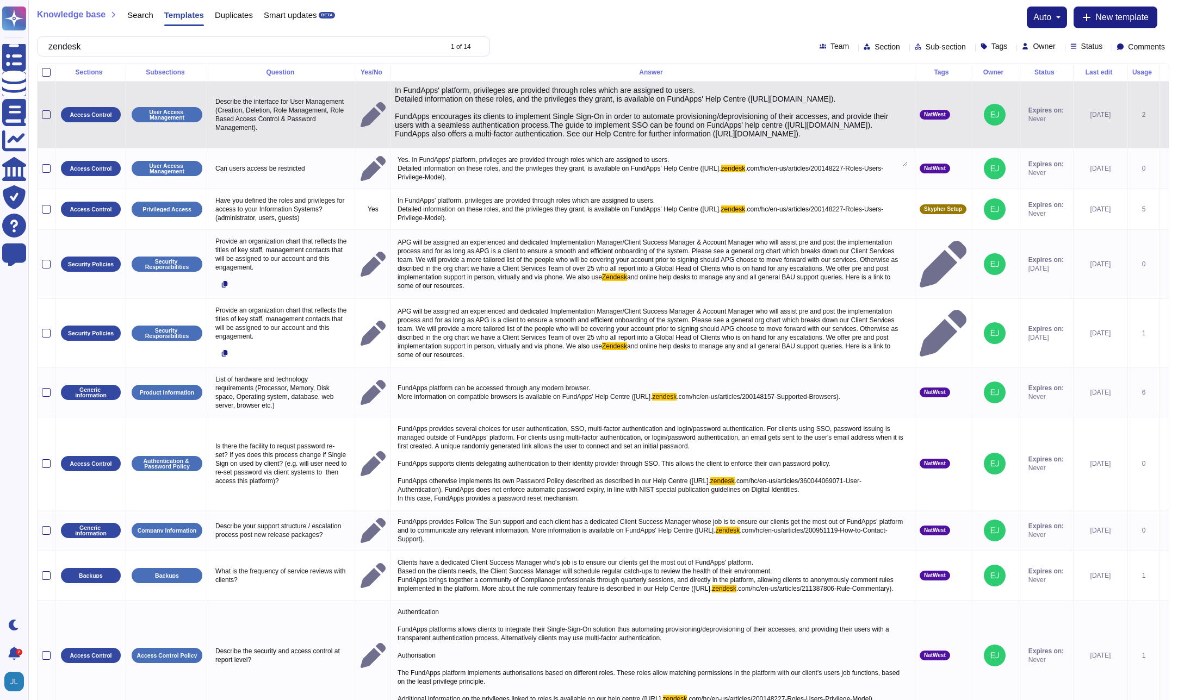
click at [721, 111] on textarea "In FundApps' platform, privileges are provided through roles which are assigned…" at bounding box center [651, 126] width 513 height 80
drag, startPoint x: 718, startPoint y: 107, endPoint x: 402, endPoint y: 109, distance: 315.9
click at [402, 109] on textarea "In FundApps' platform, privileges are provided through roles which are assigned…" at bounding box center [651, 126] width 513 height 80
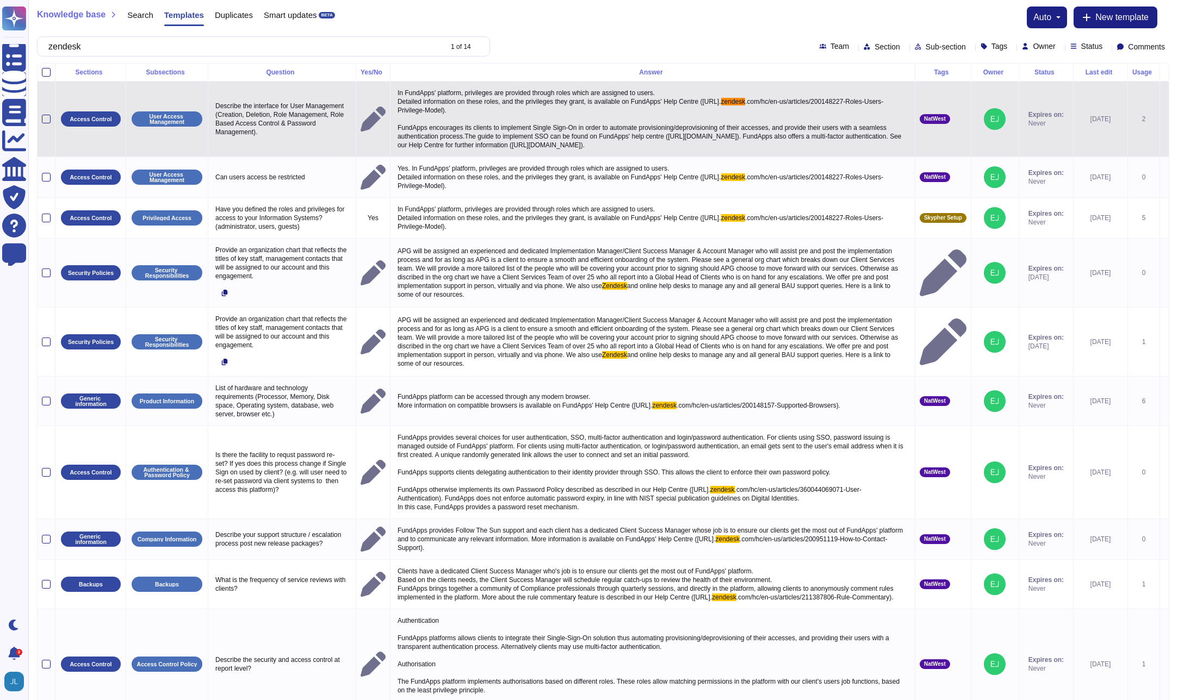
click at [554, 125] on span ".com/hc/en-us/articles/200148227-Roles-Users-Privilege-Model). FundApps encoura…" at bounding box center [650, 123] width 506 height 51
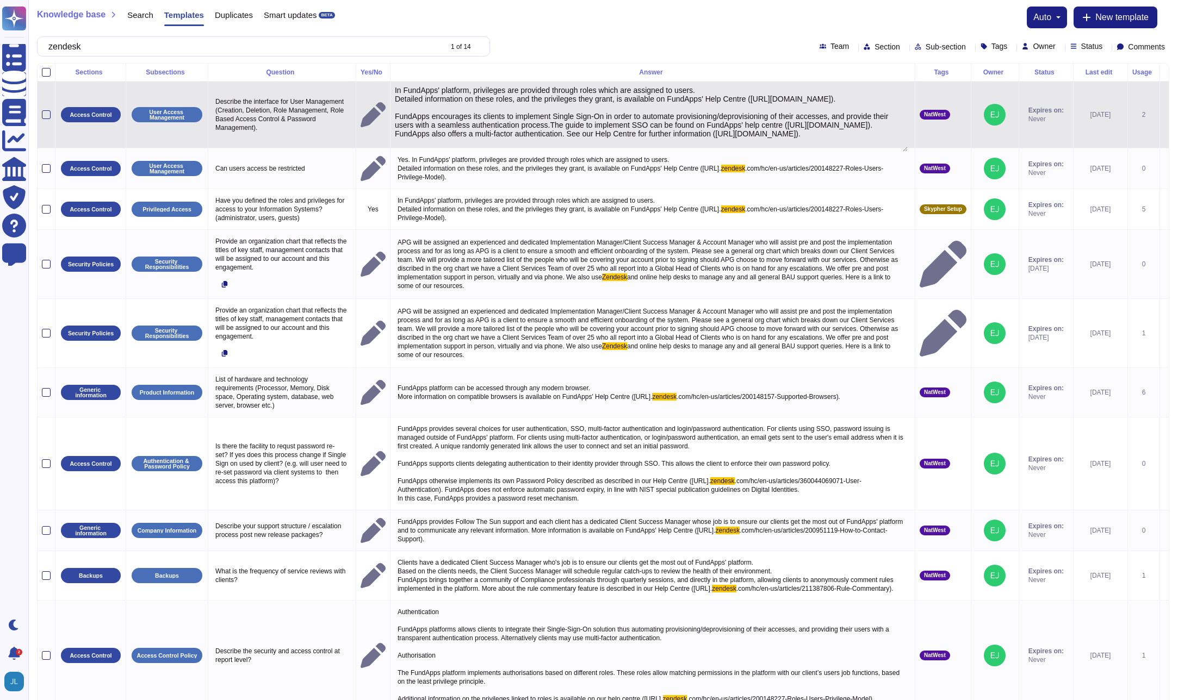
drag, startPoint x: 403, startPoint y: 108, endPoint x: 718, endPoint y: 109, distance: 315.4
click at [718, 109] on textarea "In FundApps' platform, privileges are provided through roles which are assigned…" at bounding box center [651, 119] width 513 height 66
type textarea "In FundApps' platform, privileges are provided through roles which are assigned…"
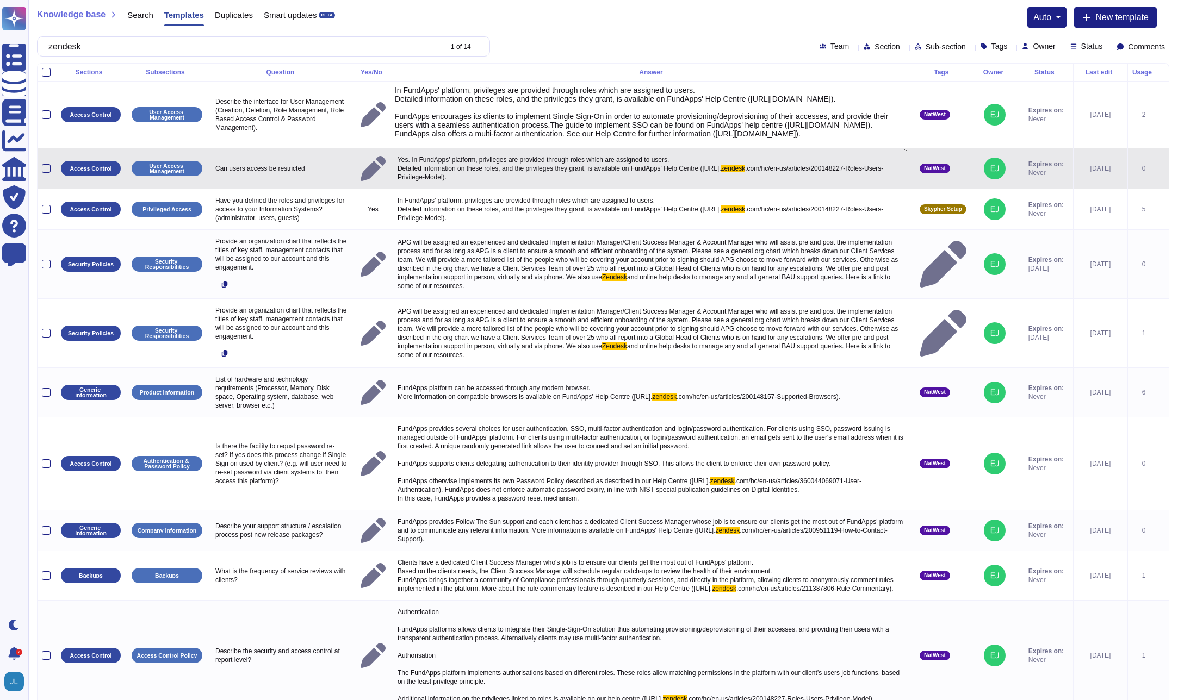
click at [614, 172] on p "Yes. In FundApps' platform, privileges are provided through roles which are ass…" at bounding box center [652, 169] width 515 height 32
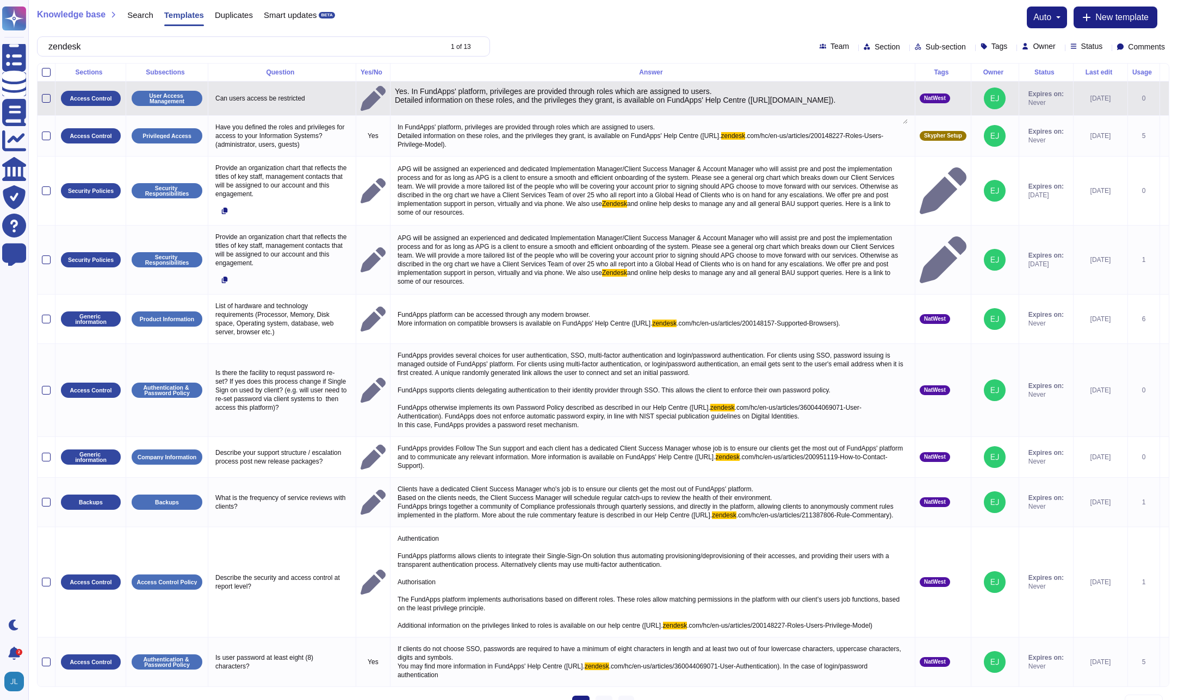
click at [644, 109] on textarea "Yes. In FundApps' platform, privileges are provided through roles which are ass…" at bounding box center [651, 105] width 513 height 37
drag, startPoint x: 718, startPoint y: 107, endPoint x: 403, endPoint y: 107, distance: 314.8
click at [403, 107] on textarea "Yes. In FundApps' platform, privileges are provided through roles which are ass…" at bounding box center [651, 105] width 513 height 37
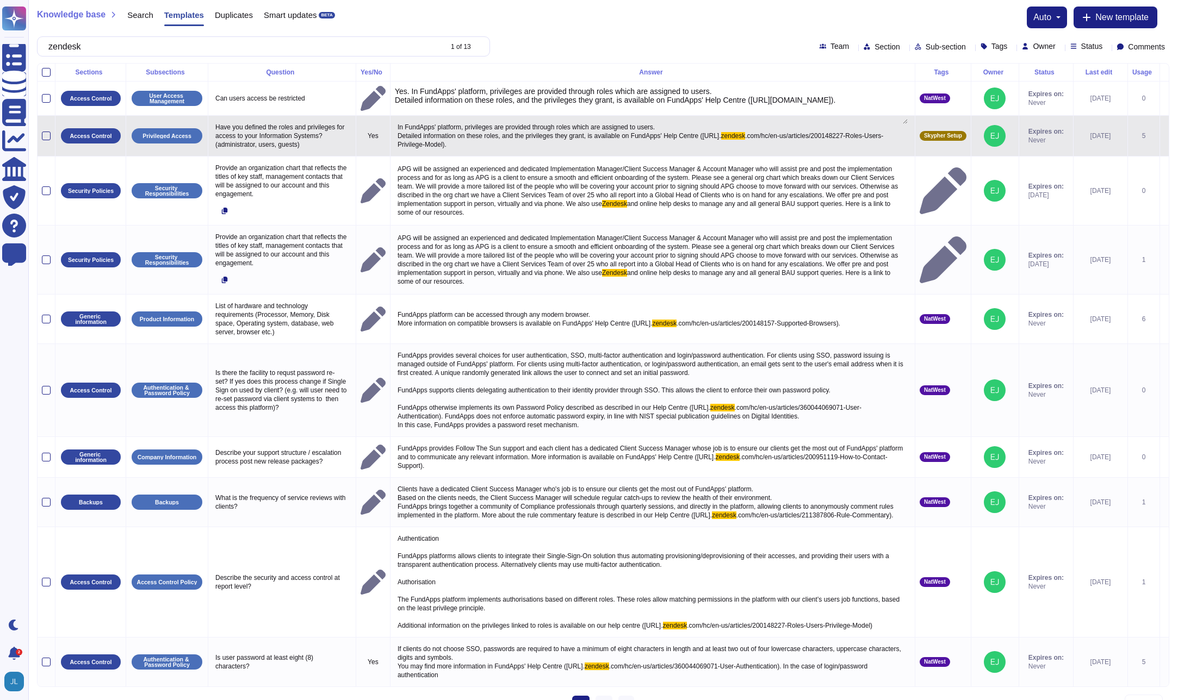
type textarea "Yes. In FundApps' platform, privileges are provided through roles which are ass…"
click at [595, 133] on span "In FundApps' platform, privileges are provided through roles which are assigned…" at bounding box center [559, 131] width 324 height 16
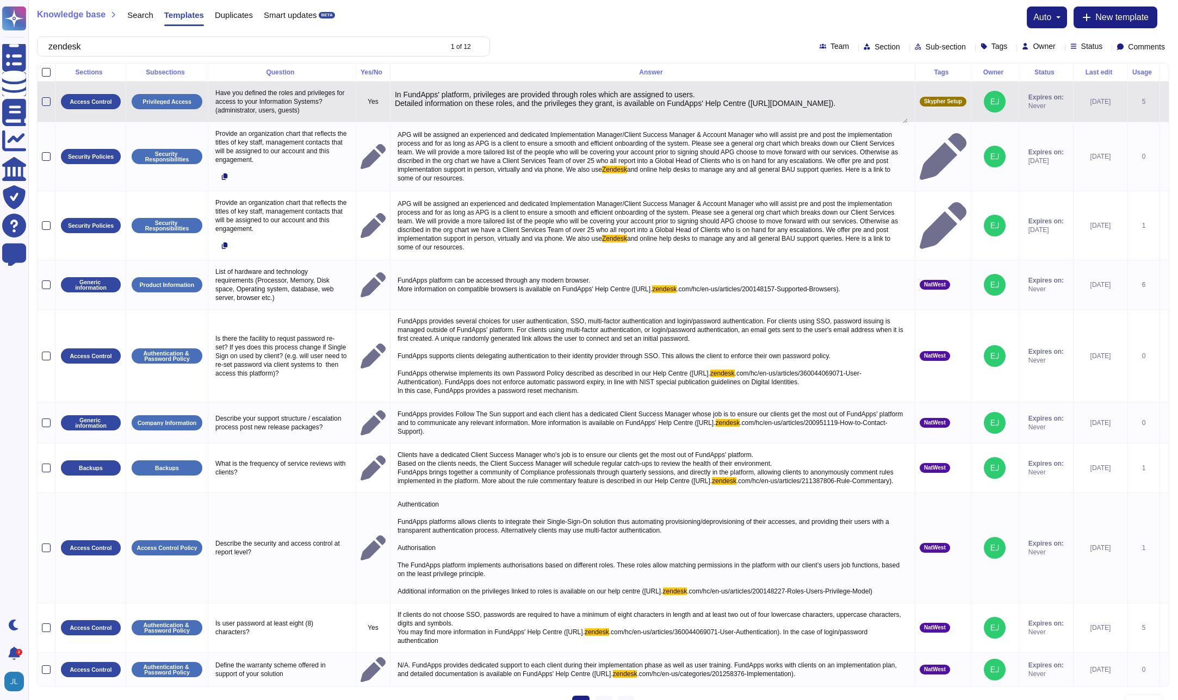
drag, startPoint x: 887, startPoint y: 107, endPoint x: 887, endPoint y: 117, distance: 10.9
click at [887, 117] on textarea "In FundApps' platform, privileges are provided through roles which are assigned…" at bounding box center [651, 106] width 513 height 33
drag, startPoint x: 718, startPoint y: 108, endPoint x: 405, endPoint y: 107, distance: 313.7
click at [403, 108] on textarea "In FundApps' platform, privileges are provided through roles which are assigned…" at bounding box center [651, 106] width 513 height 33
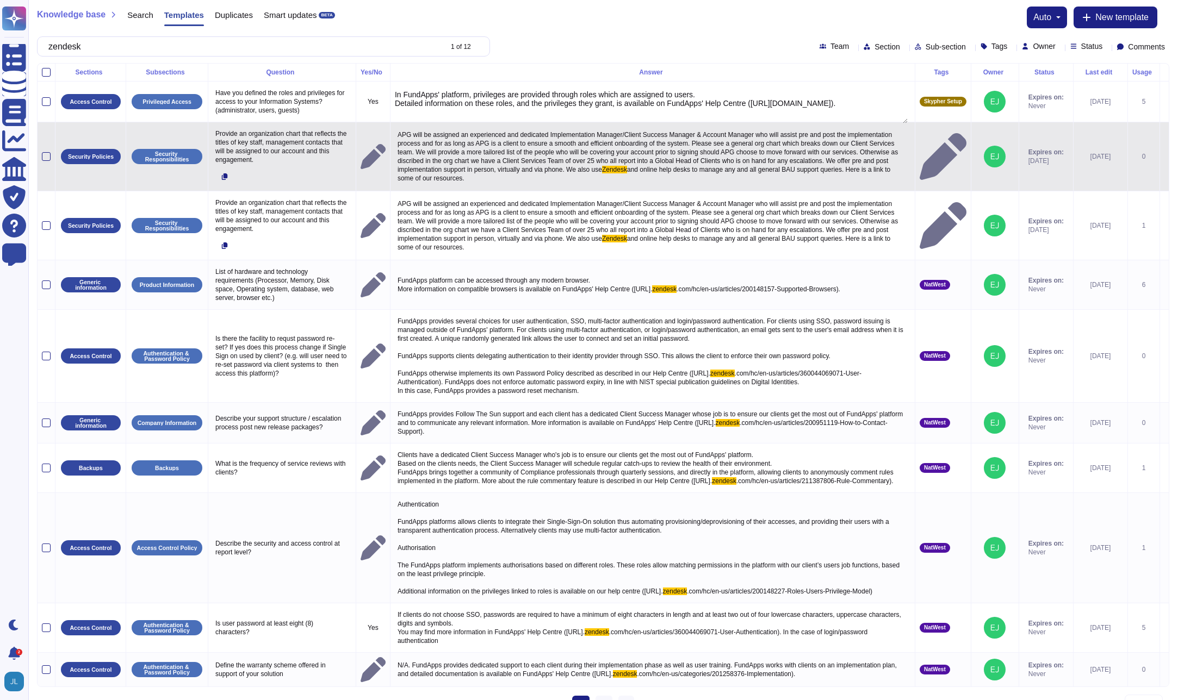
type textarea "In FundApps' platform, privileges are provided through roles which are assigned…"
click at [595, 138] on span "APG will be assigned an experienced and dedicated Implementation Manager/Client…" at bounding box center [648, 152] width 502 height 42
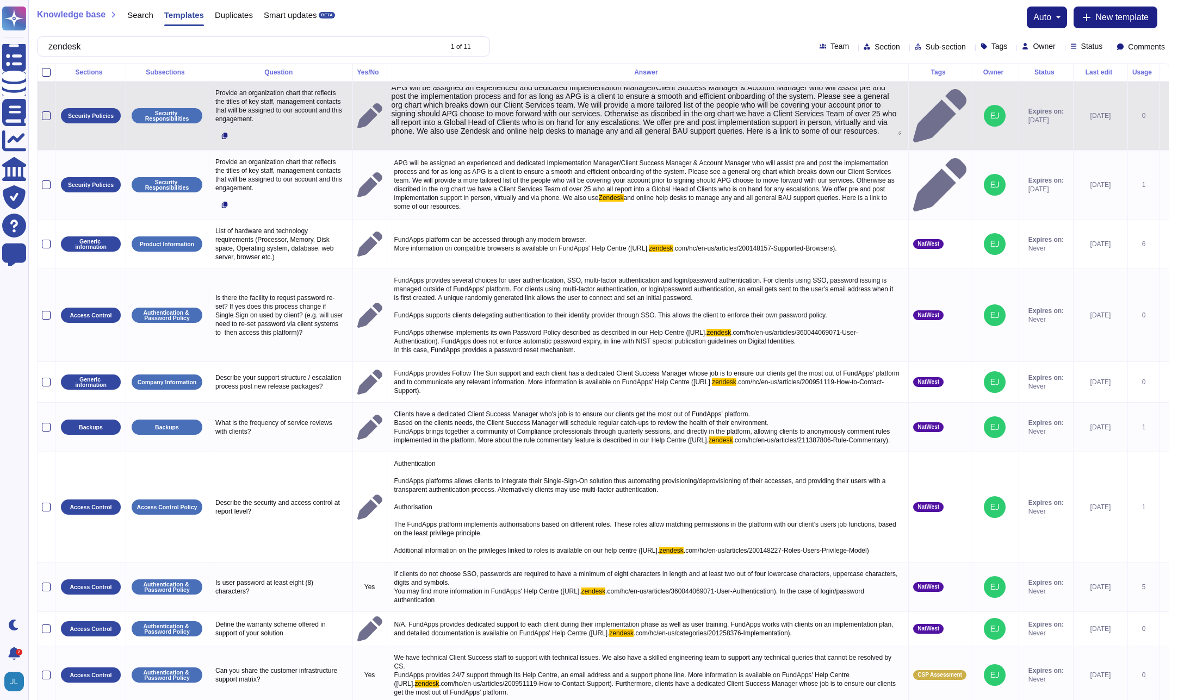
scroll to position [8, 0]
click at [728, 130] on textarea "APG will be assigned an experienced and dedicated Implementation Manager/Client…" at bounding box center [646, 111] width 510 height 48
type textarea "APG will be assigned an experienced and dedicated Implementation Manager/Client…"
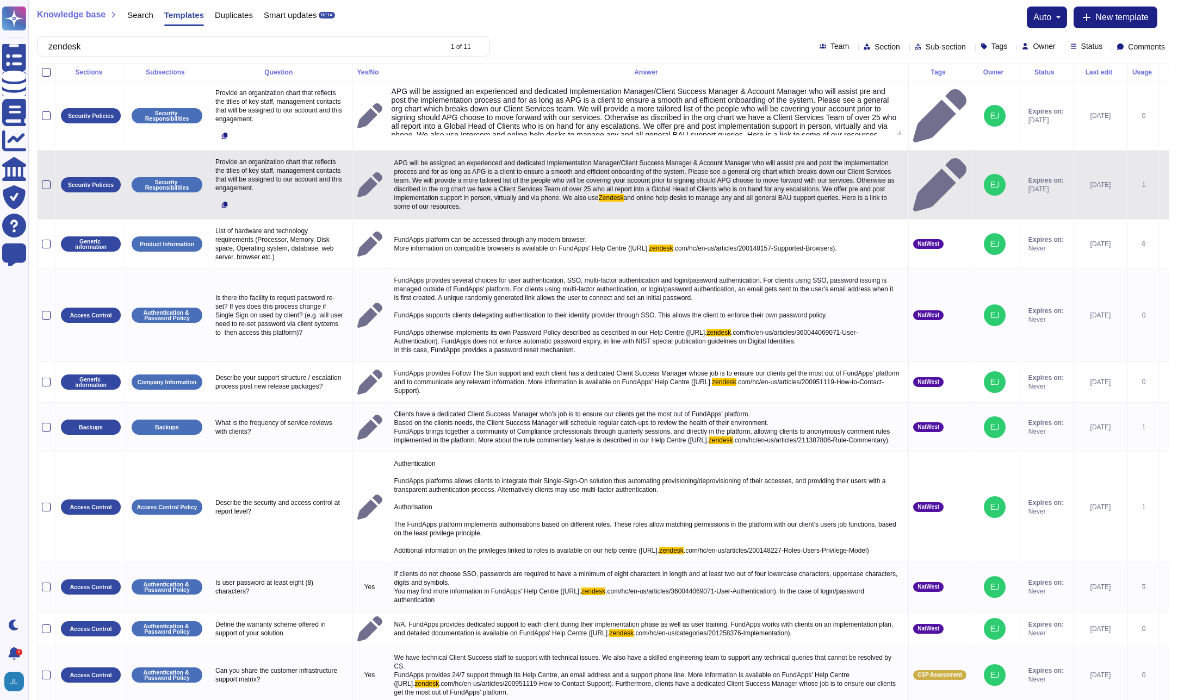
click at [705, 181] on span "APG will be assigned an experienced and dedicated Implementation Manager/Client…" at bounding box center [645, 180] width 502 height 42
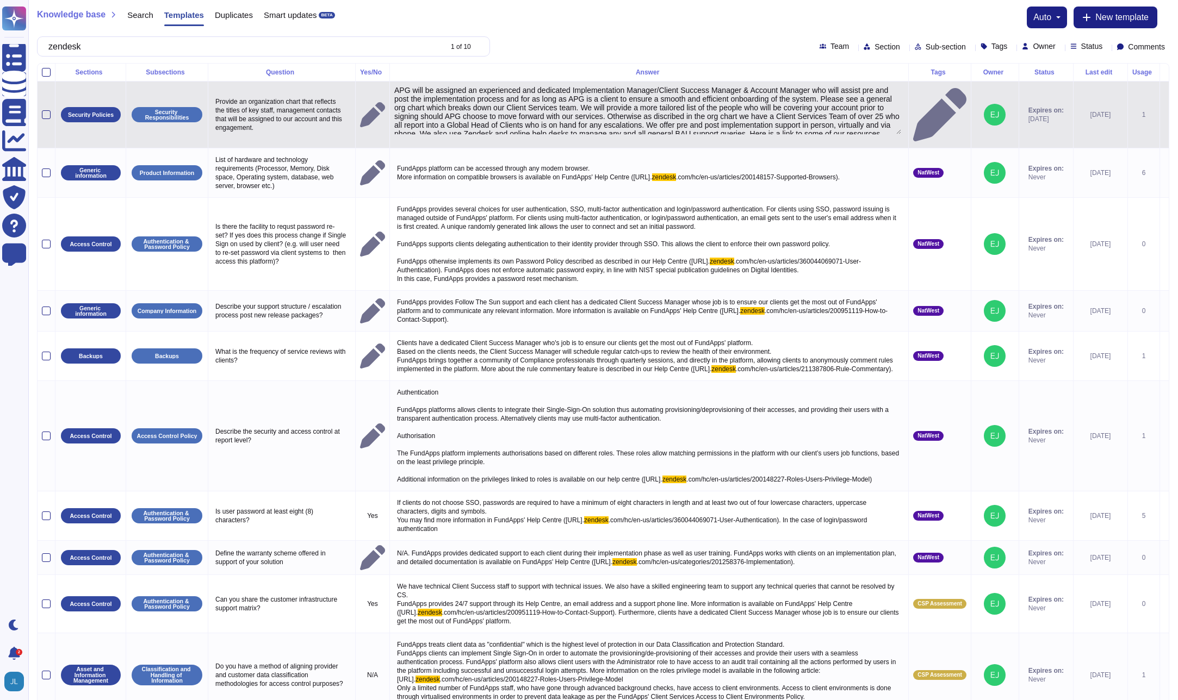
click at [761, 116] on textarea "APG will be assigned an experienced and dedicated Implementation Manager/Client…" at bounding box center [647, 110] width 507 height 48
click at [730, 121] on textarea "APG will be assigned an experienced and dedicated Implementation Manager/Client…" at bounding box center [647, 110] width 507 height 48
type textarea "APG will be assigned an experienced and dedicated Implementation Manager/Client…"
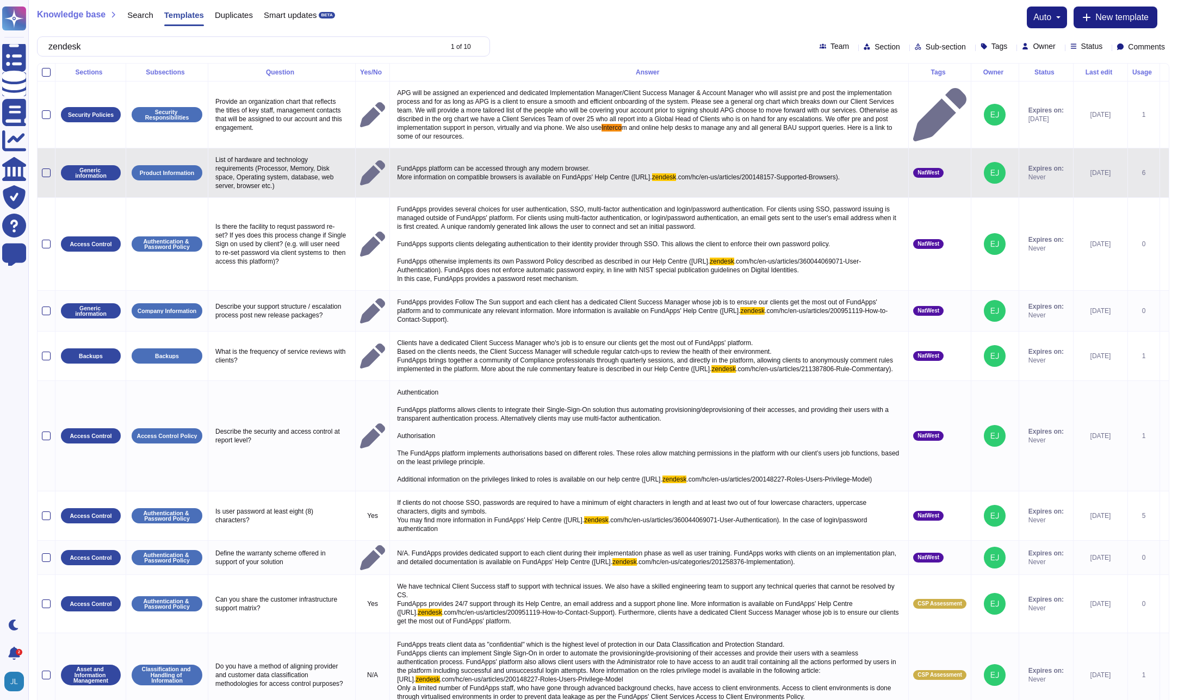
click at [587, 161] on p "FundApps platform can be accessed through any modern browser. More information …" at bounding box center [648, 172] width 509 height 23
type textarea "FundApps platform can be accessed through any modern browser. More information …"
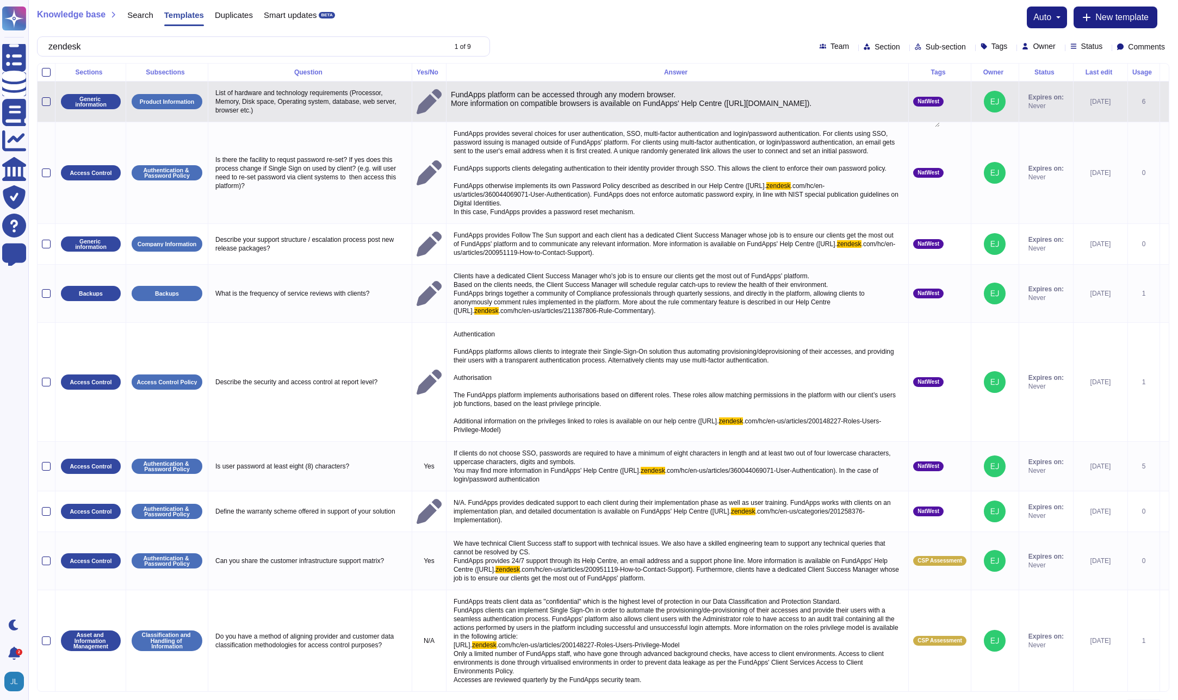
drag, startPoint x: 737, startPoint y: 98, endPoint x: 605, endPoint y: 108, distance: 133.0
click at [605, 108] on textarea "FundApps platform can be accessed through any modern browser. More information …" at bounding box center [695, 108] width 489 height 37
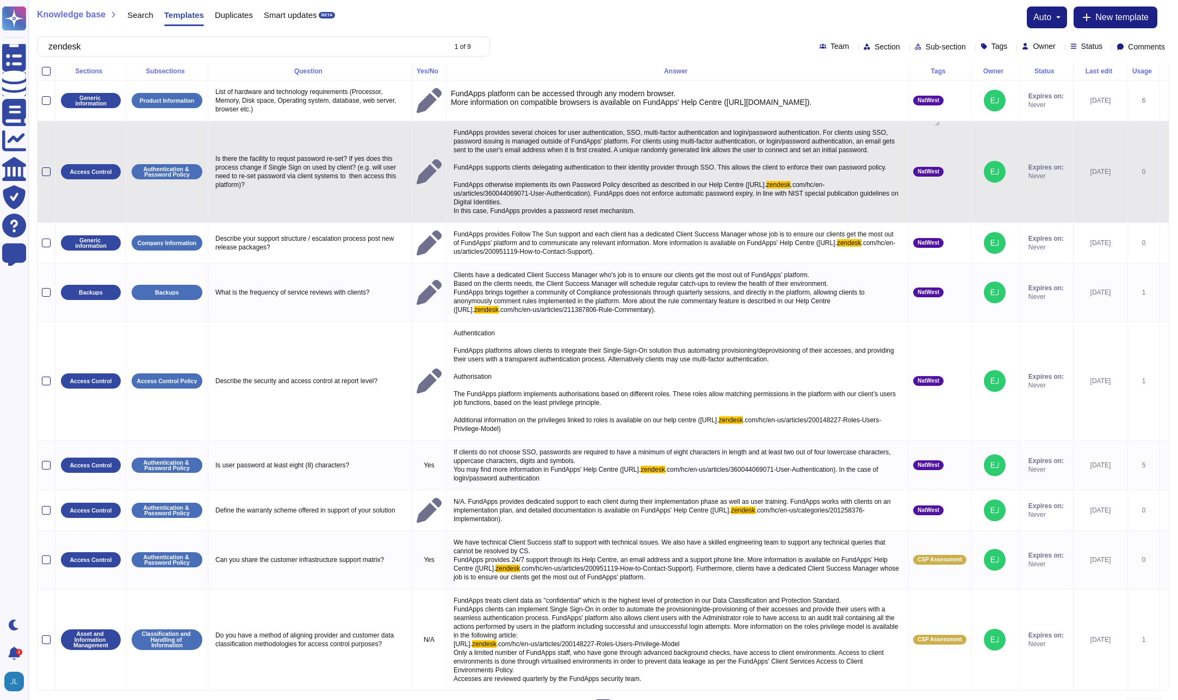
scroll to position [0, 0]
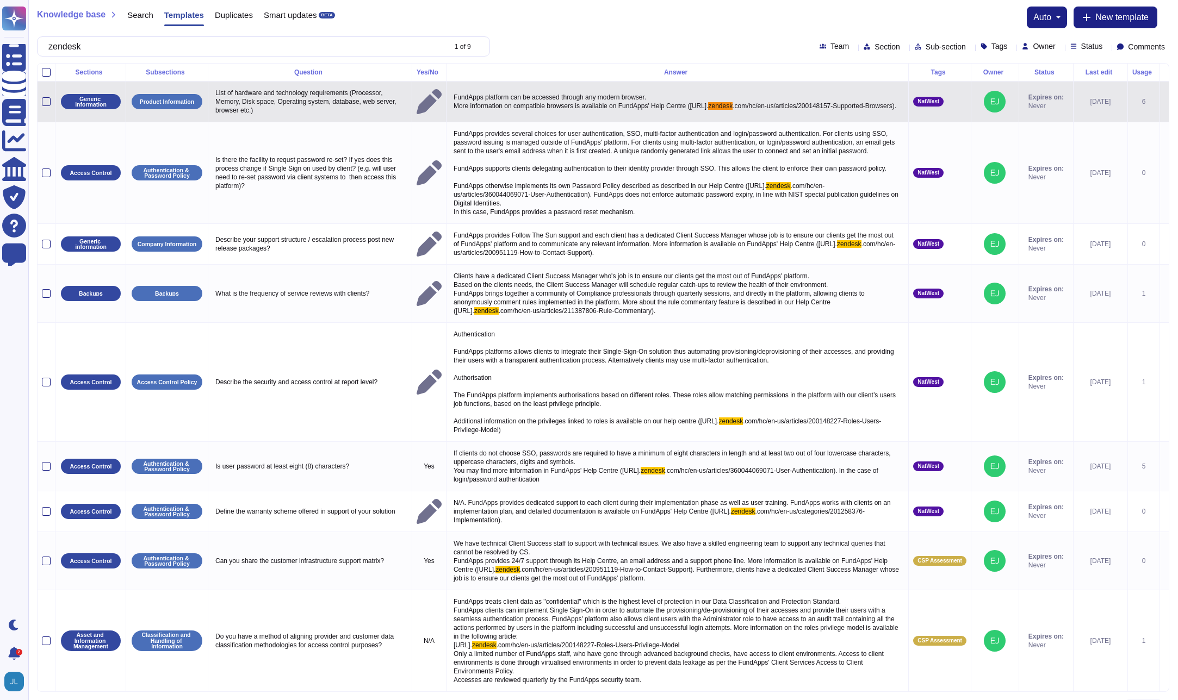
click at [699, 104] on span "FundApps platform can be accessed through any modern browser. More information …" at bounding box center [580, 102] width 255 height 16
click at [737, 104] on textarea "FundApps platform can be accessed through any modern browser. More information …" at bounding box center [676, 101] width 450 height 22
drag, startPoint x: 738, startPoint y: 95, endPoint x: 606, endPoint y: 107, distance: 132.7
click at [606, 107] on textarea "FundApps platform can be accessed through any modern browser. More information …" at bounding box center [676, 101] width 450 height 22
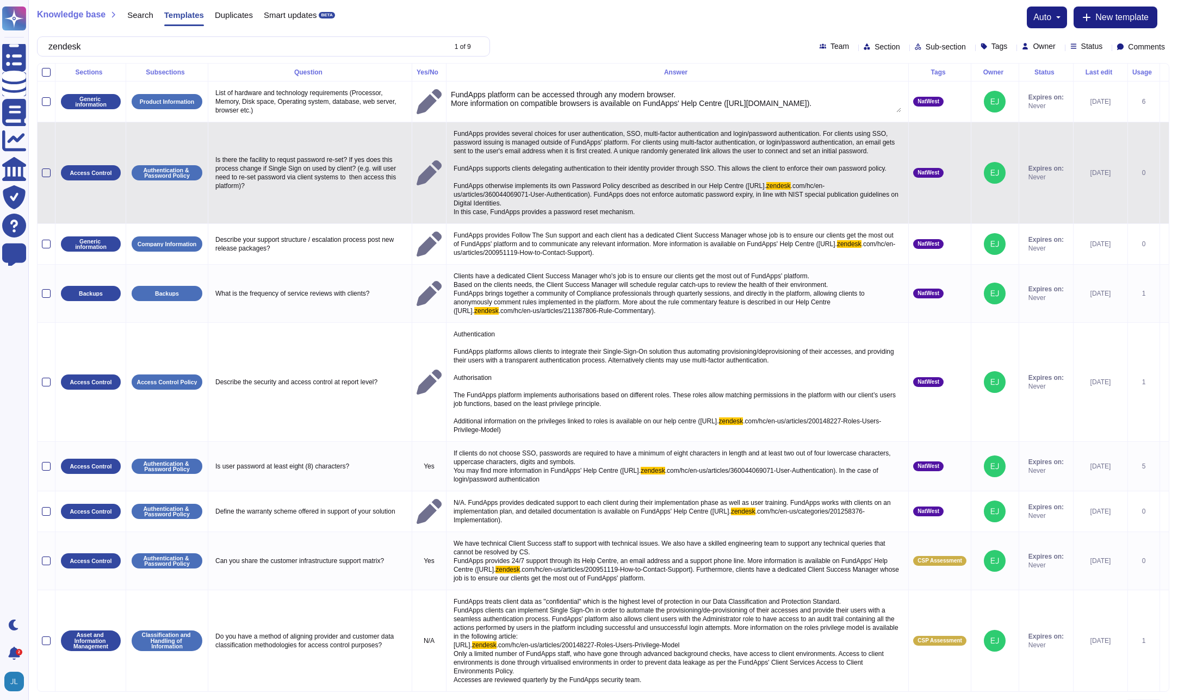
type textarea "FundApps platform can be accessed through any modern browser. More information …"
click at [669, 147] on span "FundApps provides several choices for user authentication, SSO, multi-factor au…" at bounding box center [674, 160] width 443 height 60
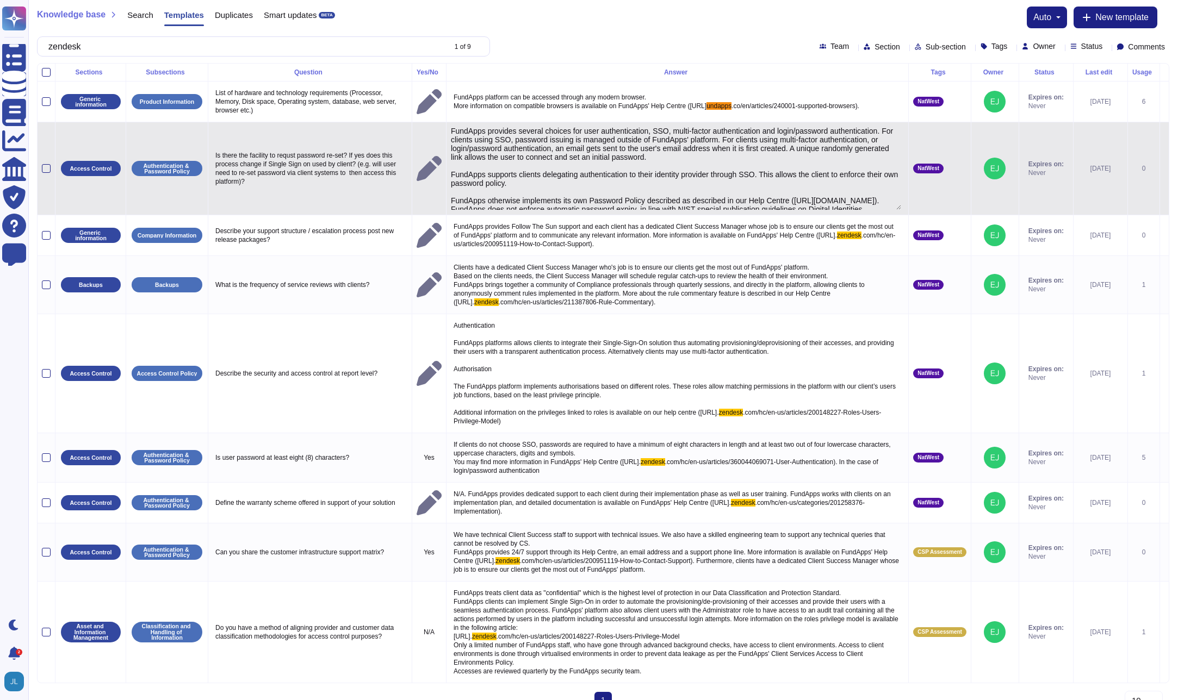
type textarea "FundApps provides several choices for user authentication, SSO, multi-factor au…"
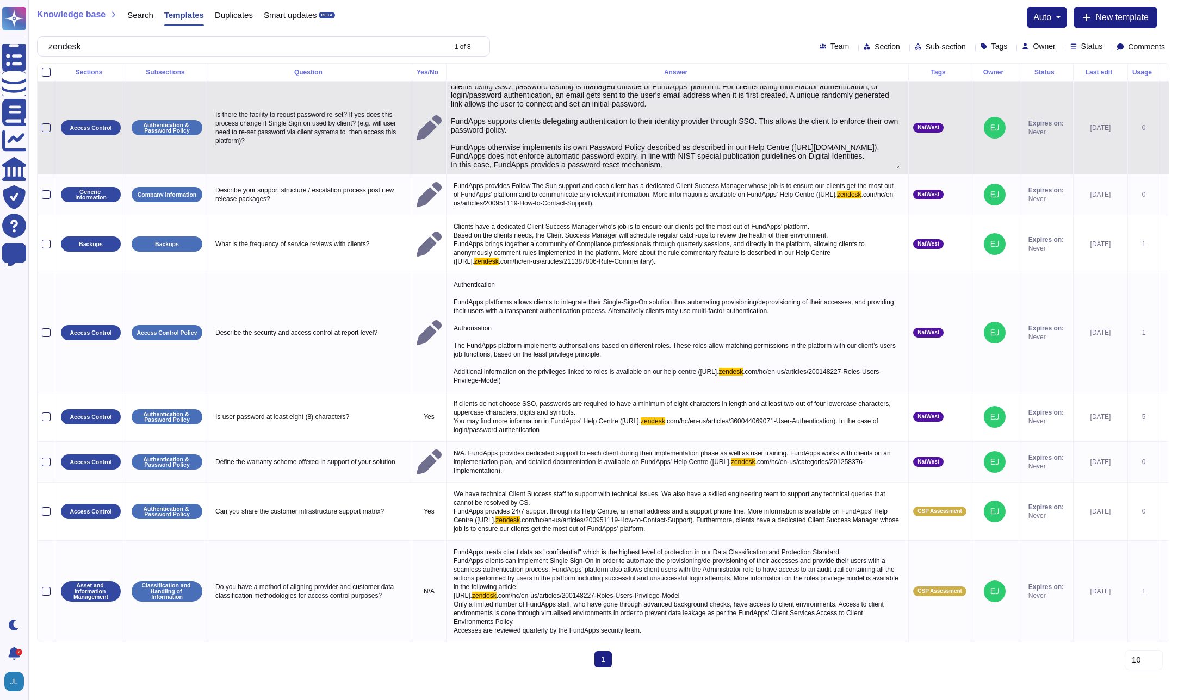
scroll to position [21, 0]
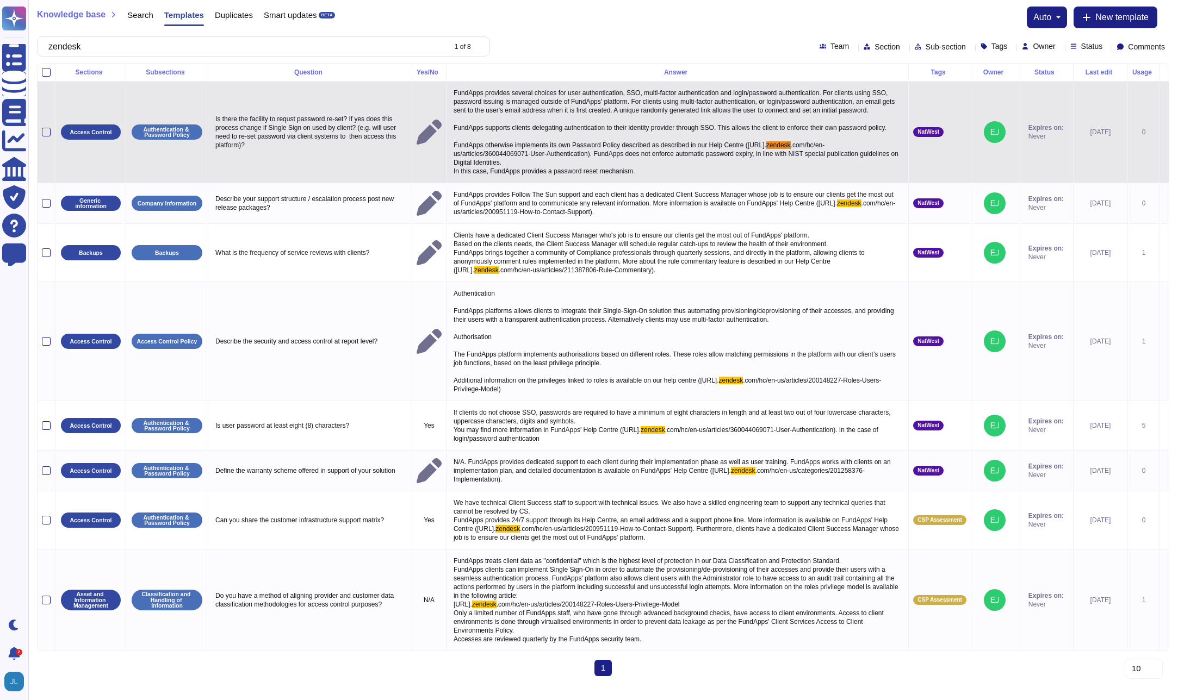
click at [652, 141] on p "FundApps provides several choices for user authentication, SSO, multi-factor au…" at bounding box center [677, 132] width 453 height 92
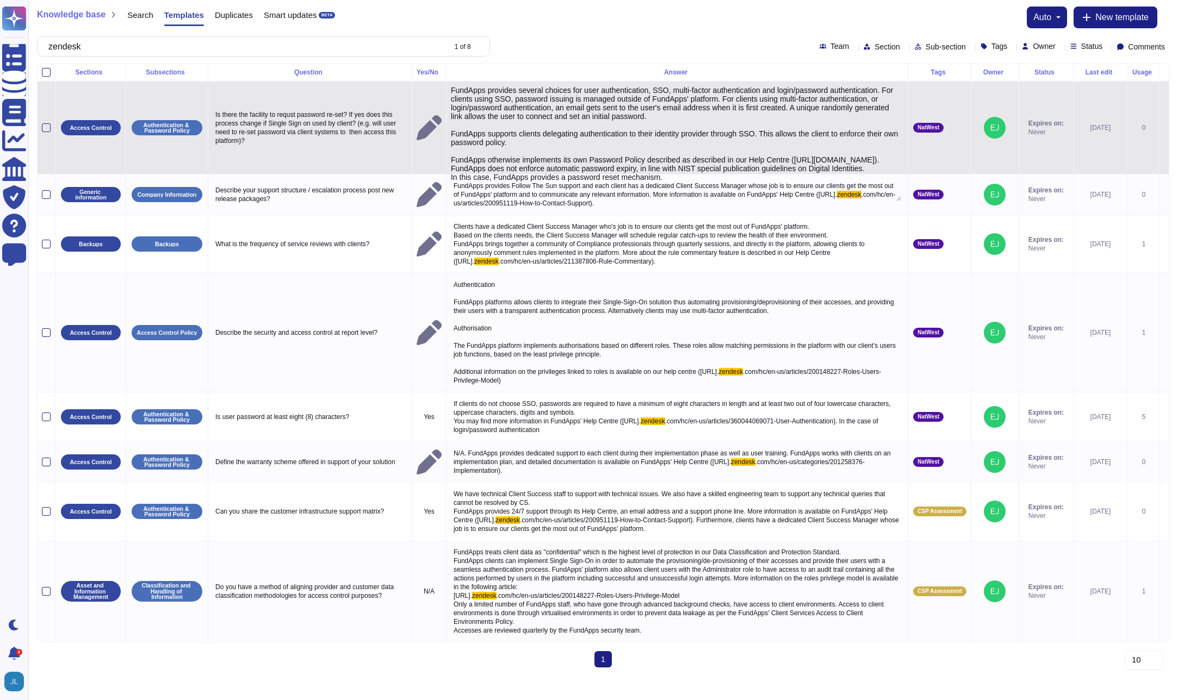
drag, startPoint x: 753, startPoint y: 158, endPoint x: 455, endPoint y: 159, distance: 298.0
click at [455, 159] on textarea "FundApps provides several choices for user authentication, SSO, multi-factor au…" at bounding box center [676, 143] width 450 height 115
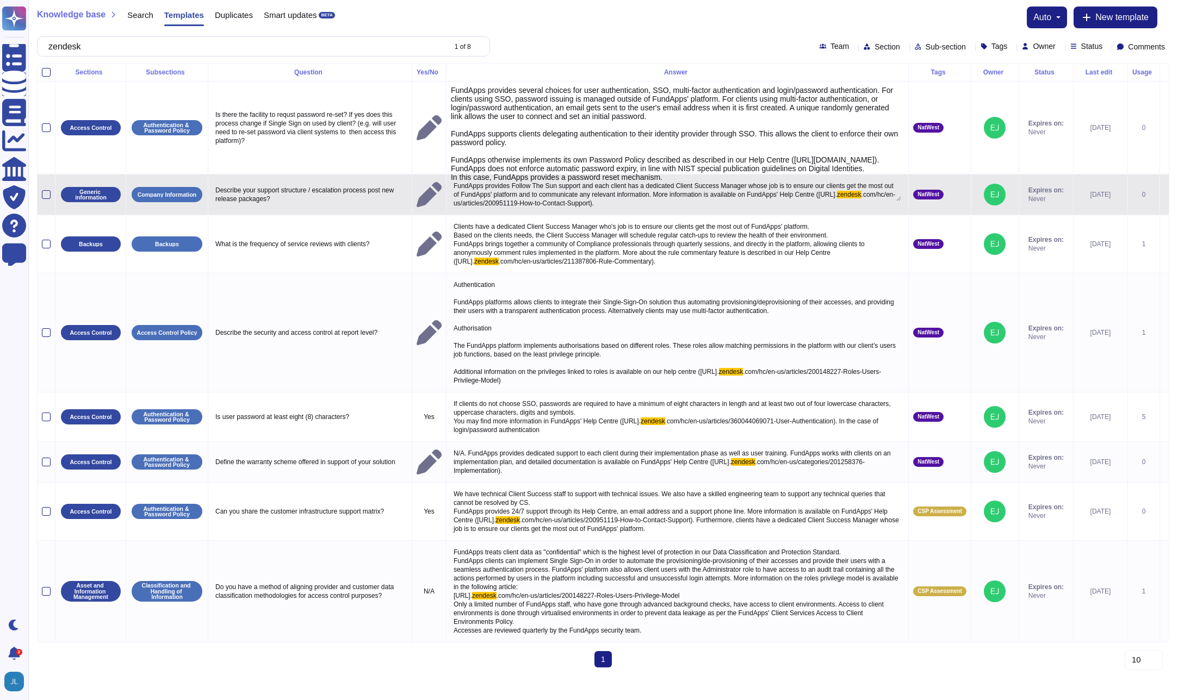
type textarea "FundApps provides several choices for user authentication, SSO, multi-factor au…"
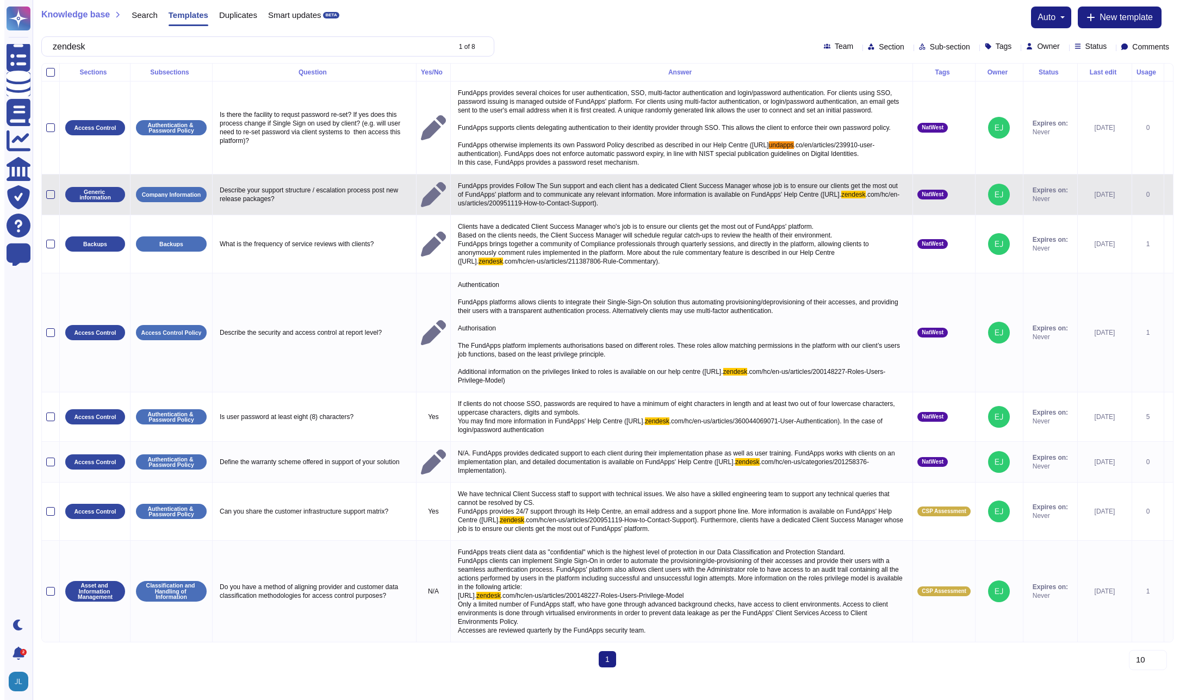
scroll to position [0, 0]
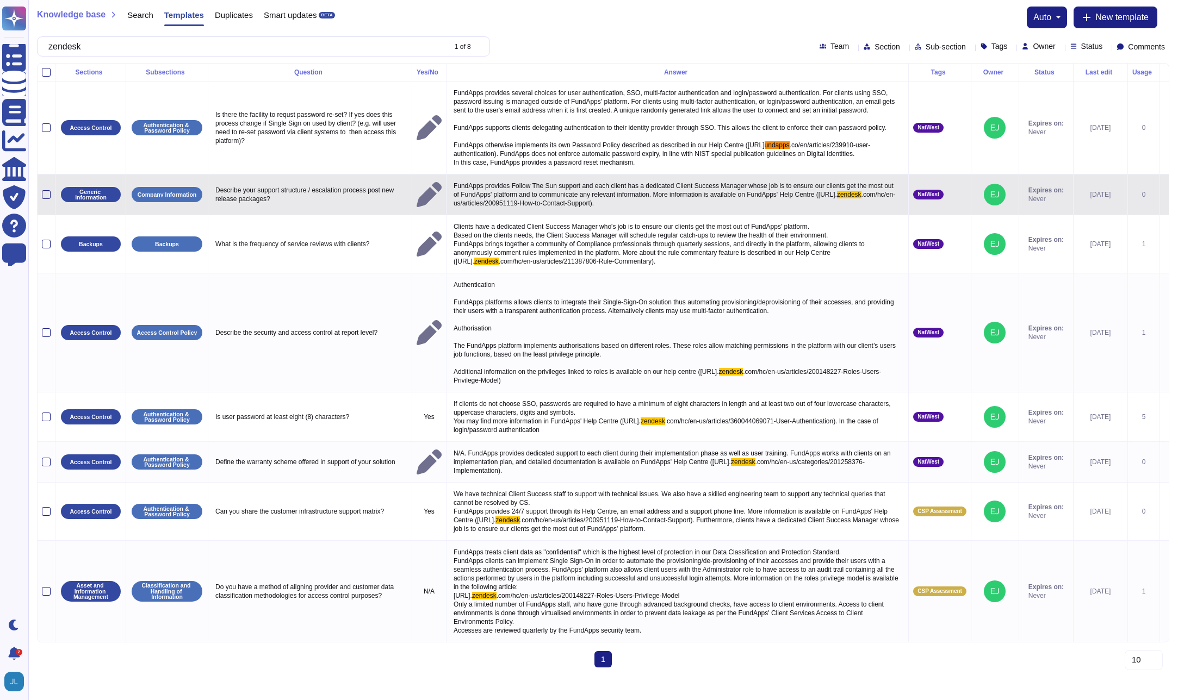
click at [685, 210] on p "FundApps provides Follow The Sun support and each client has a dedicated Client…" at bounding box center [677, 195] width 453 height 32
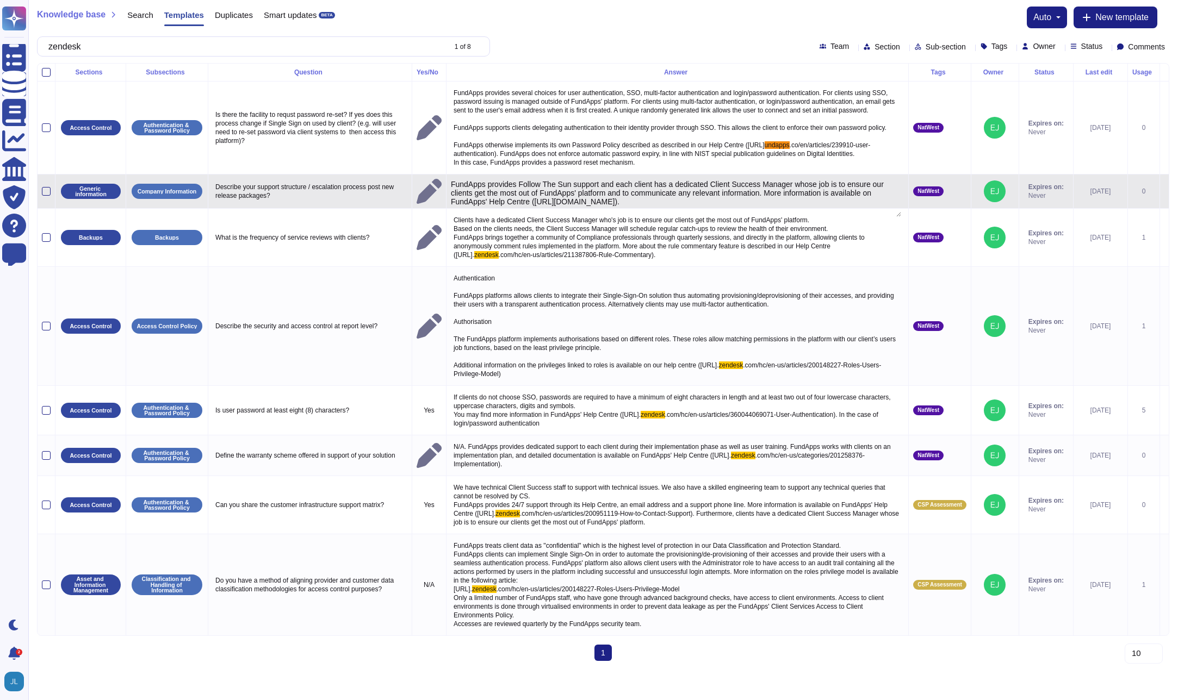
type textarea "FundApps provides Follow The Sun support and each client has a dedicated Client…"
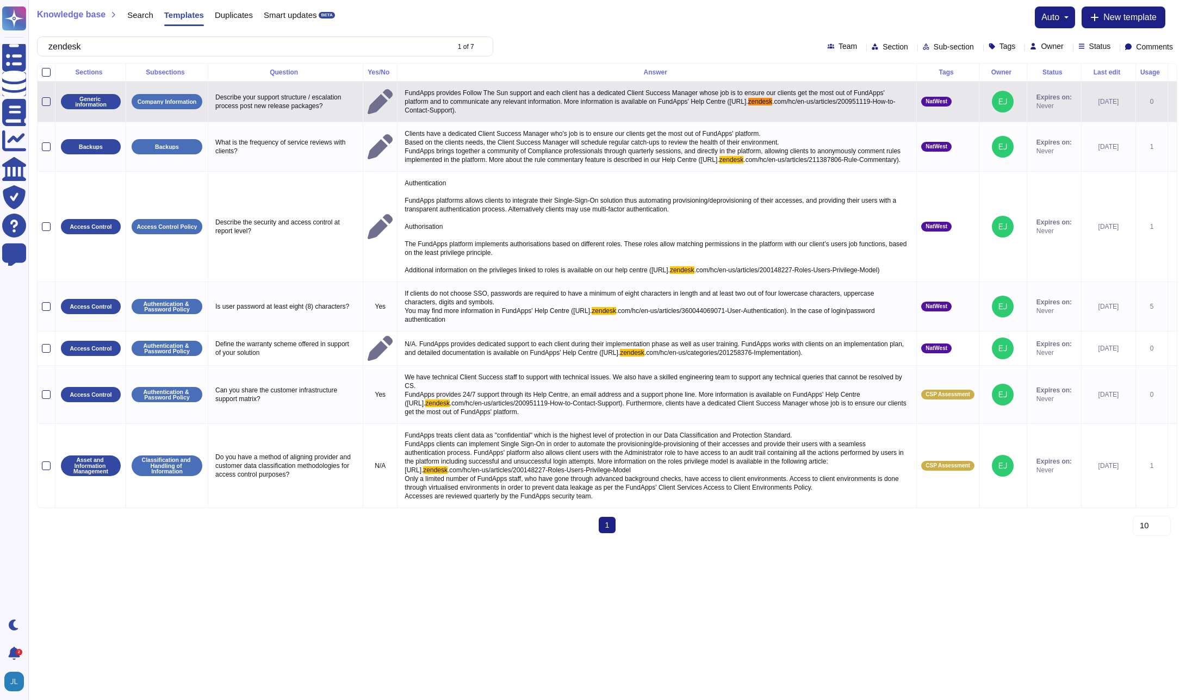
click at [575, 96] on span "FundApps provides Follow The Sun support and each client has a dedicated Client…" at bounding box center [646, 97] width 482 height 16
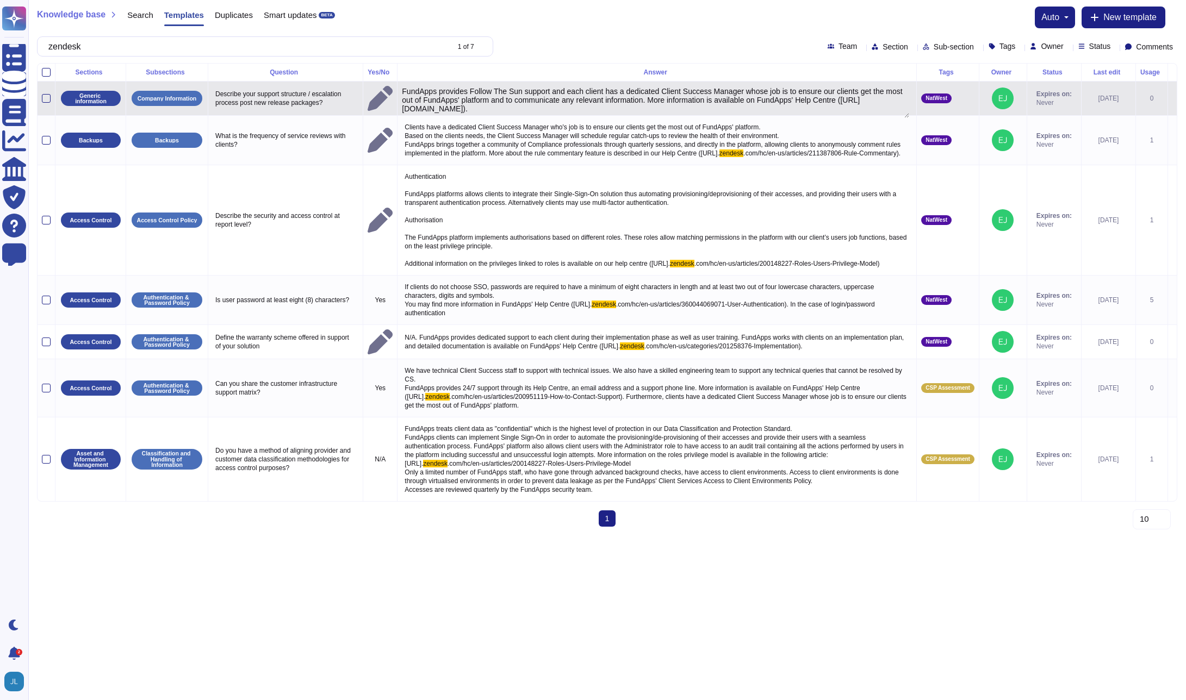
drag, startPoint x: 710, startPoint y: 107, endPoint x: 407, endPoint y: 108, distance: 302.3
click at [407, 108] on textarea "FundApps provides Follow The Sun support and each client has a dedicated Client…" at bounding box center [655, 102] width 507 height 31
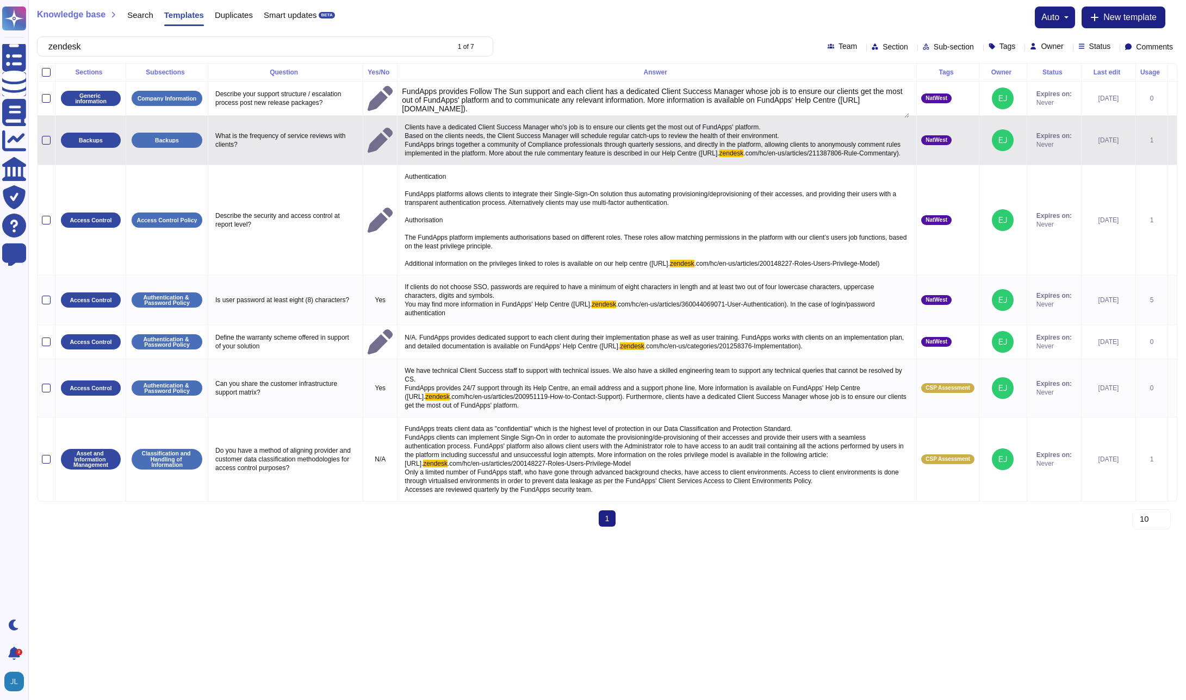
type textarea "FundApps provides Follow The Sun support and each client has a dedicated Client…"
click at [671, 145] on span "Clients have a dedicated Client Success Manager who's job is to ensure our clie…" at bounding box center [654, 140] width 498 height 34
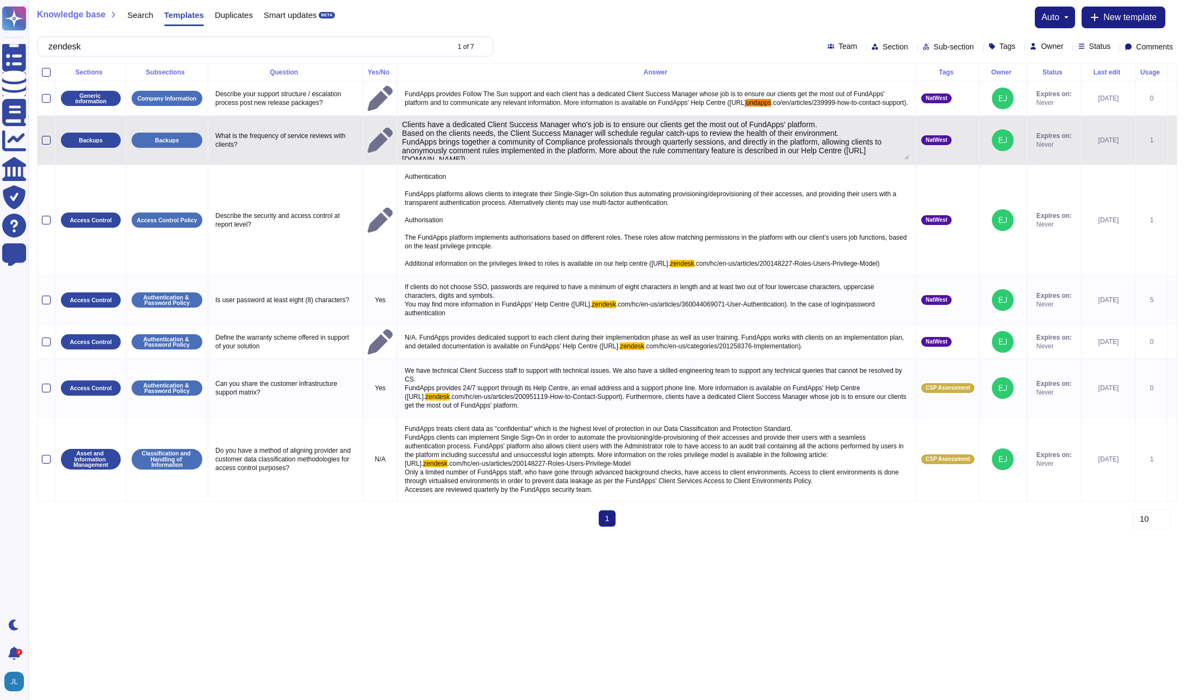
type textarea "Clients have a dedicated Client Success Manager who's job is to ensure our clie…"
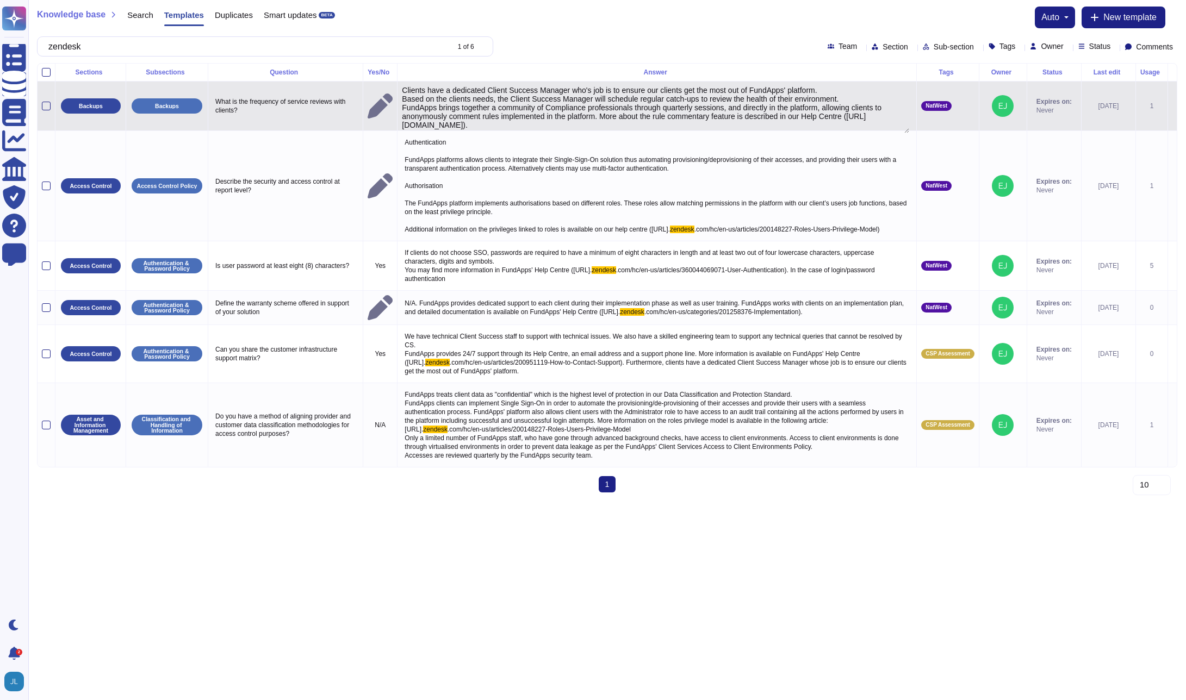
drag, startPoint x: 891, startPoint y: 122, endPoint x: 892, endPoint y: 131, distance: 9.3
click at [892, 126] on div "Clients have a dedicated Client Success Manager who's job is to ensure our clie…" at bounding box center [657, 106] width 510 height 40
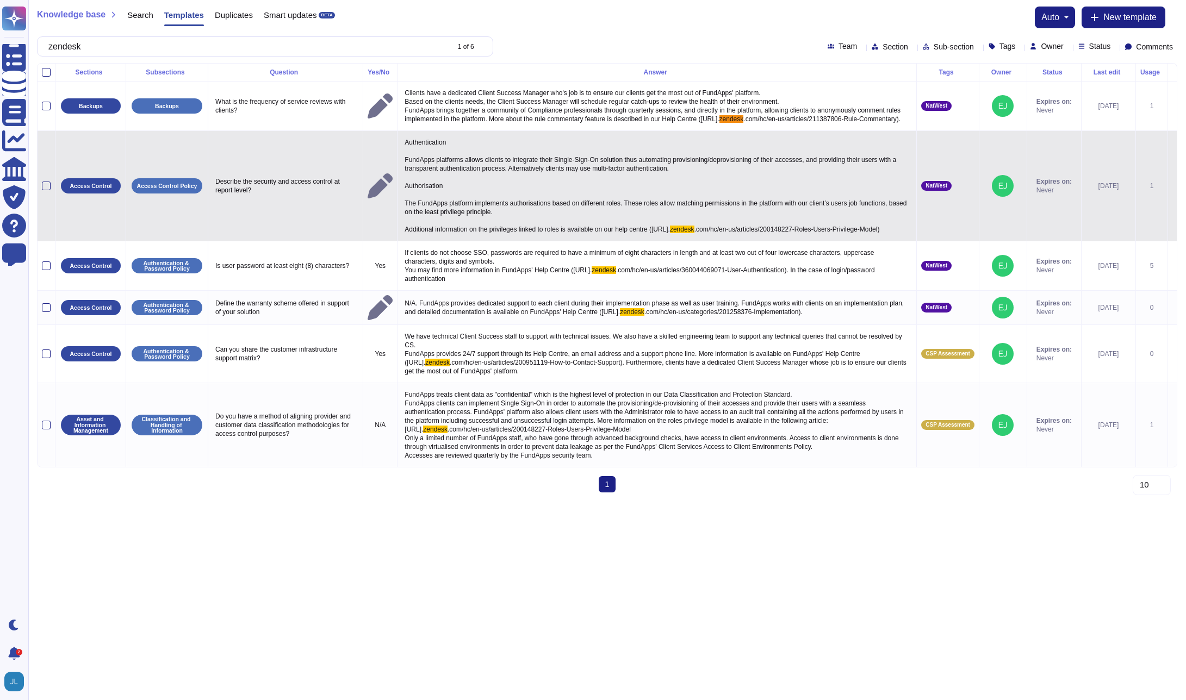
click at [499, 192] on p "Authentication FundApps platforms allows clients to integrate their Single-Sign…" at bounding box center [657, 185] width 510 height 101
type textarea "Authentication FundApps platforms allows clients to integrate their Single-Sign…"
click at [588, 187] on p "Authentication FundApps platforms allows clients to integrate their Single-Sign…" at bounding box center [657, 185] width 510 height 101
drag, startPoint x: 705, startPoint y: 235, endPoint x: 588, endPoint y: 241, distance: 116.5
click at [588, 241] on textarea "Authentication FundApps platforms allows clients to integrate their Single-Sign…" at bounding box center [655, 192] width 507 height 115
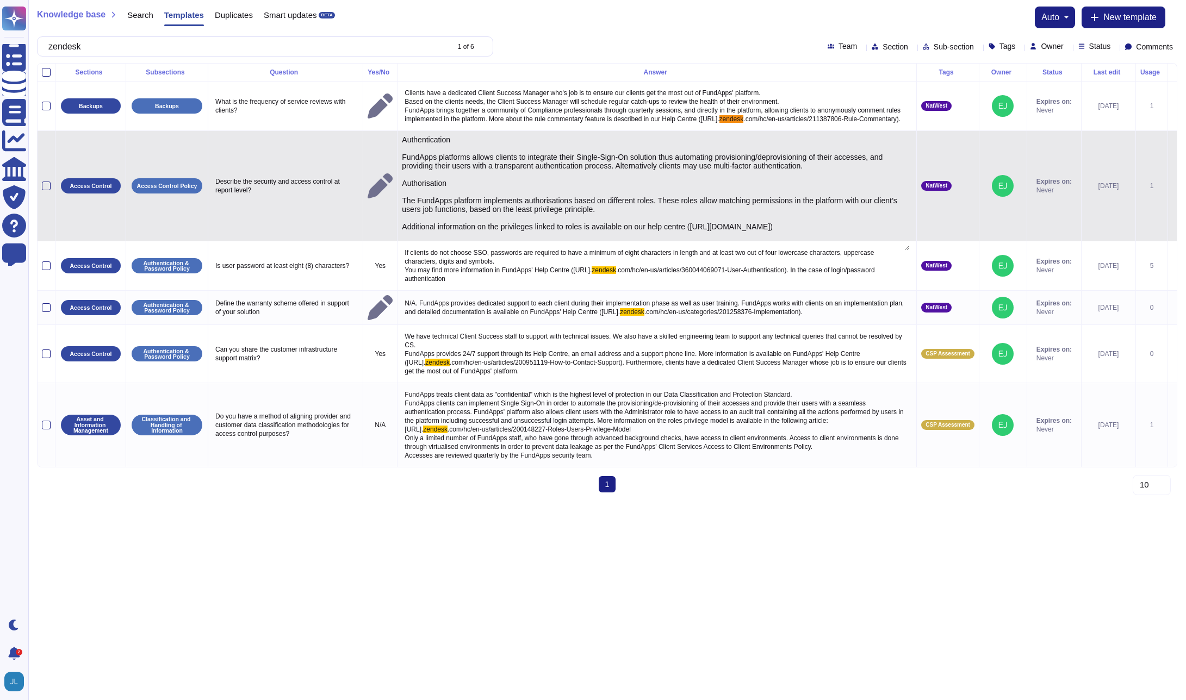
type textarea "Authentication FundApps platforms allows clients to integrate their Single-Sign…"
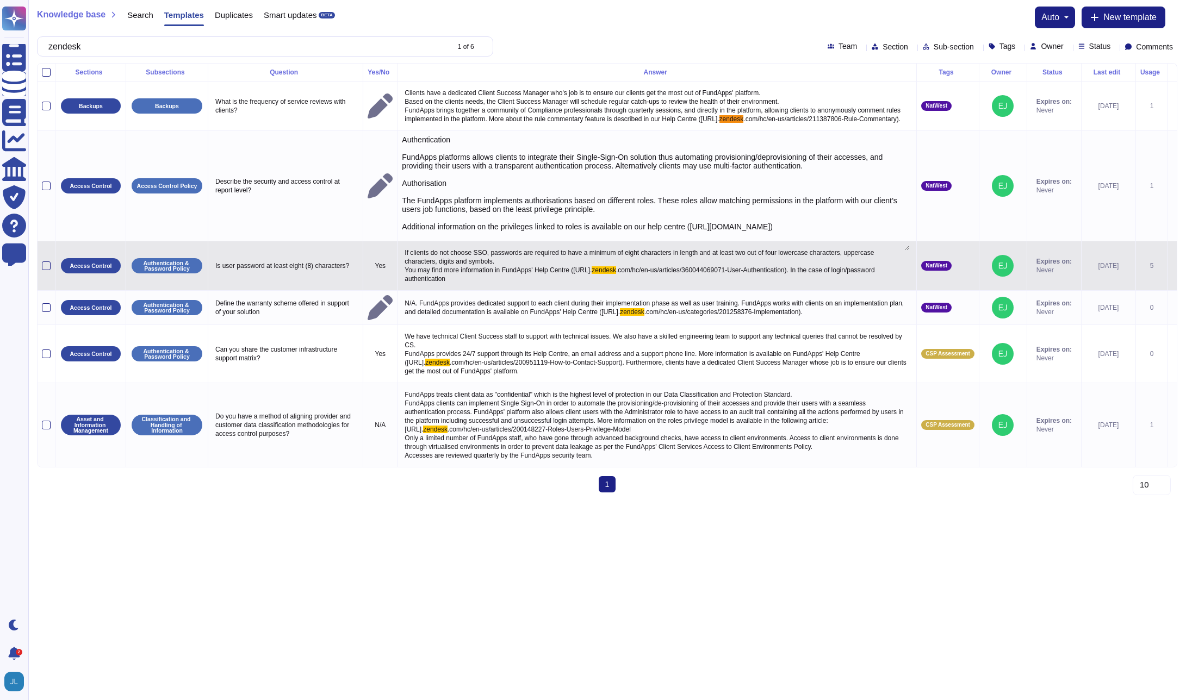
click at [584, 274] on span "If clients do not choose SSO, passwords are required to have a minimum of eight…" at bounding box center [640, 261] width 471 height 25
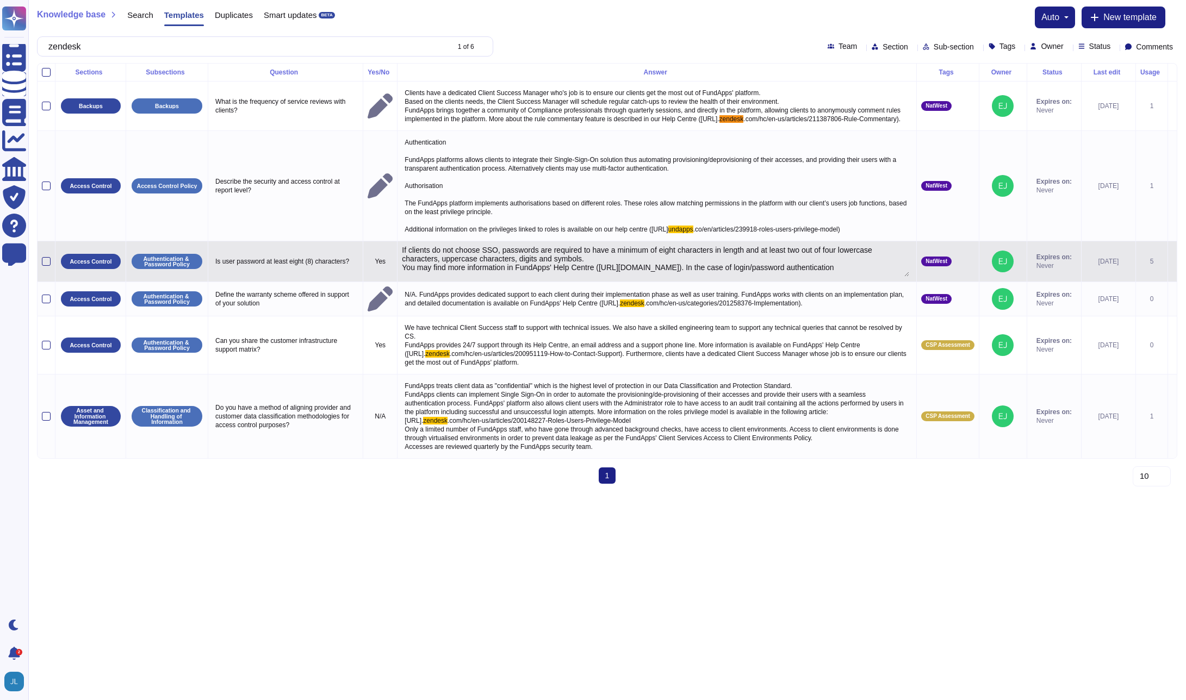
type textarea "If clients do not choose SSO, passwords are required to have a minimum of eight…"
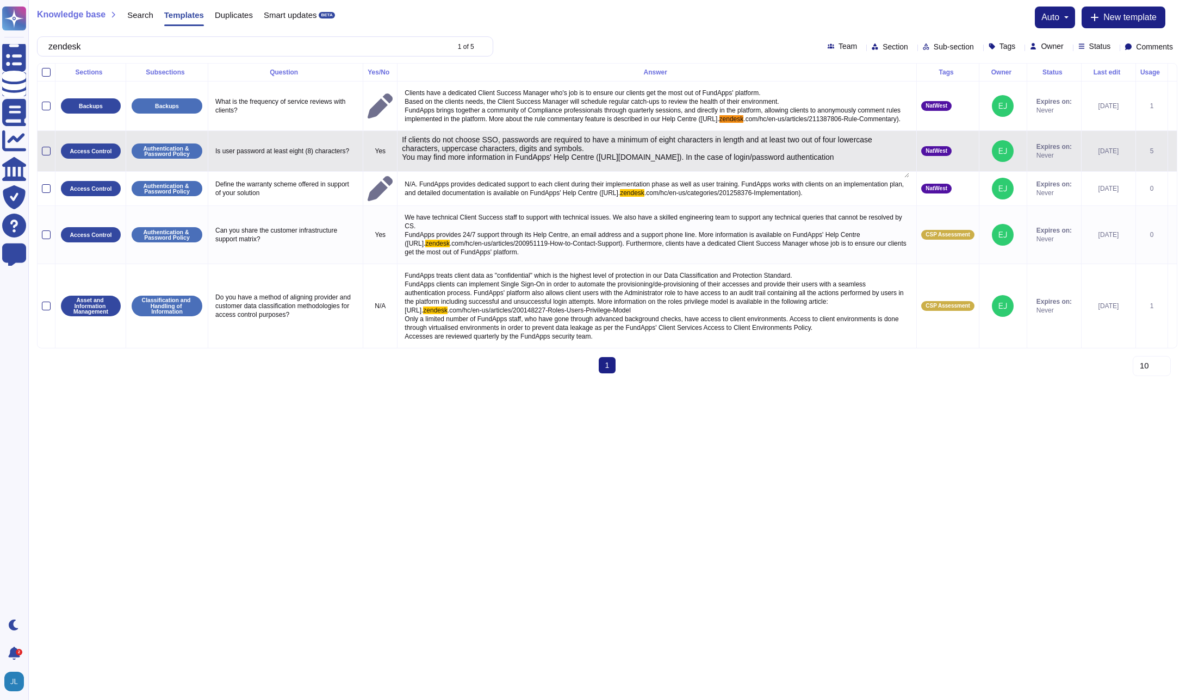
drag, startPoint x: 886, startPoint y: 172, endPoint x: 886, endPoint y: 183, distance: 11.4
click at [886, 178] on textarea "If clients do not choose SSO, passwords are required to have a minimum of eight…" at bounding box center [655, 156] width 507 height 42
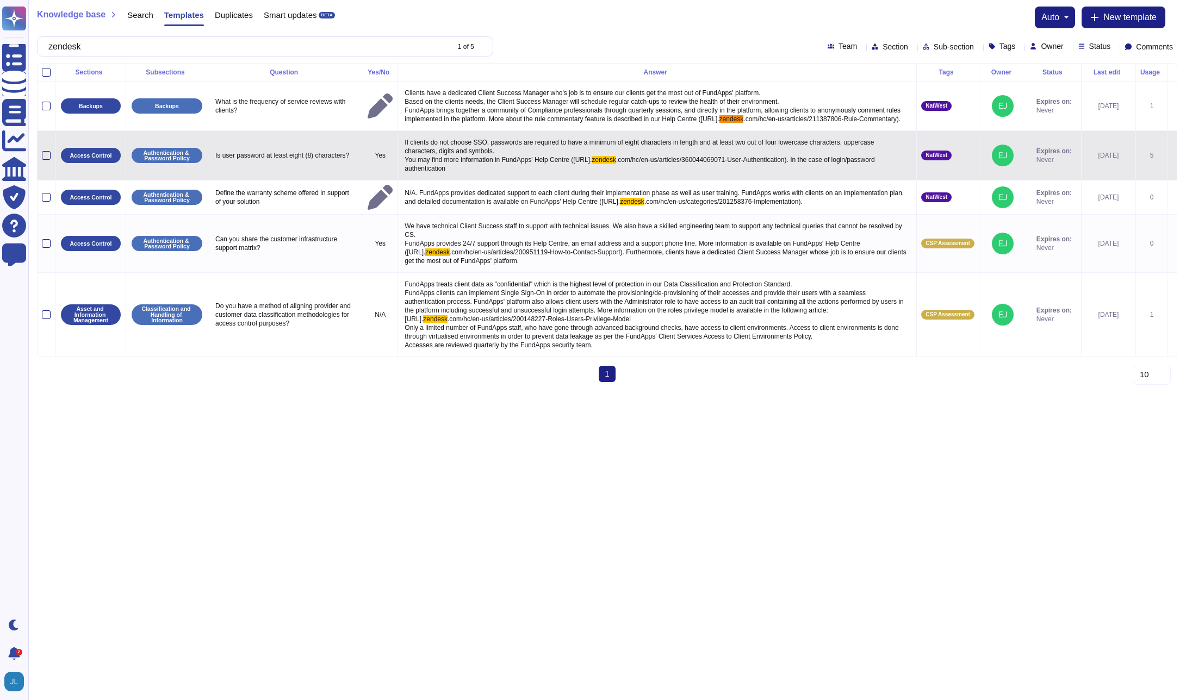
click at [683, 158] on p "If clients do not choose SSO, passwords are required to have a minimum of eight…" at bounding box center [657, 155] width 510 height 40
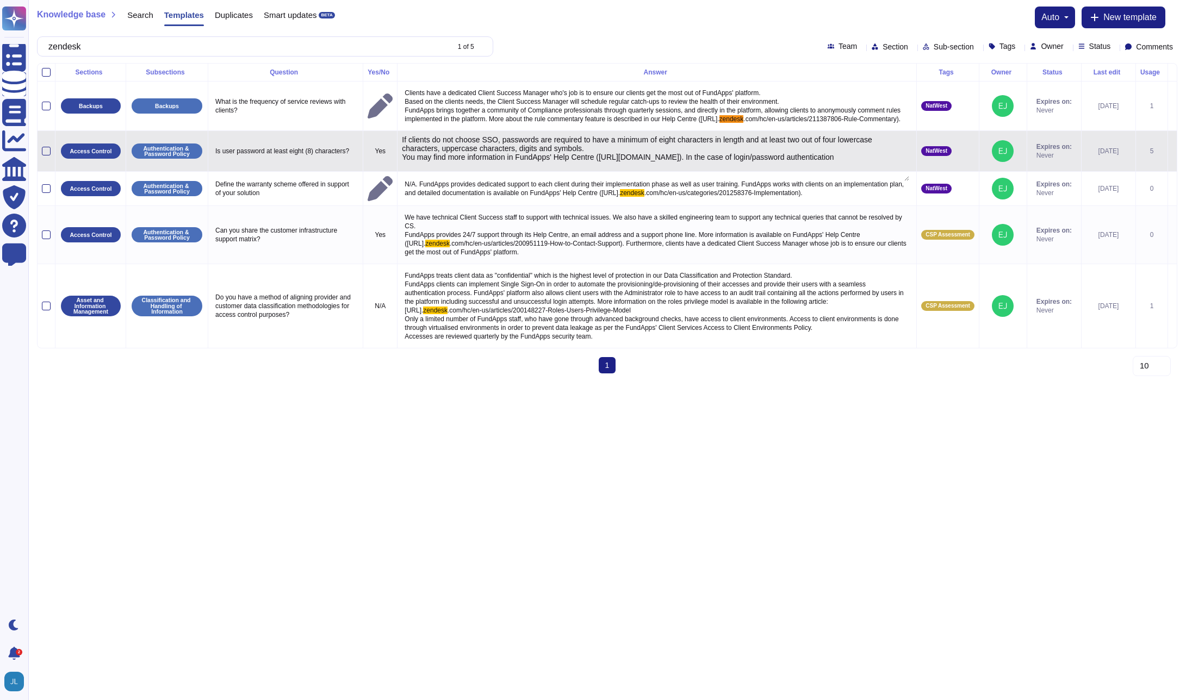
drag, startPoint x: 610, startPoint y: 166, endPoint x: 457, endPoint y: 175, distance: 153.0
click at [457, 175] on textarea "If clients do not choose SSO, passwords are required to have a minimum of eight…" at bounding box center [655, 158] width 507 height 46
type textarea "If clients do not choose SSO, passwords are required to have a minimum of eight…"
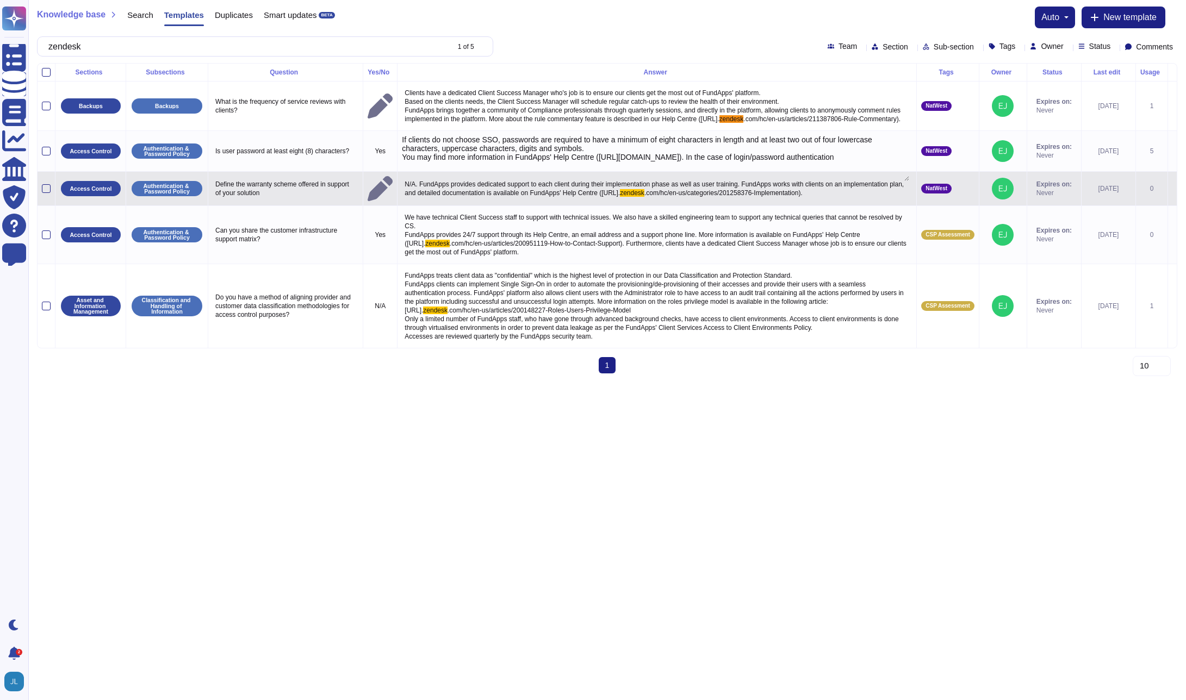
click at [622, 197] on span "N/A. FundApps provides dedicated support to each client during their implementa…" at bounding box center [655, 189] width 501 height 16
type textarea "N/A. FundApps provides dedicated support to each client during their implementa…"
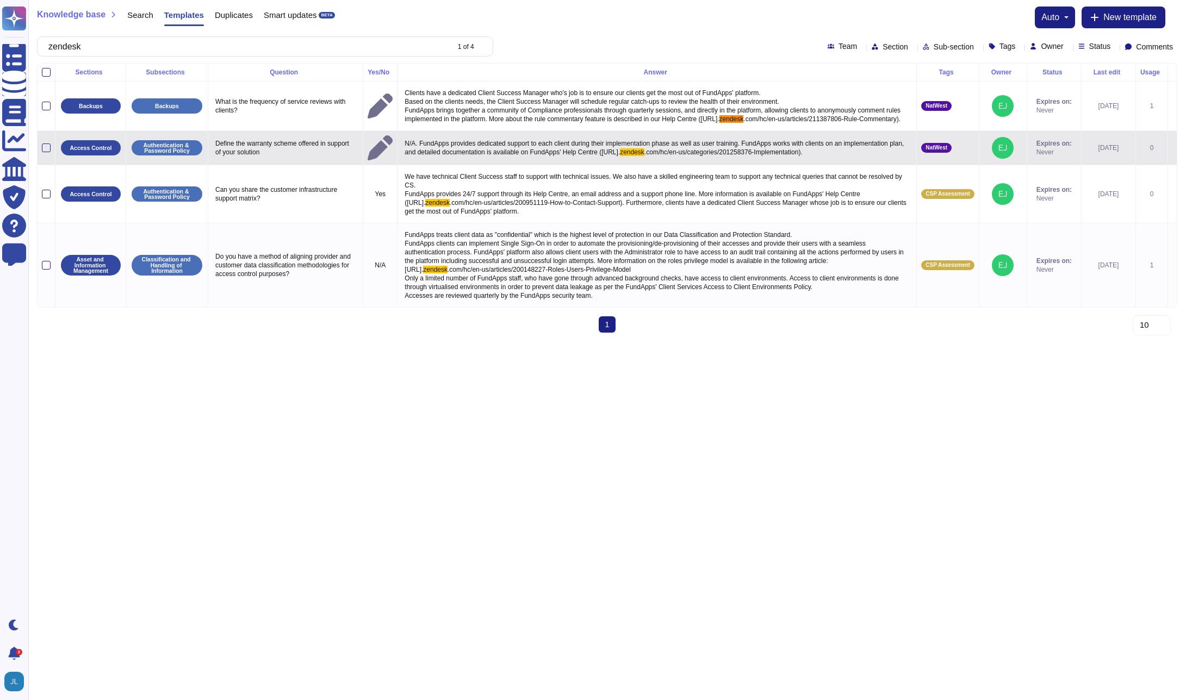
click at [673, 152] on span "N/A. FundApps provides dedicated support to each client during their implementa…" at bounding box center [655, 148] width 501 height 16
drag, startPoint x: 689, startPoint y: 161, endPoint x: 619, endPoint y: 161, distance: 69.6
click at [617, 159] on textarea "N/A. FundApps provides dedicated support to each client during their implementa…" at bounding box center [655, 147] width 507 height 22
click at [696, 159] on textarea "N/A. FundApps provides dedicated support to each client during their implementa…" at bounding box center [655, 147] width 507 height 22
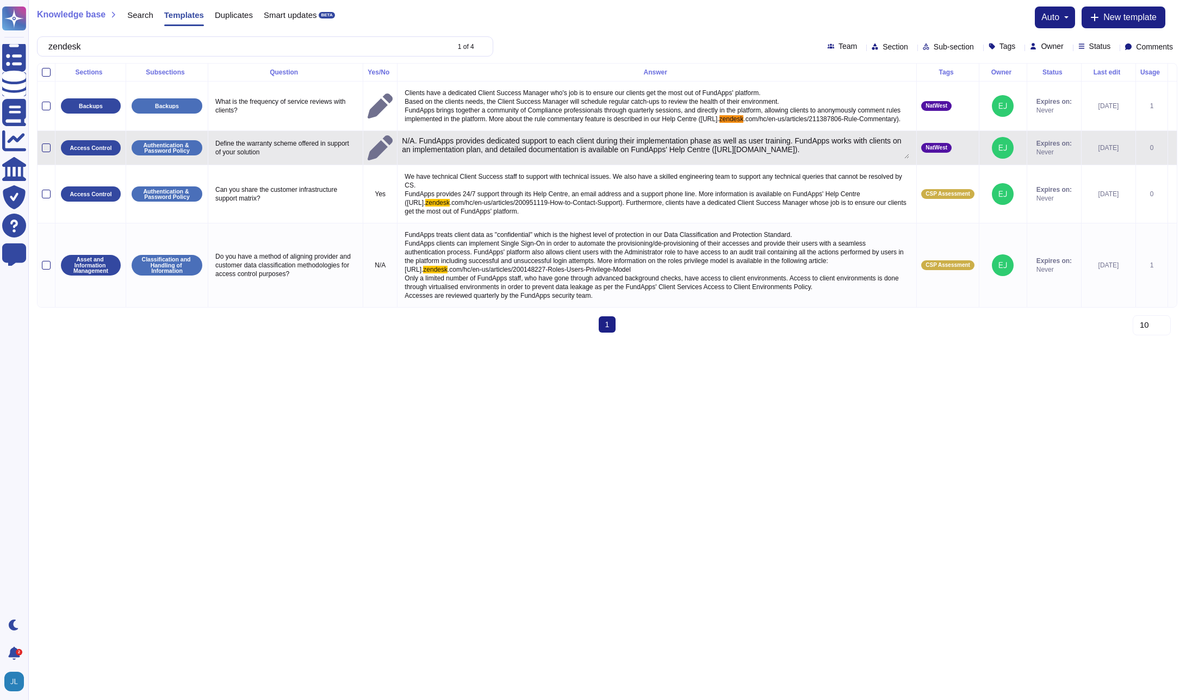
drag, startPoint x: 687, startPoint y: 161, endPoint x: 409, endPoint y: 163, distance: 278.4
click at [409, 159] on textarea "N/A. FundApps provides dedicated support to each client during their implementa…" at bounding box center [655, 147] width 507 height 22
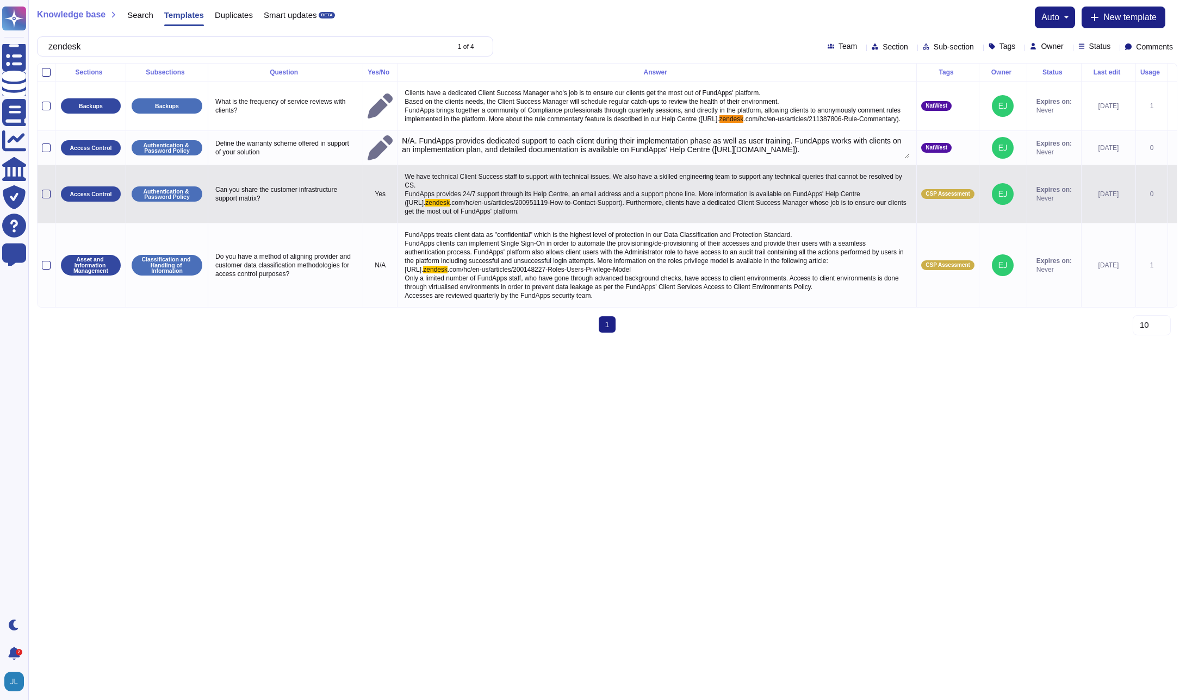
type textarea "N/A. FundApps provides dedicated support to each client during their implementa…"
click at [583, 213] on span ".com/hc/en-us/articles/200951119-How-to-Contact-Support). Furthermore, clients …" at bounding box center [657, 207] width 504 height 16
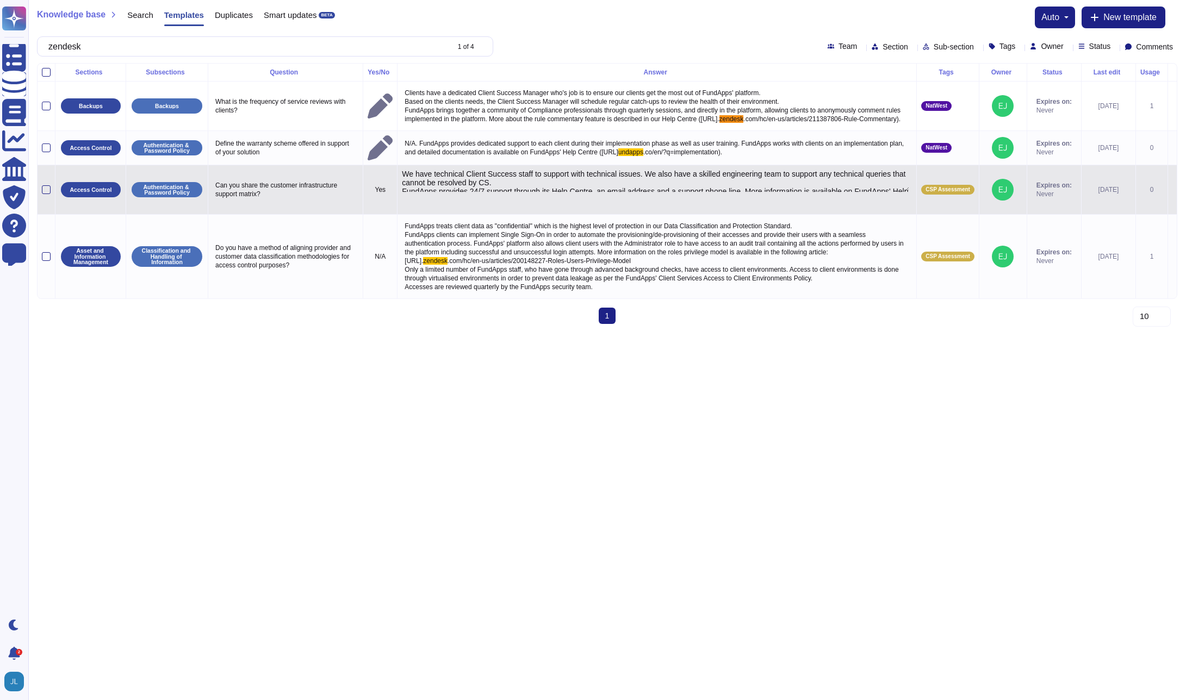
type textarea "We have technical Client Success staff to support with technical issues. We als…"
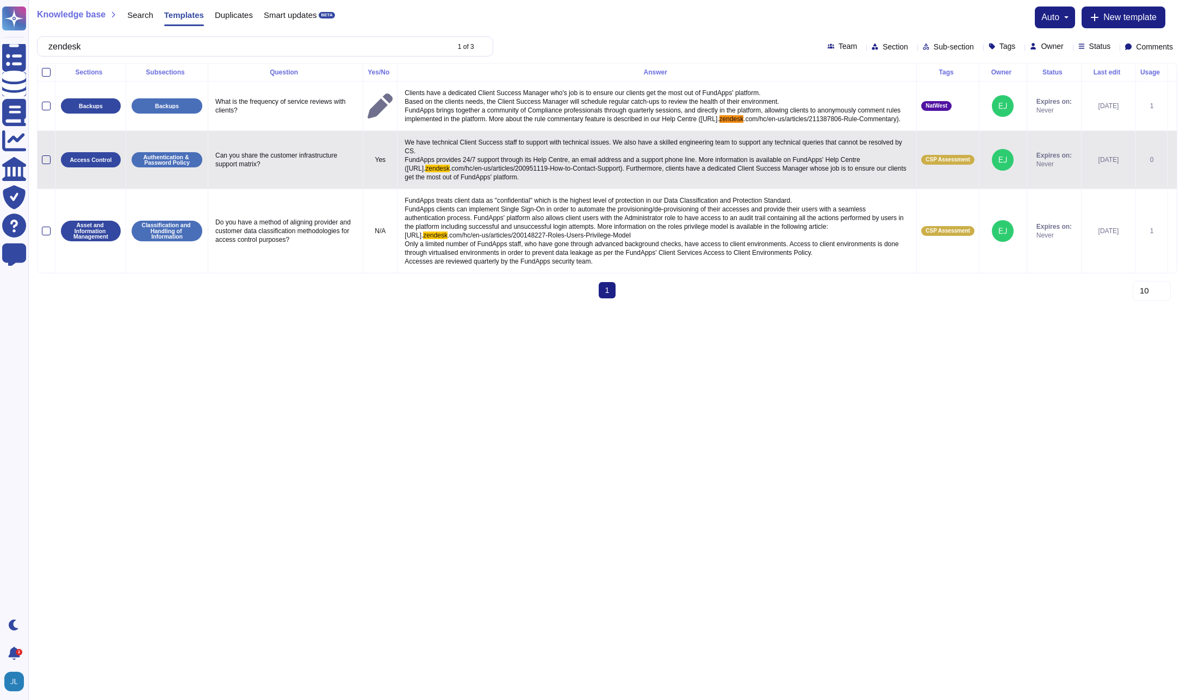
click at [450, 172] on span "zendesk" at bounding box center [437, 169] width 24 height 8
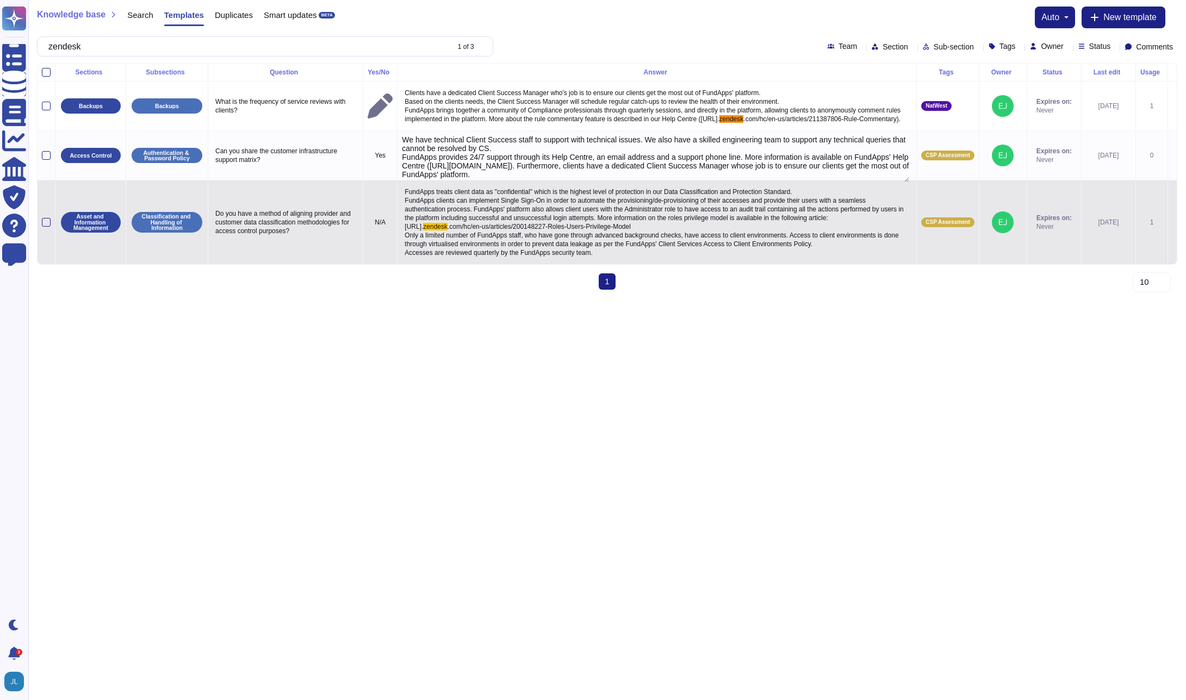
drag, startPoint x: 890, startPoint y: 155, endPoint x: 891, endPoint y: 198, distance: 43.5
click at [891, 198] on tbody "Backups Backups What is the frequency of service reviews with clients? Clients …" at bounding box center [607, 173] width 1139 height 183
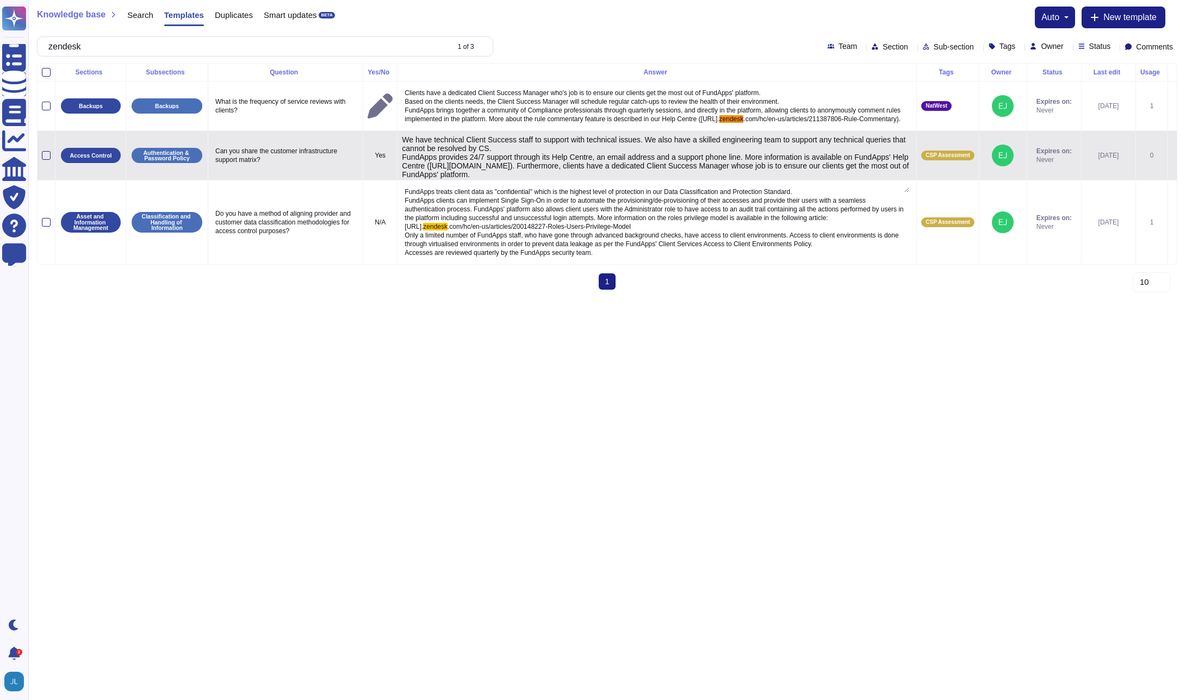
drag, startPoint x: 493, startPoint y: 176, endPoint x: 793, endPoint y: 176, distance: 300.1
click at [793, 176] on textarea "We have technical Client Success staff to support with technical issues. We als…" at bounding box center [655, 163] width 507 height 57
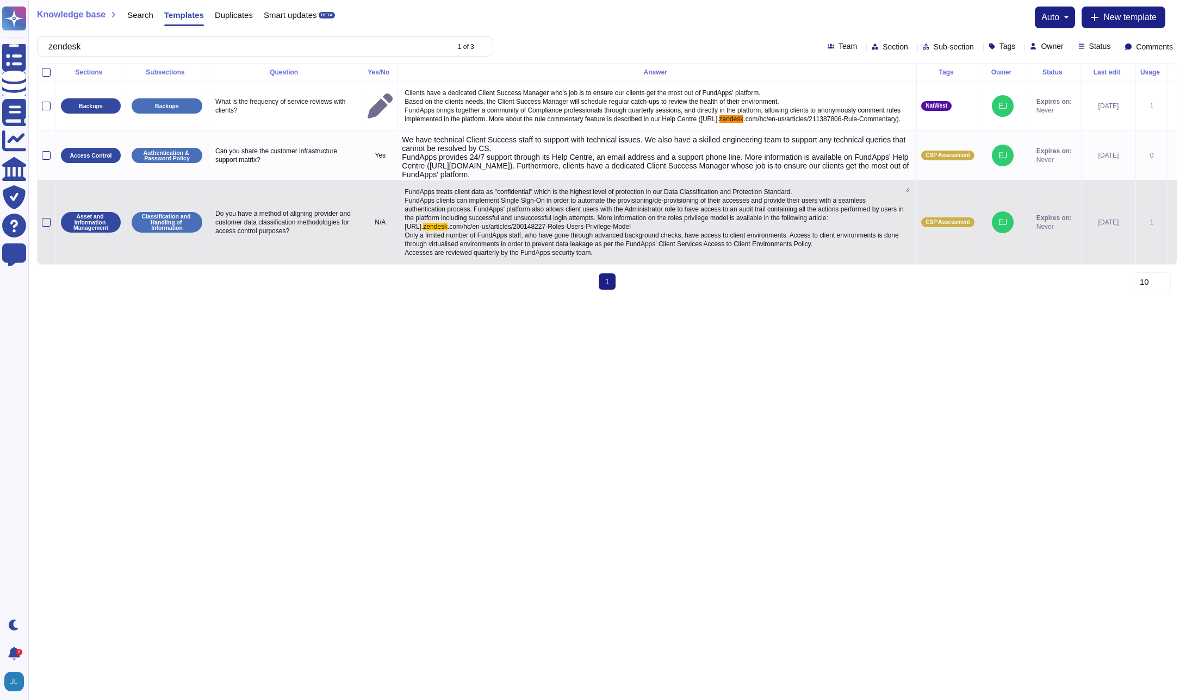
type textarea "We have technical Client Success staff to support with technical issues. We als…"
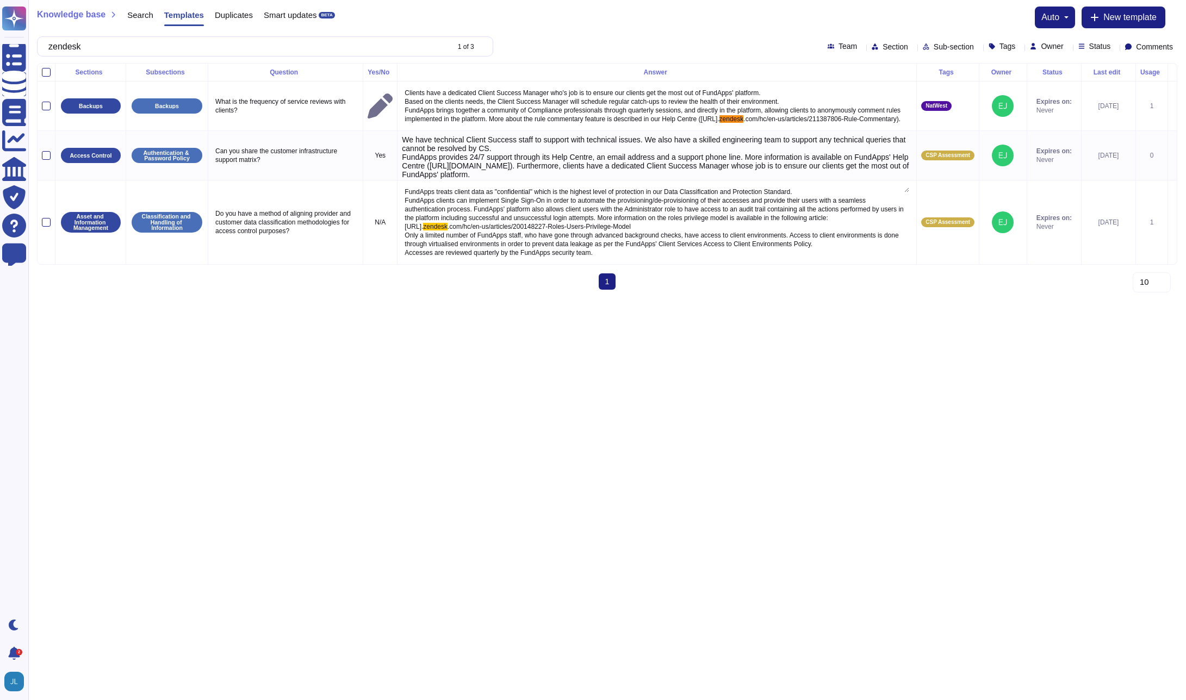
click at [825, 299] on html "Questionnaires Knowledge Base Documents Analytics CAIQ / SIG Trust Center Help …" at bounding box center [593, 149] width 1186 height 299
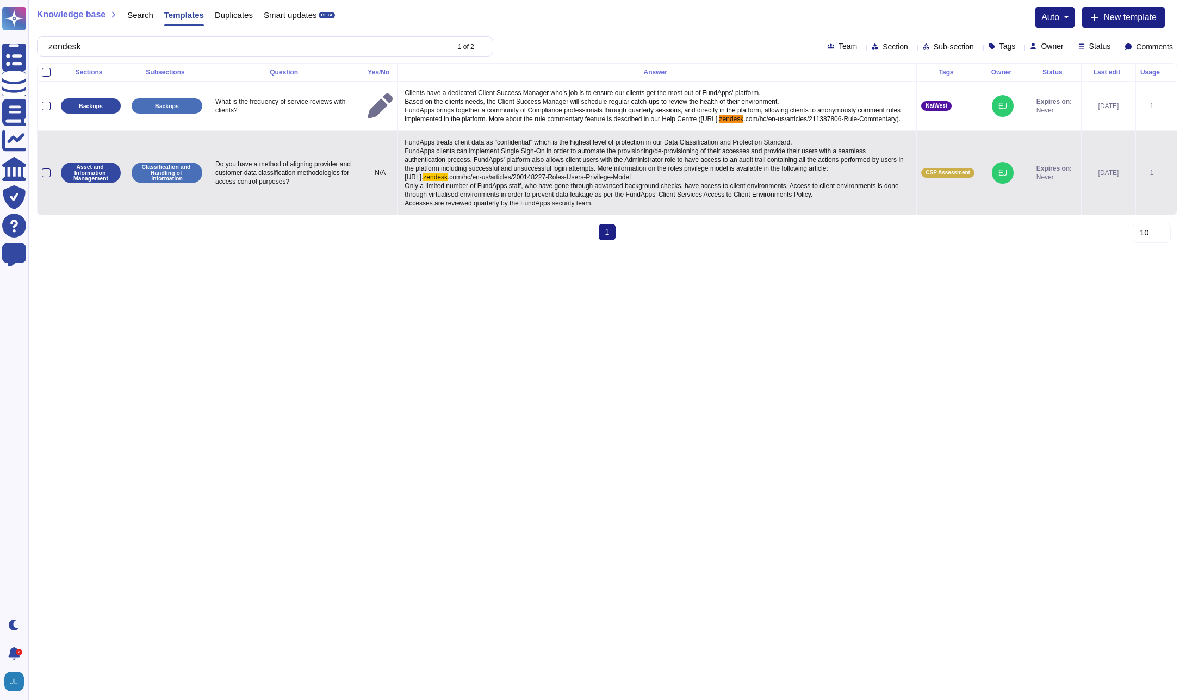
click at [691, 202] on span ".com/hc/en-us/articles/200148227-Roles-Users-Privilege-Model Only a limited num…" at bounding box center [653, 190] width 496 height 34
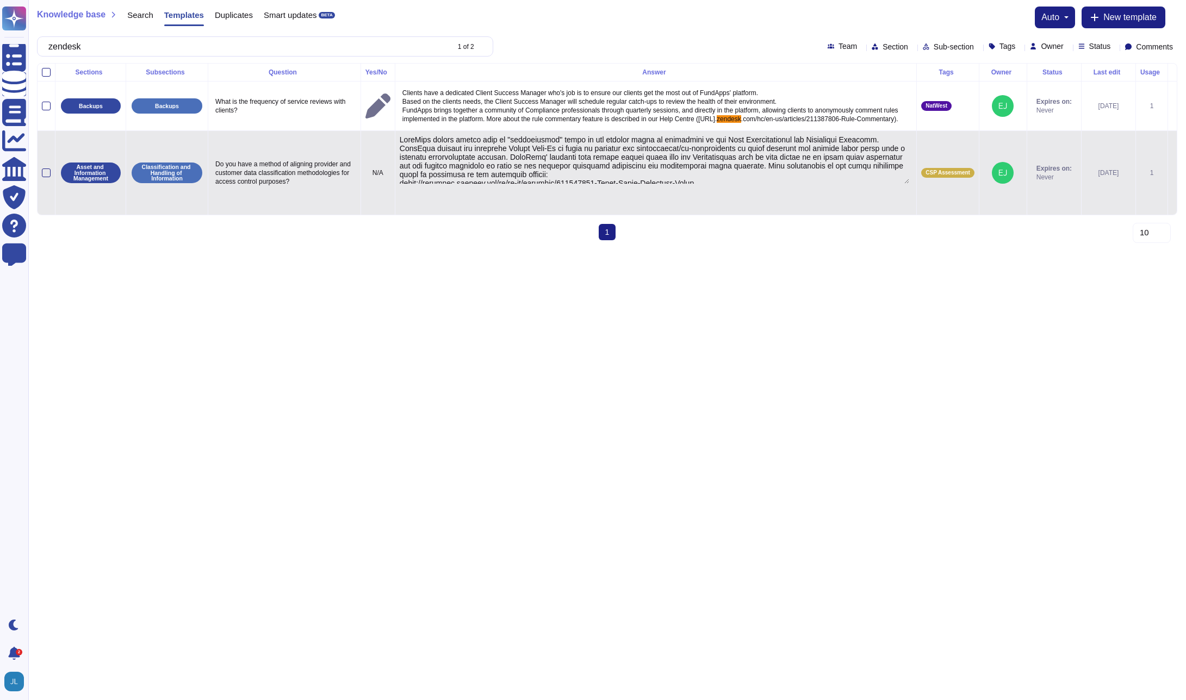
type textarea "FundApps treats client data as "confidential" which is the highest level of pro…"
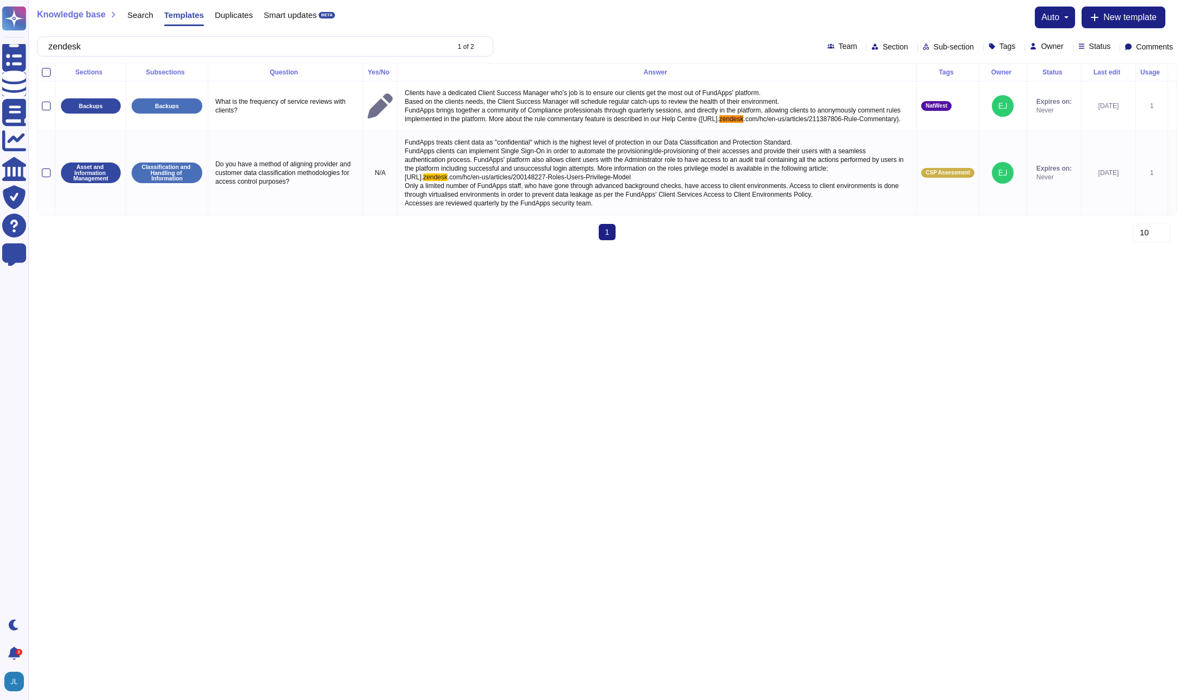
click at [495, 180] on span "FundApps treats client data as "confidential" which is the highest level of pro…" at bounding box center [655, 160] width 501 height 42
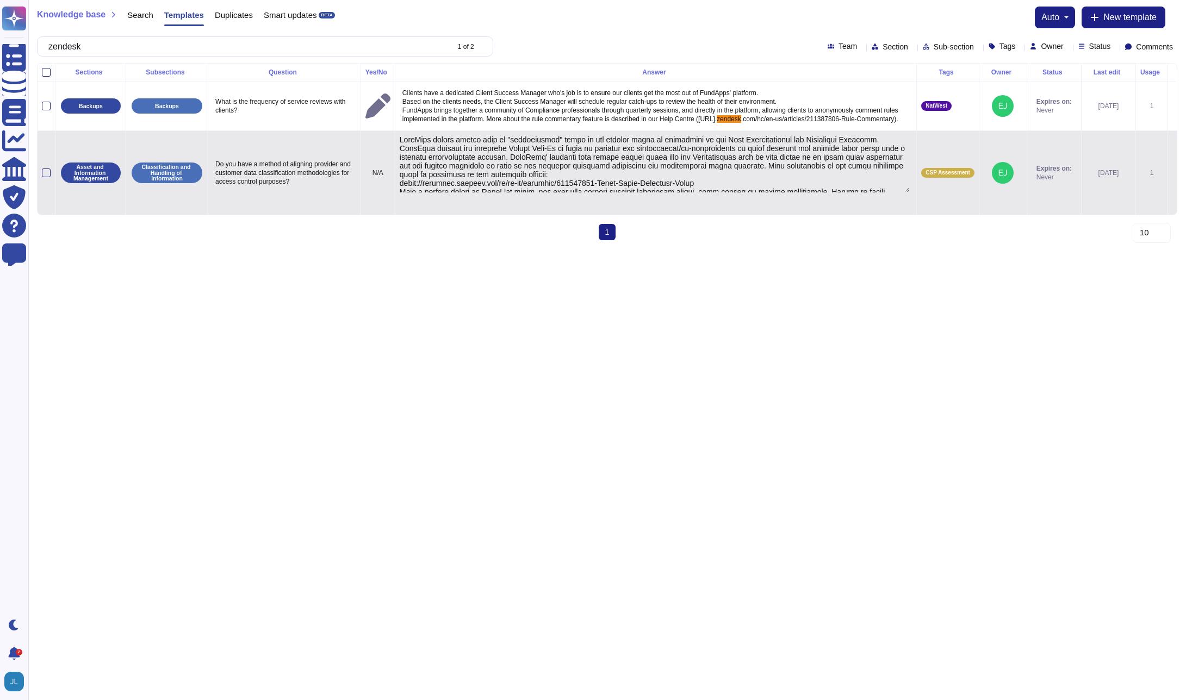
scroll to position [30, 0]
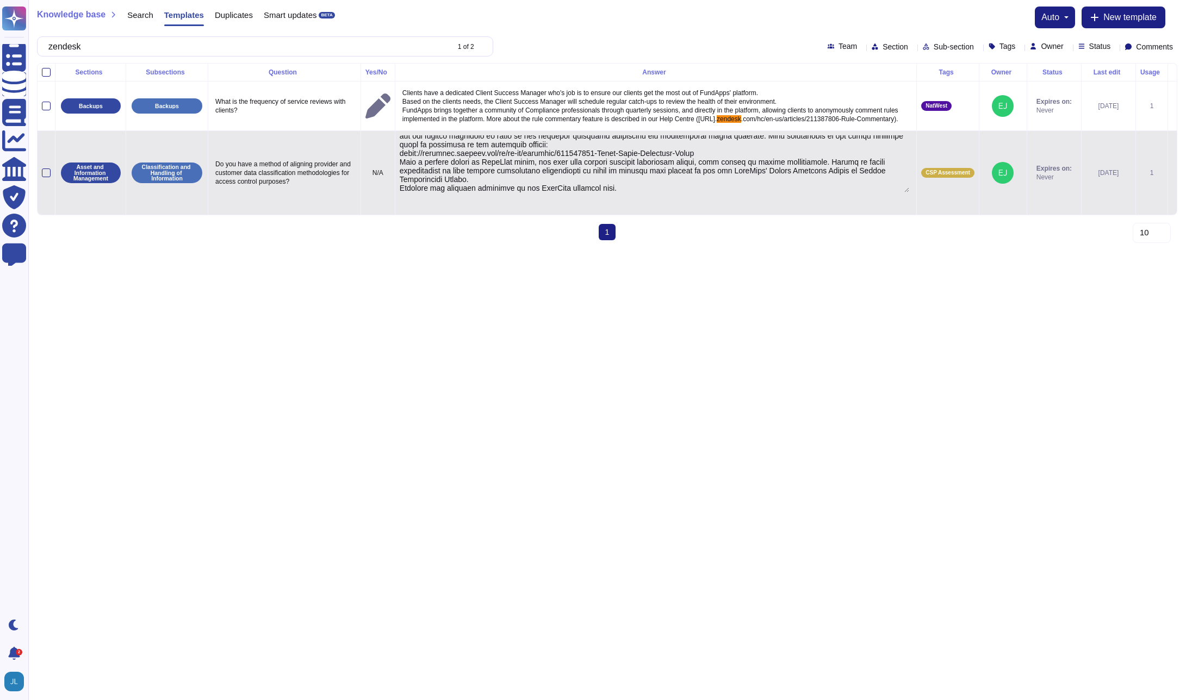
drag, startPoint x: 407, startPoint y: 192, endPoint x: 721, endPoint y: 163, distance: 315.1
click at [721, 163] on textarea at bounding box center [654, 163] width 509 height 57
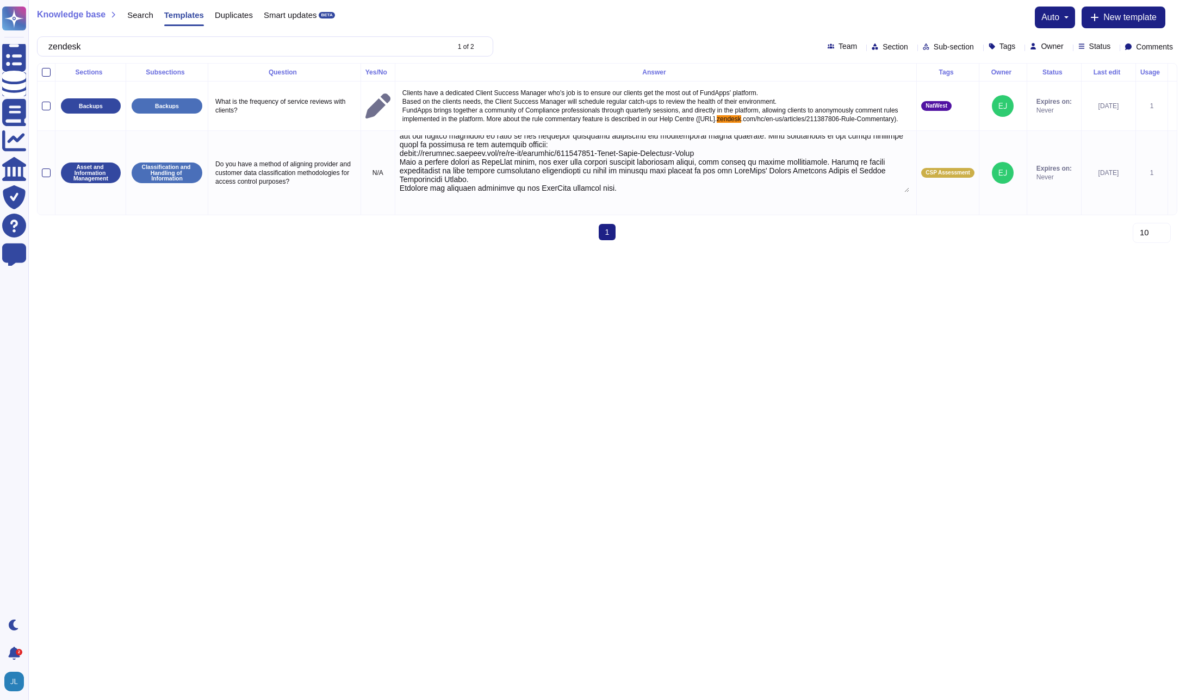
type textarea "FundApps treats client data as "confidential" which is the highest level of pro…"
click at [769, 249] on html "Questionnaires Knowledge Base Documents Analytics CAIQ / SIG Trust Center Help …" at bounding box center [593, 124] width 1186 height 249
